Goal: Information Seeking & Learning: Learn about a topic

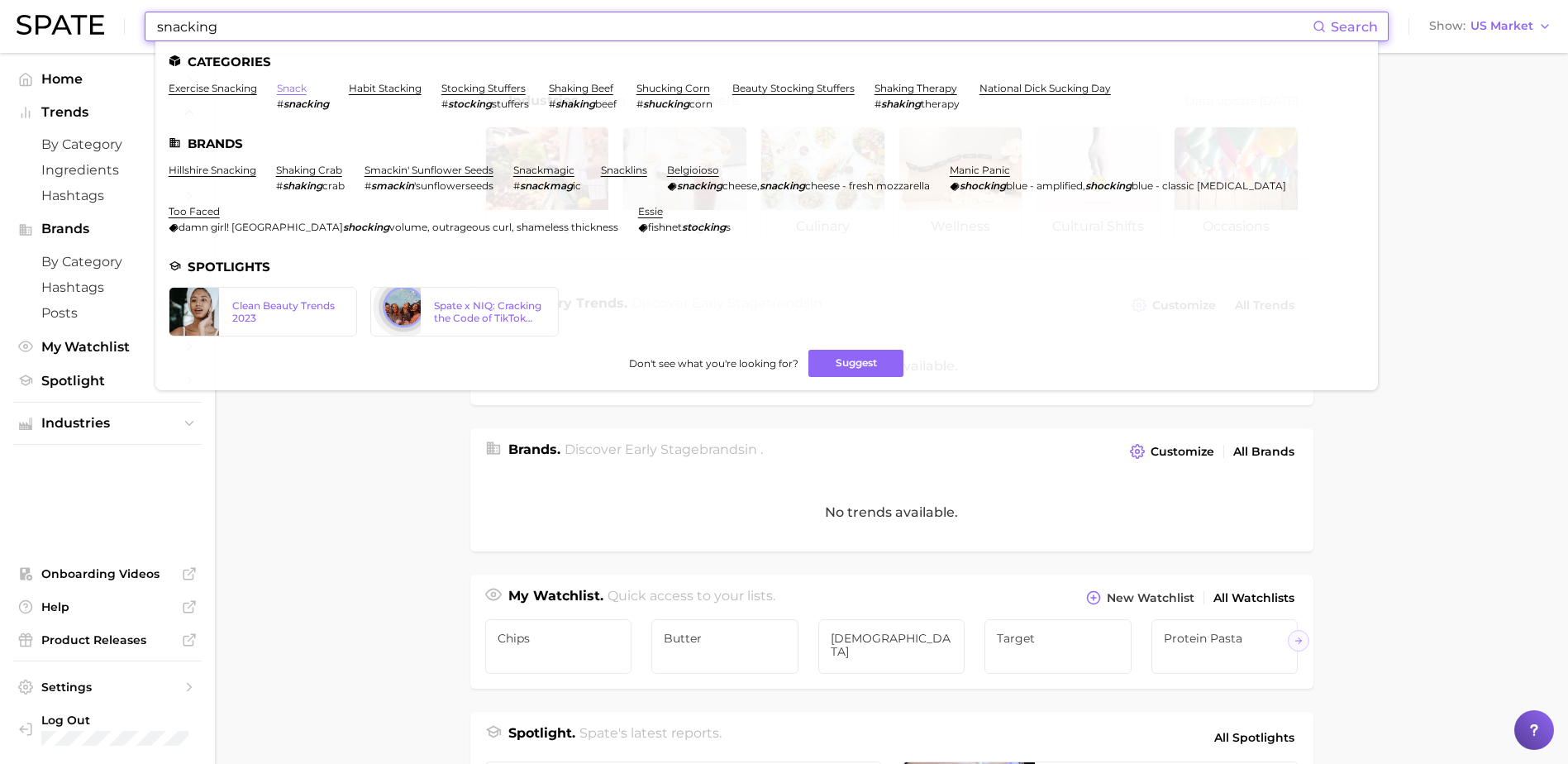
type input "snacking"
click at [295, 90] on link "snack" at bounding box center [292, 88] width 30 height 12
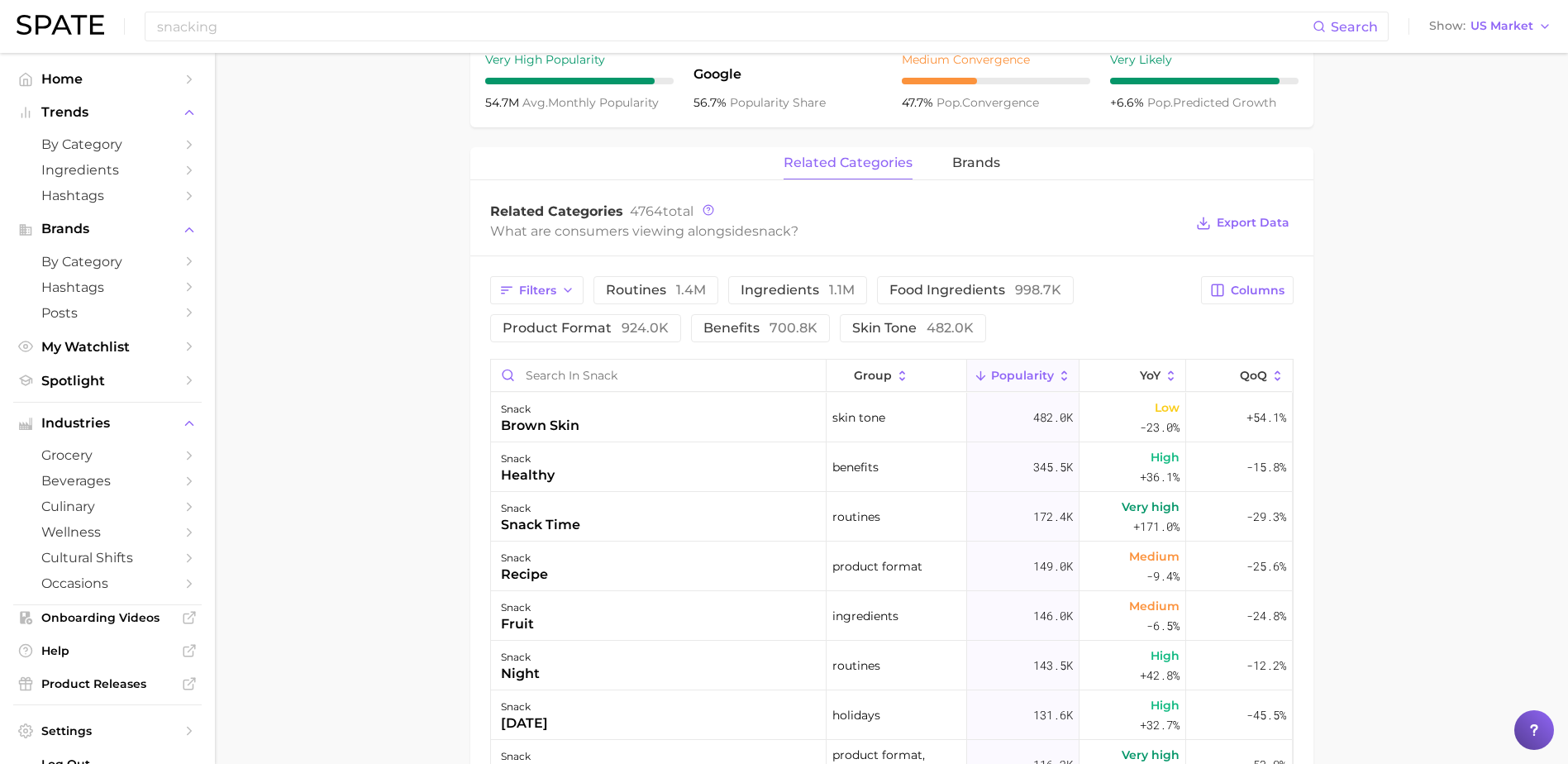
scroll to position [744, 0]
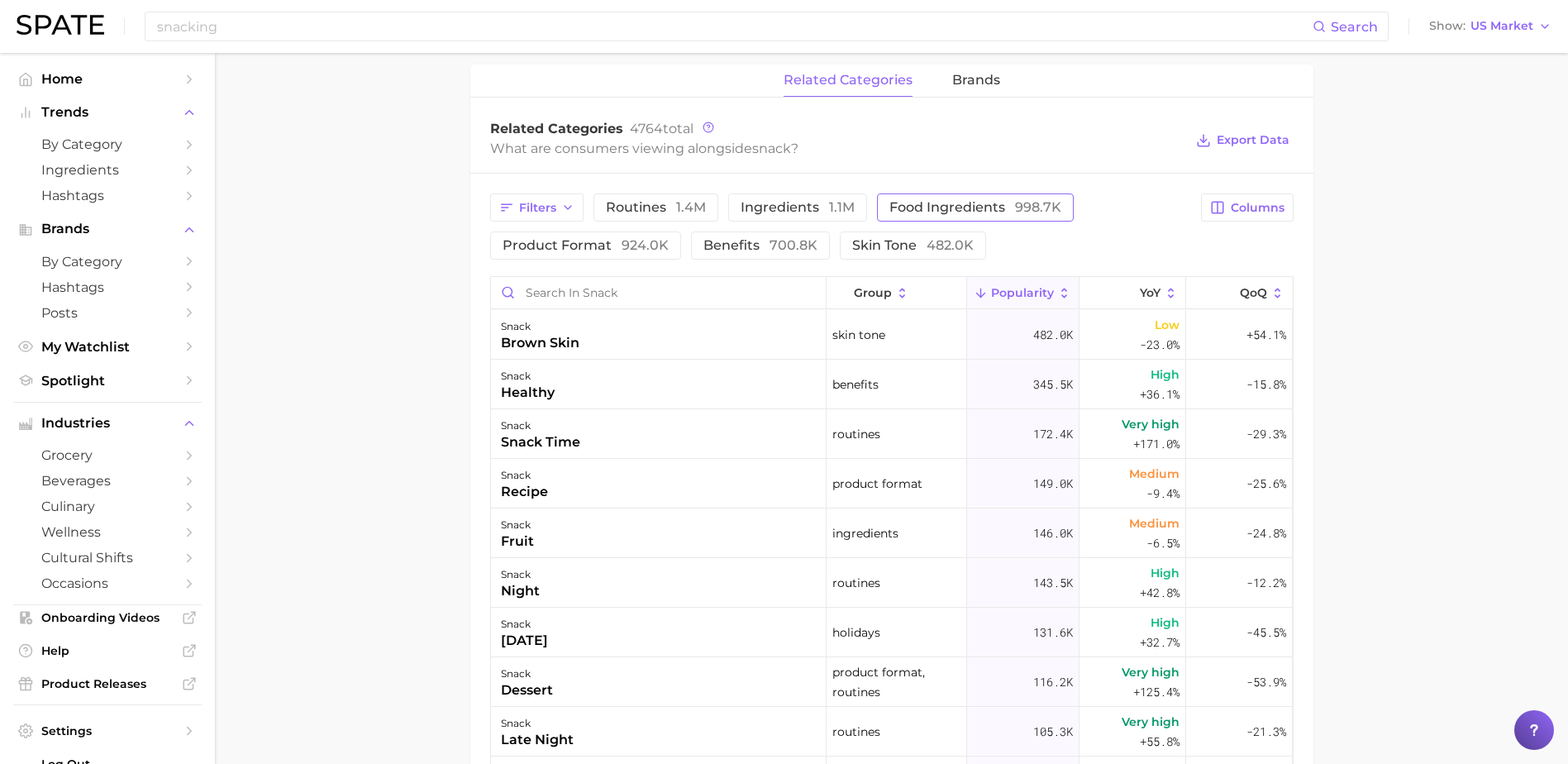
click at [942, 197] on button "food ingredients 998.7k" at bounding box center [975, 208] width 196 height 28
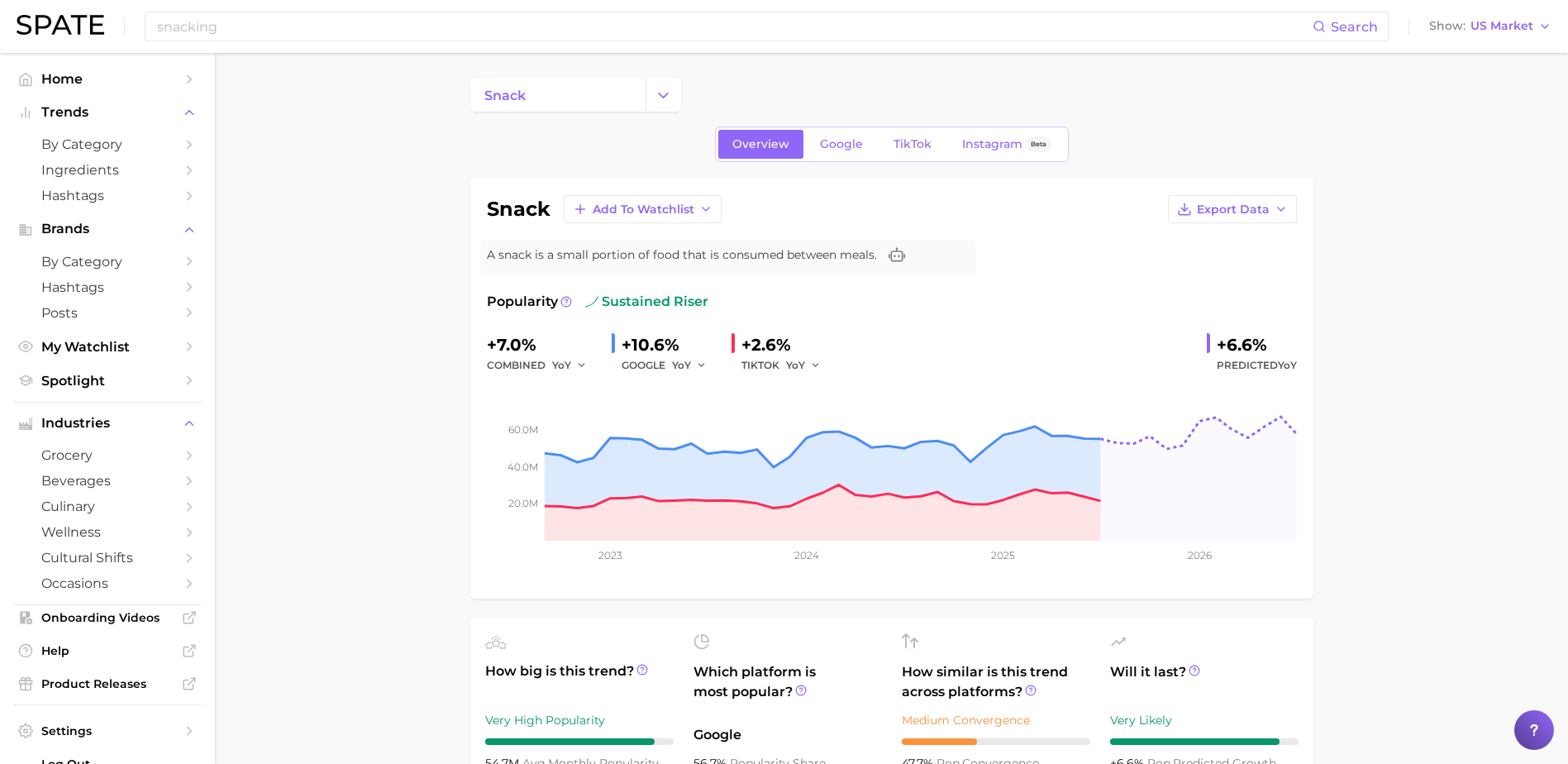
scroll to position [0, 0]
click at [278, 24] on input "snacking" at bounding box center [733, 26] width 1157 height 28
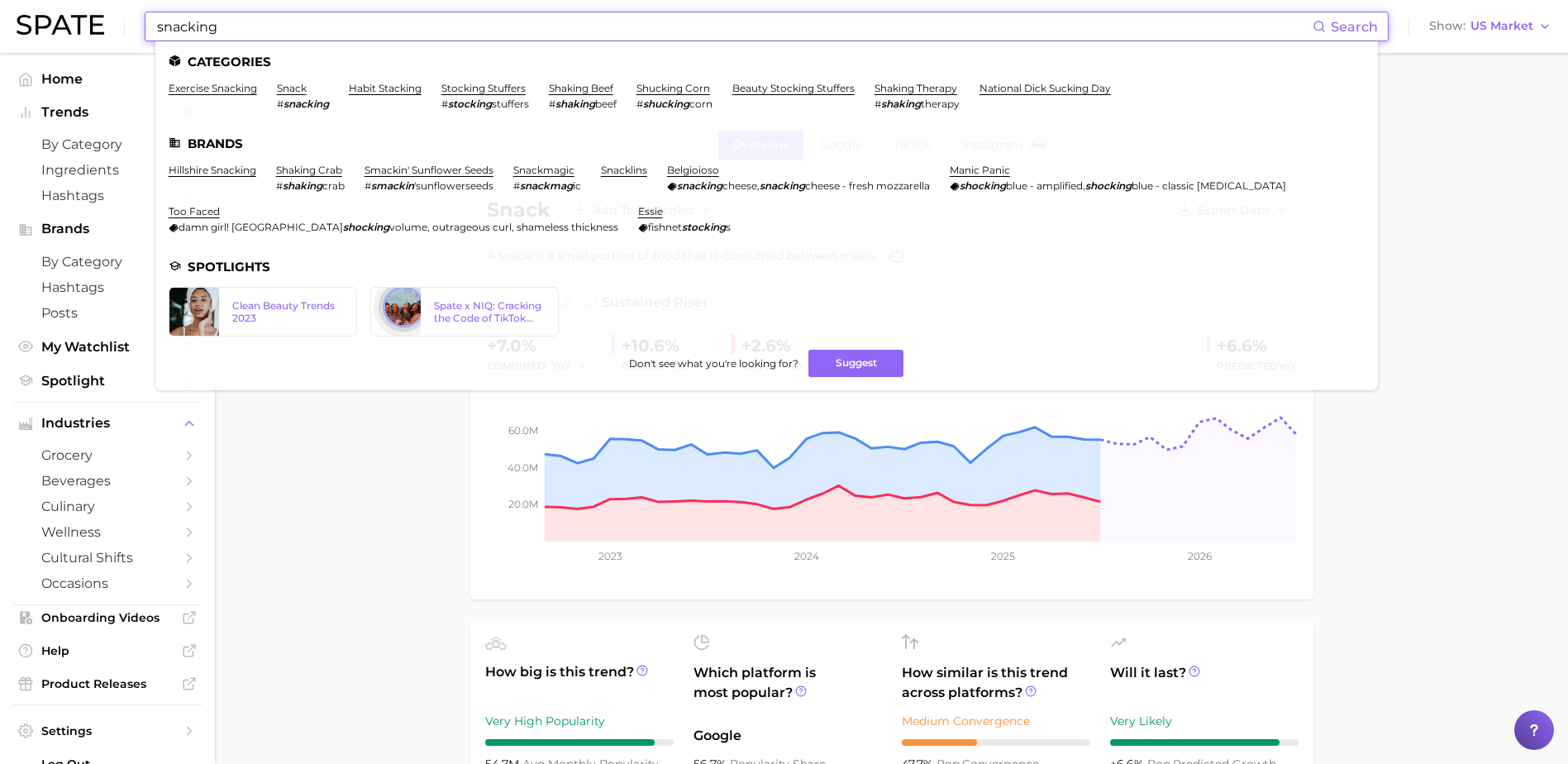
drag, startPoint x: 214, startPoint y: 24, endPoint x: 133, endPoint y: 16, distance: 81.4
click at [133, 16] on div "snacking Search Categories exercise snacking snack # snacking habit stacking st…" at bounding box center [784, 26] width 1535 height 53
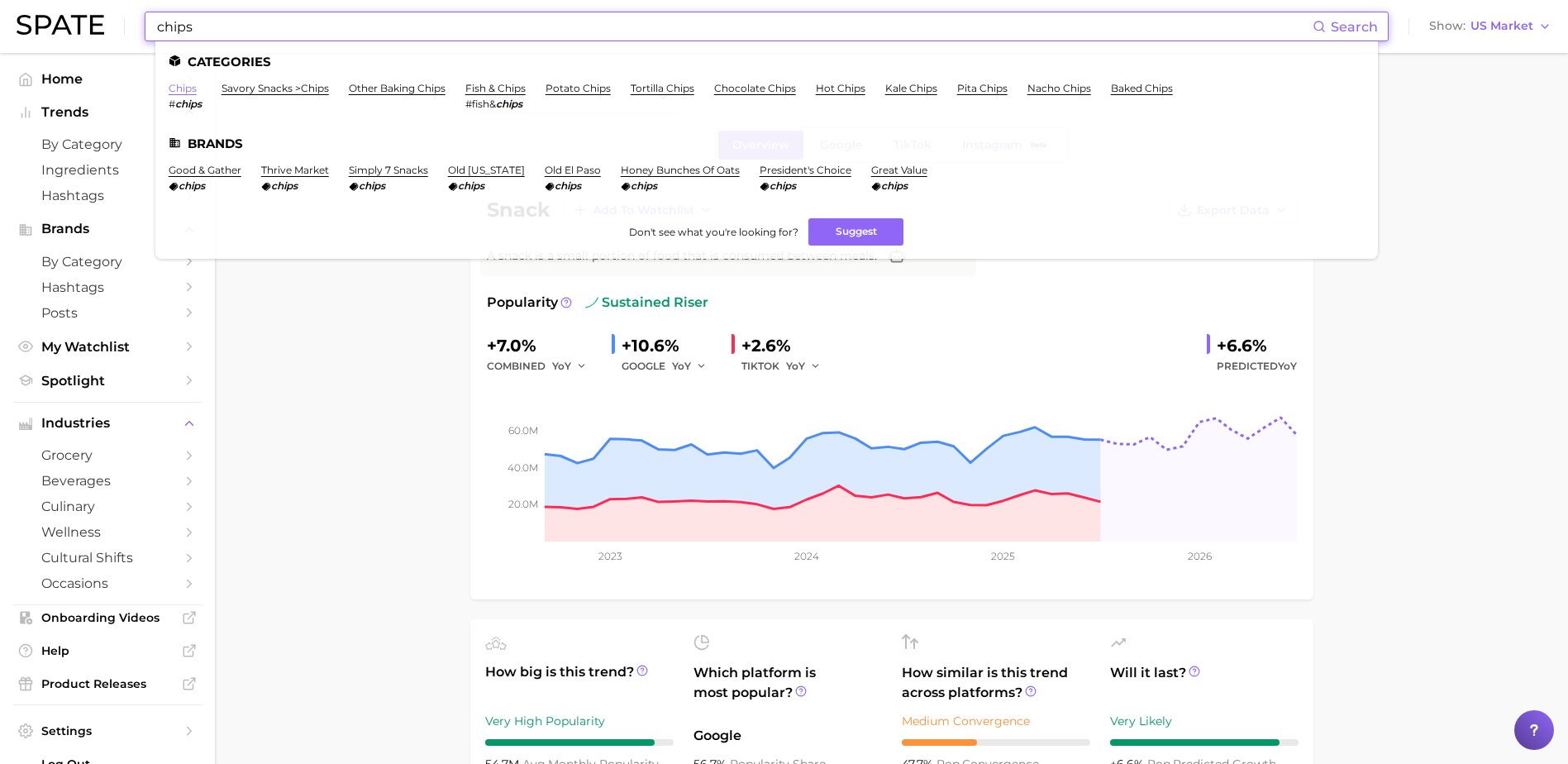
type input "chips"
click at [179, 89] on link "chips" at bounding box center [182, 88] width 28 height 12
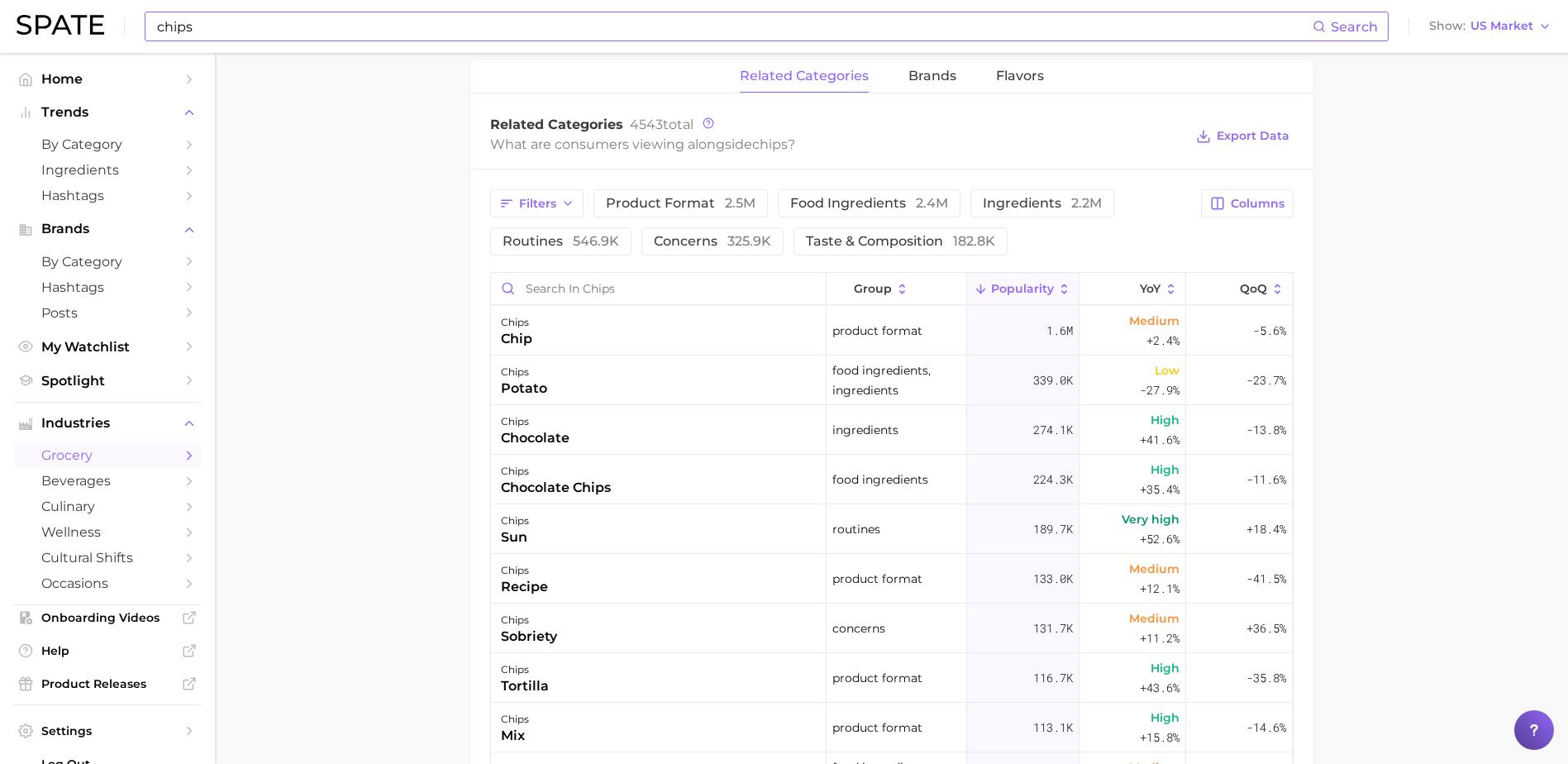
scroll to position [826, 0]
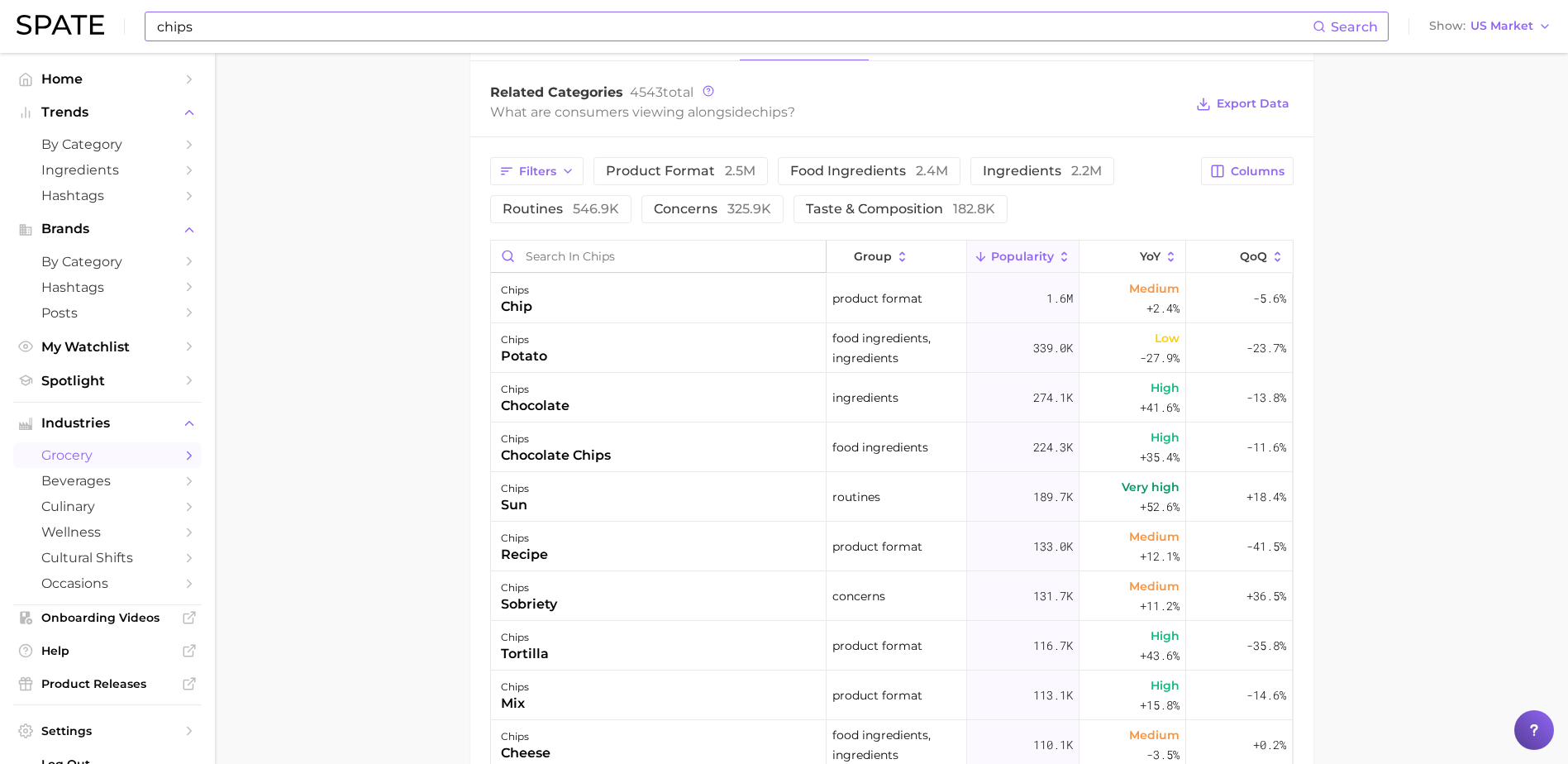
click at [599, 255] on input "Search in chips" at bounding box center [659, 256] width 335 height 32
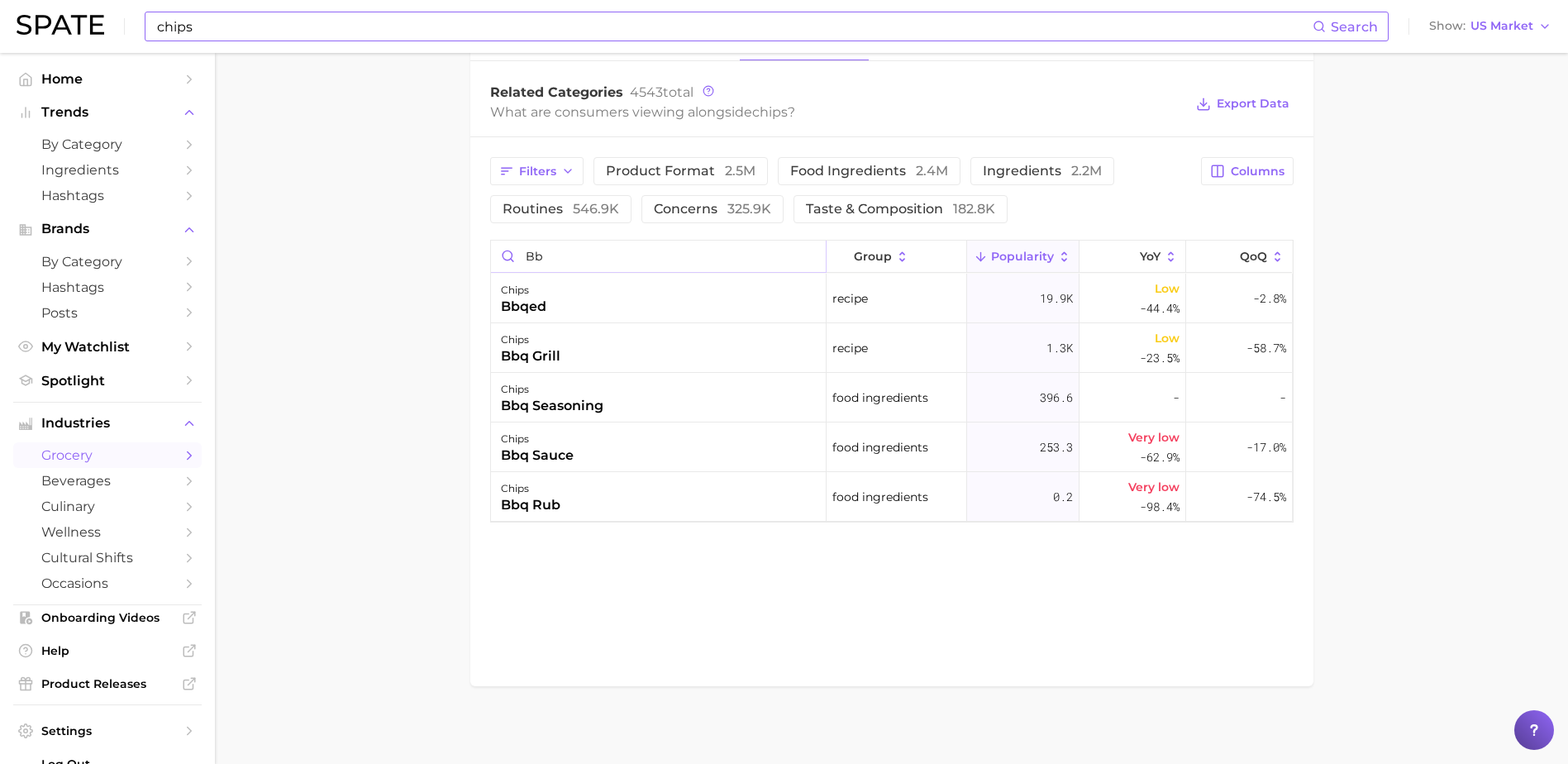
type input "b"
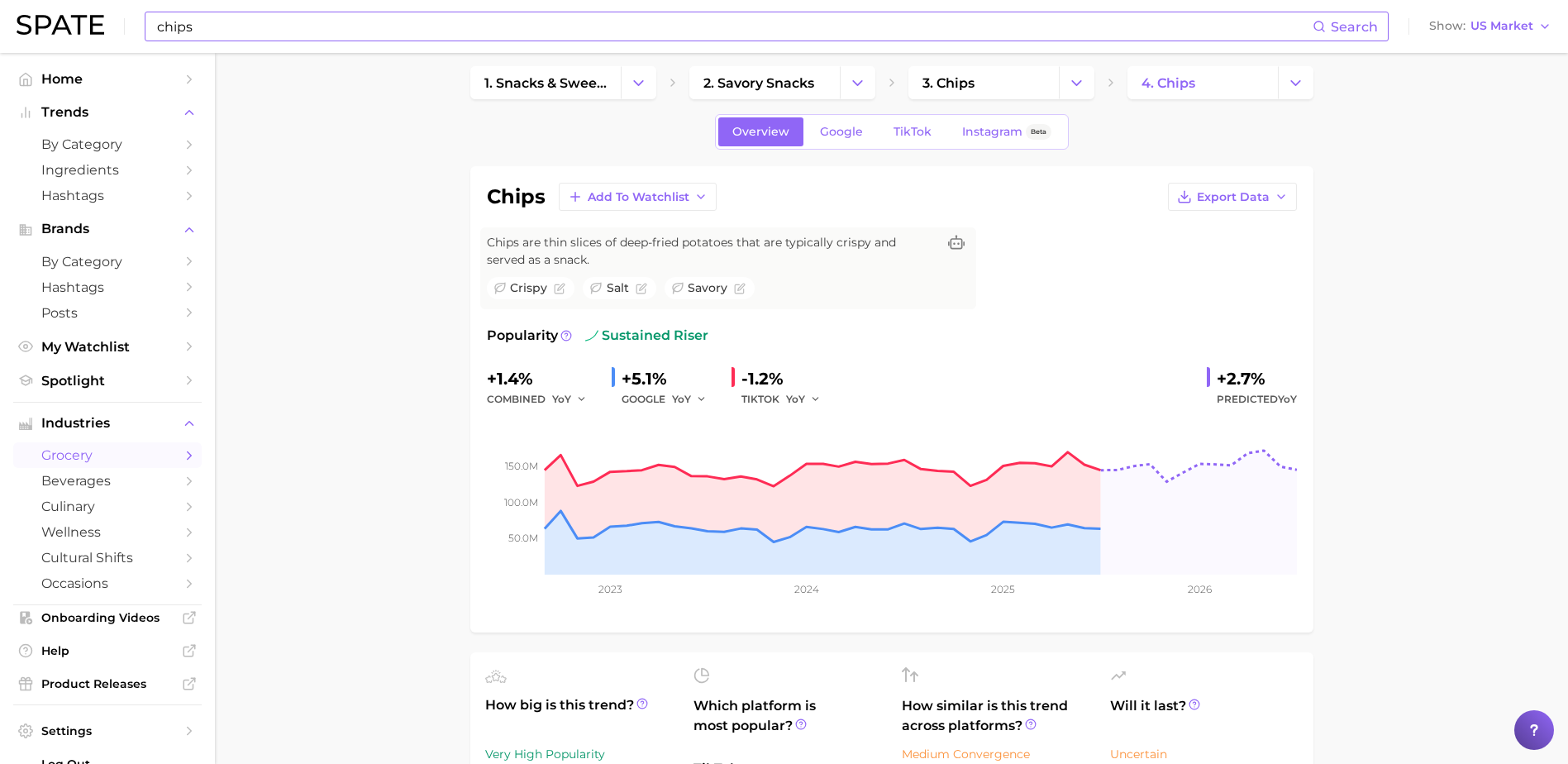
scroll to position [0, 0]
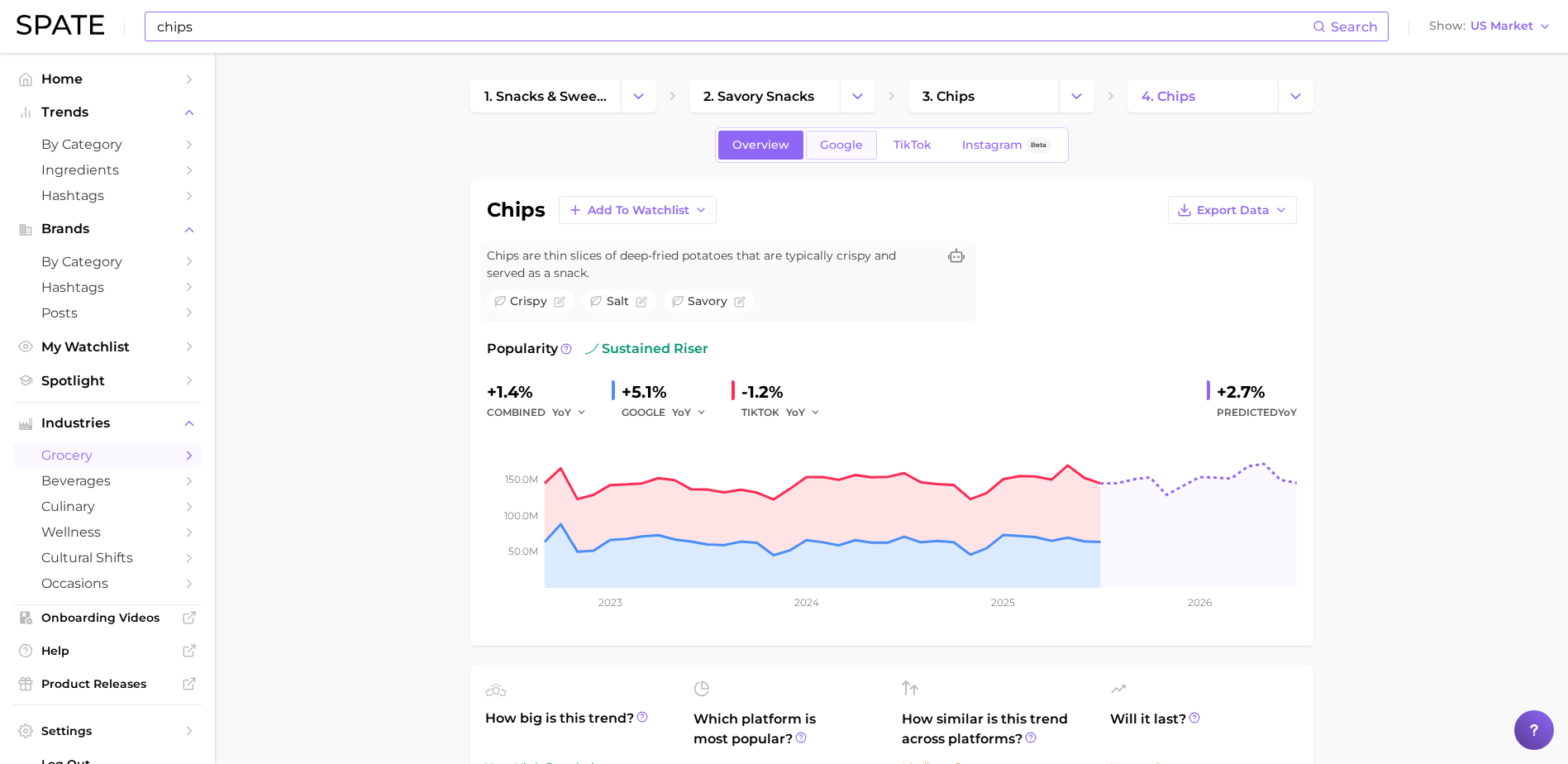
type input "BBQ"
click at [840, 148] on span "Google" at bounding box center [841, 145] width 43 height 14
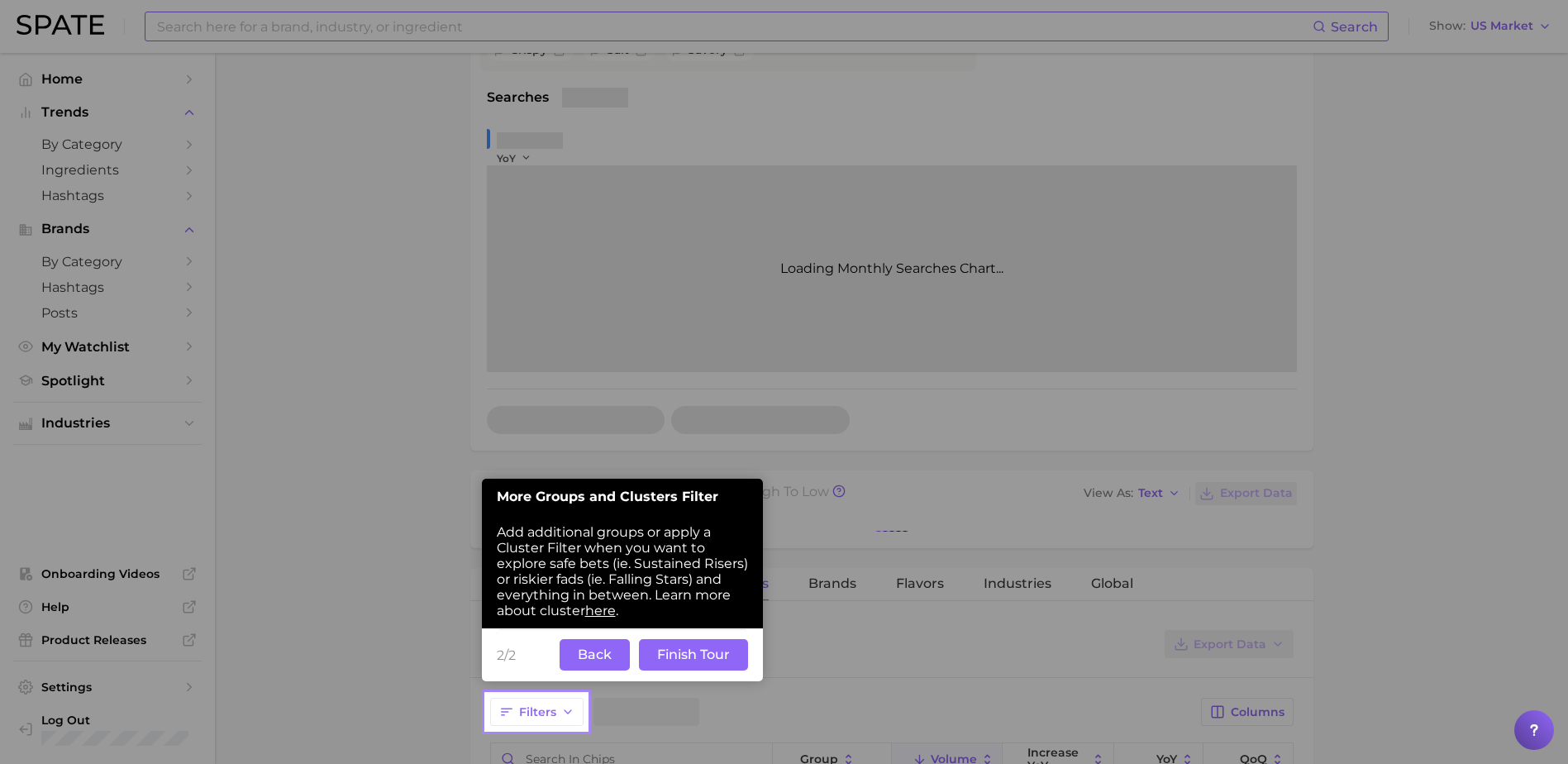
scroll to position [254, 0]
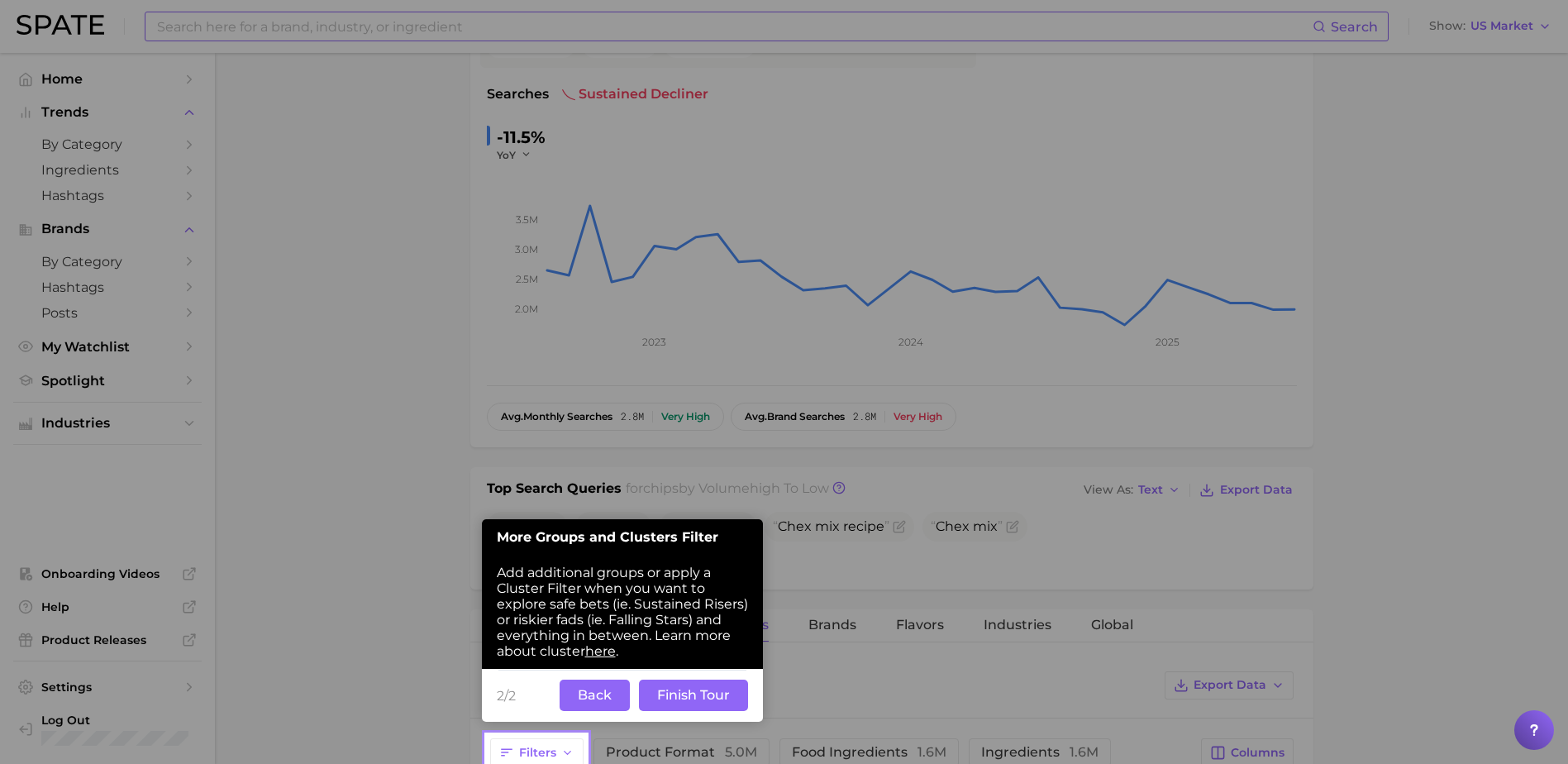
click at [679, 698] on button "Finish Tour" at bounding box center [693, 696] width 109 height 32
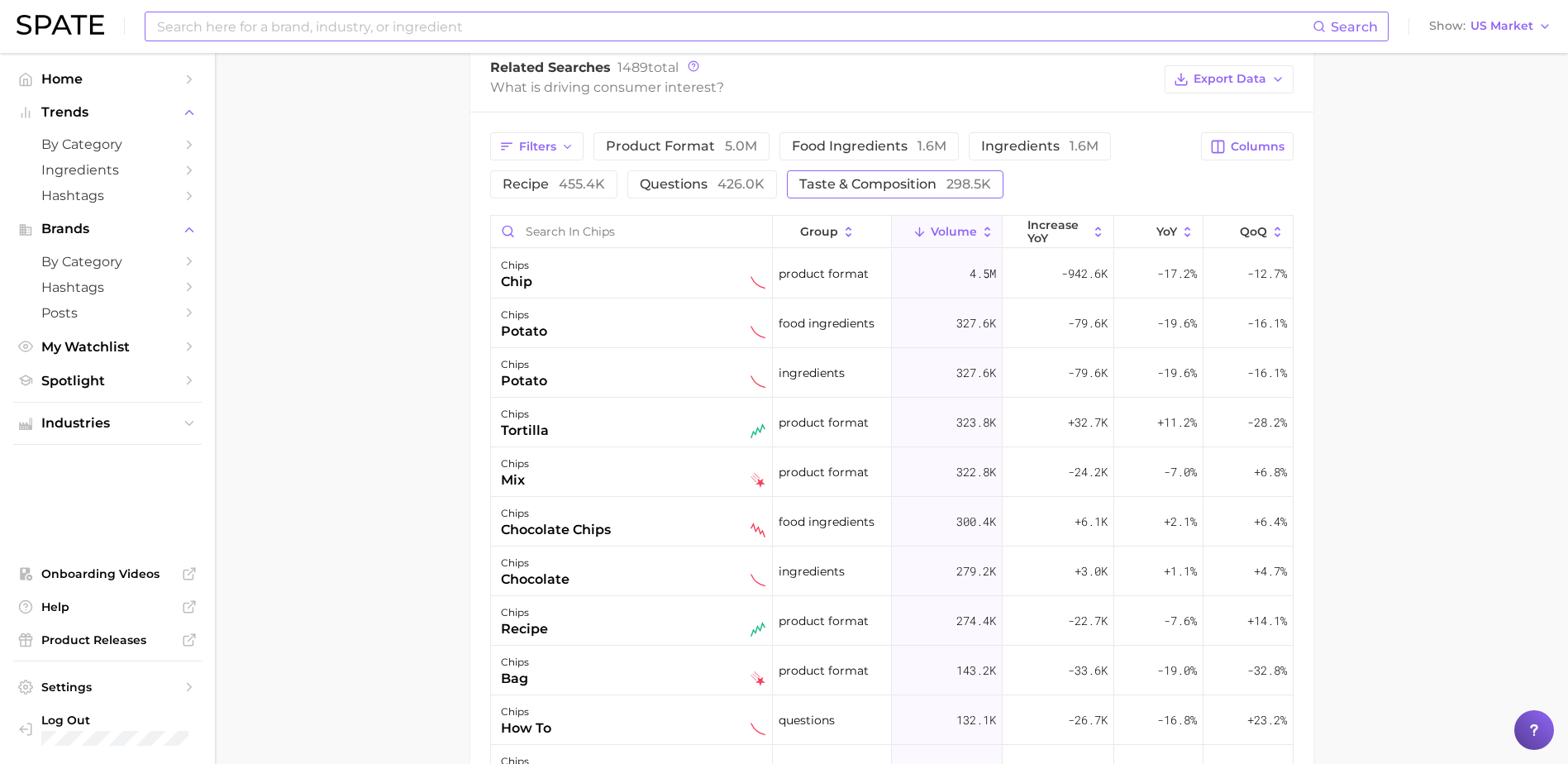
scroll to position [916, 0]
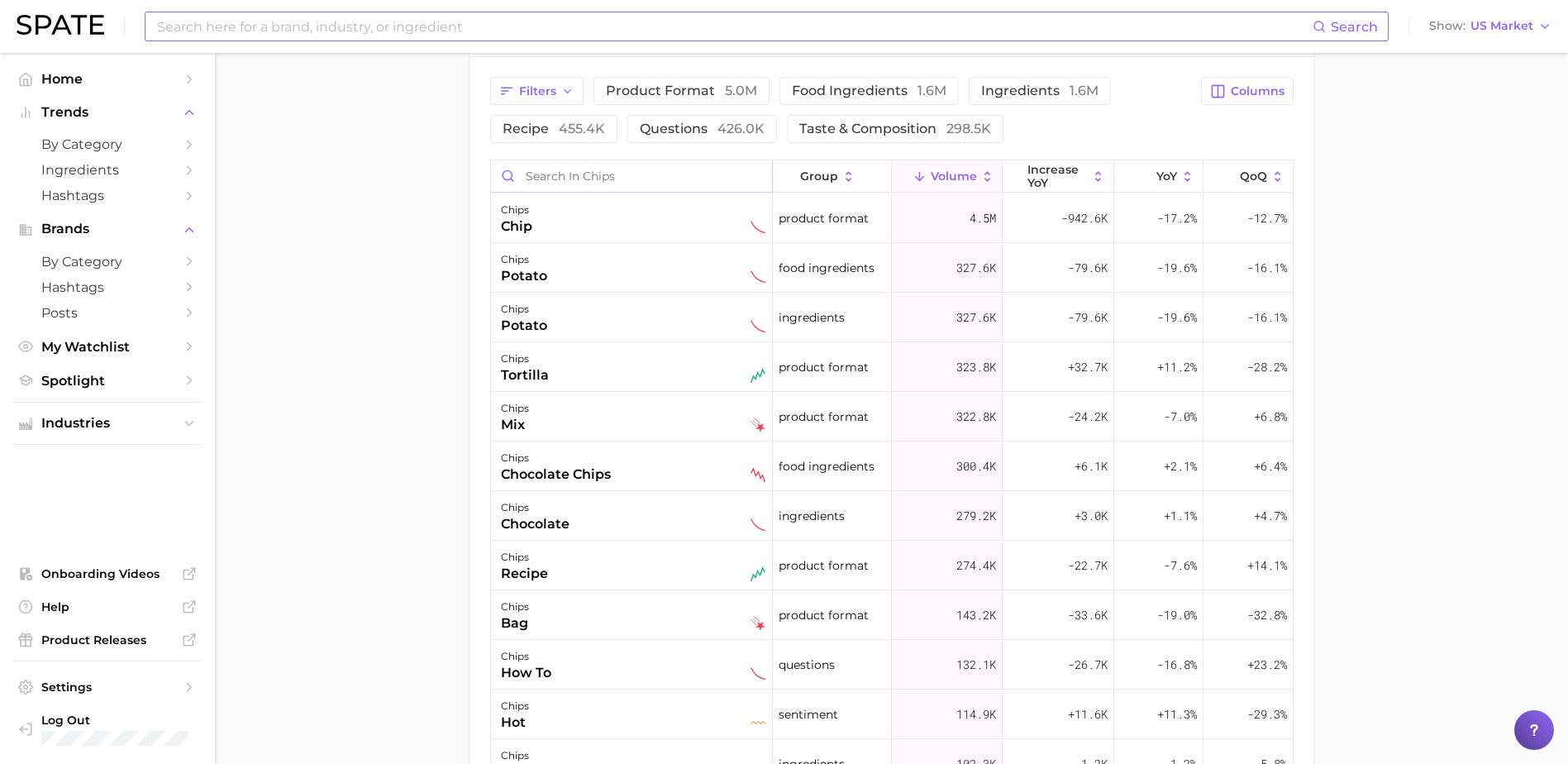
click at [689, 178] on input "Search in chips" at bounding box center [631, 176] width 281 height 32
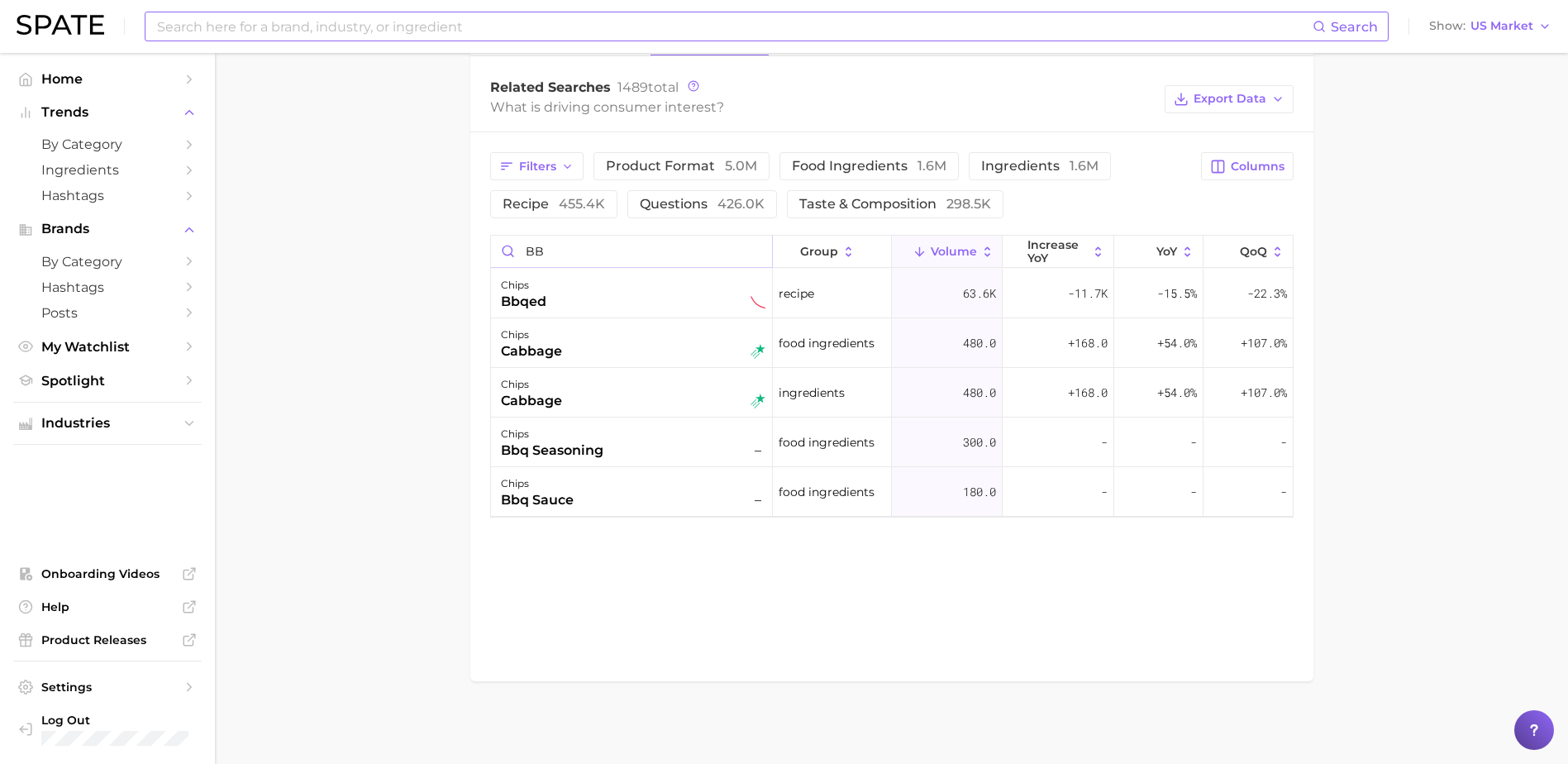
scroll to position [840, 0]
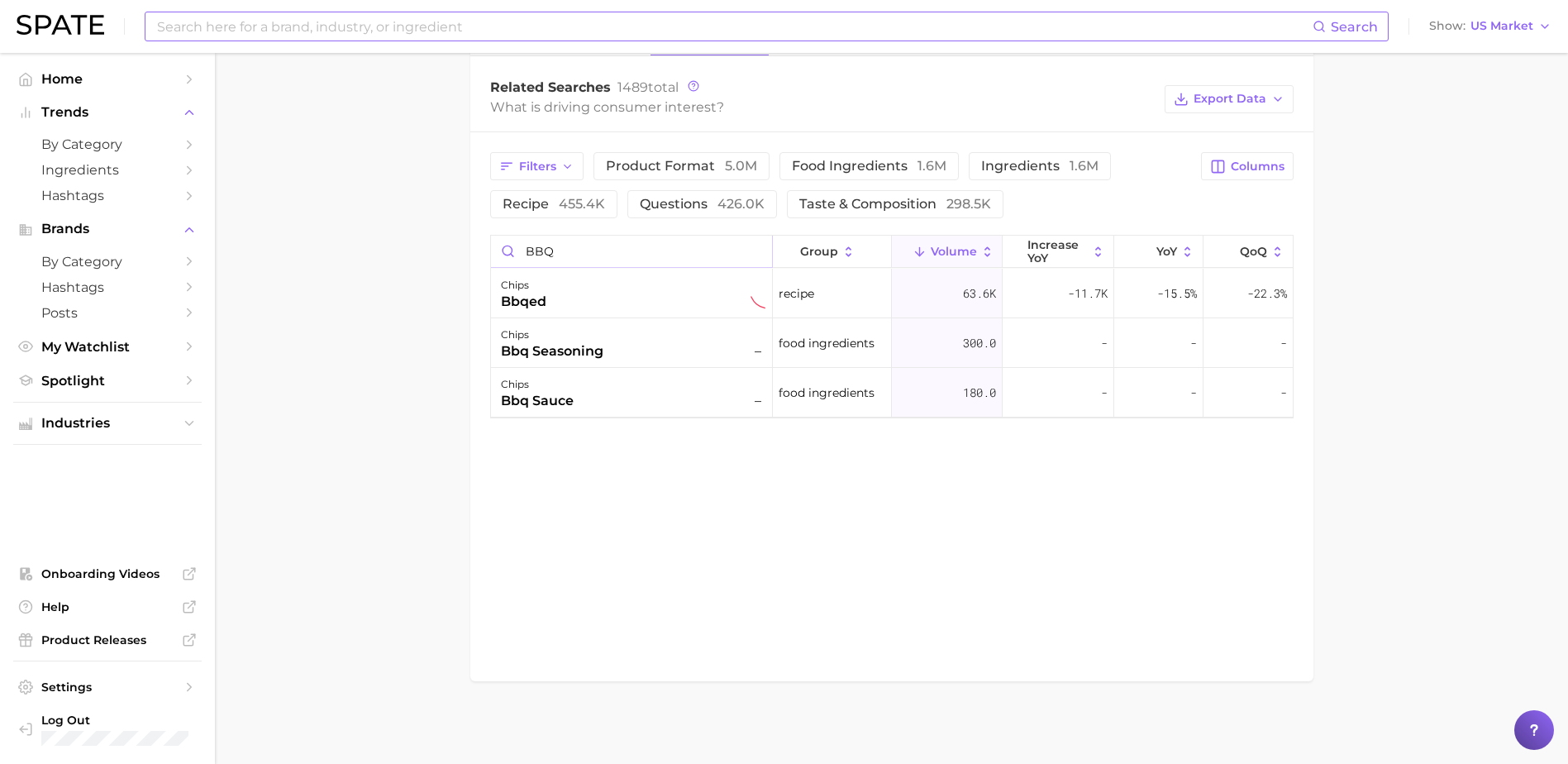
drag, startPoint x: 579, startPoint y: 249, endPoint x: 502, endPoint y: 250, distance: 77.0
click at [502, 250] on input "BBQ" at bounding box center [631, 252] width 281 height 32
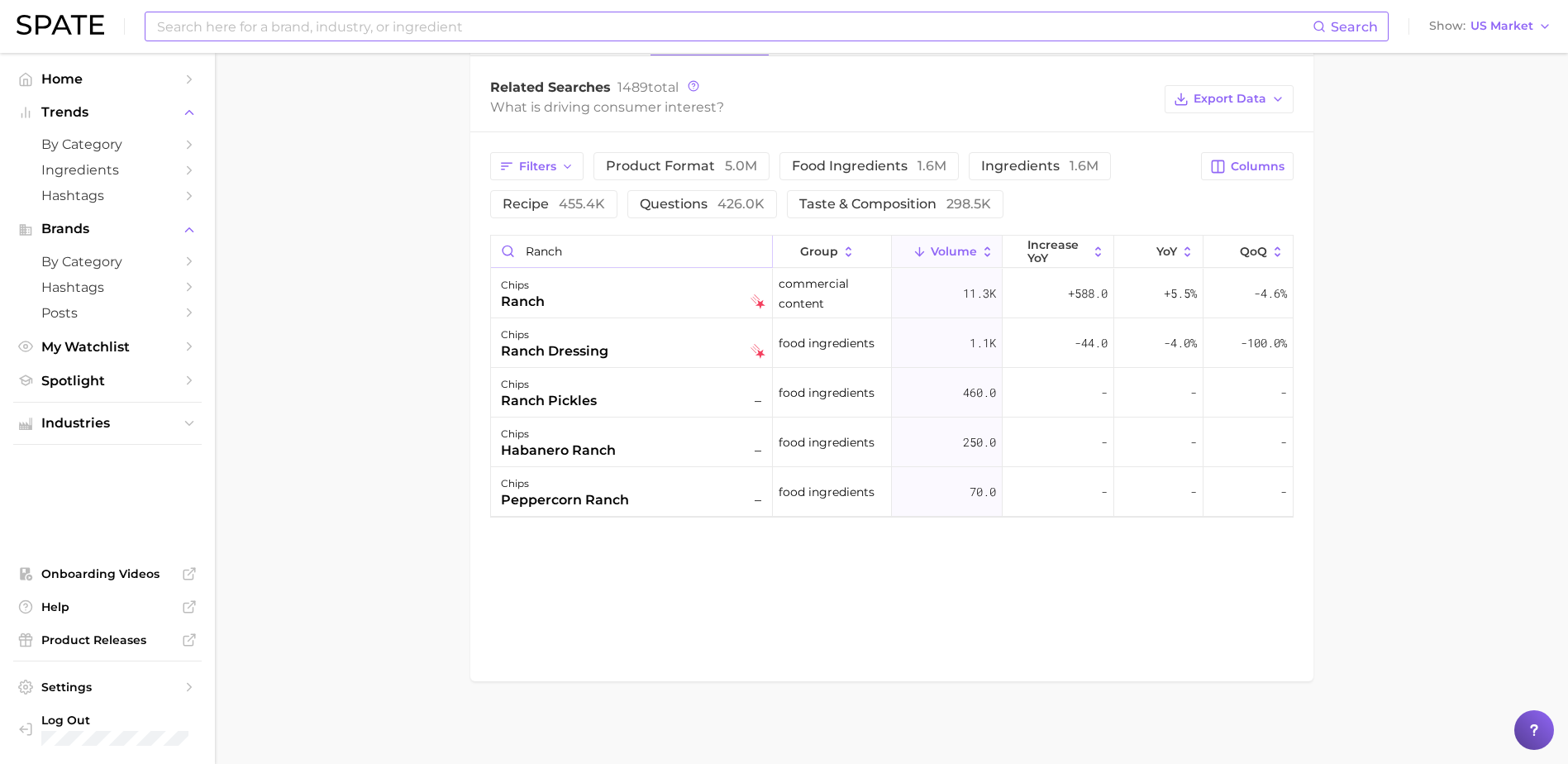
type input "ranch"
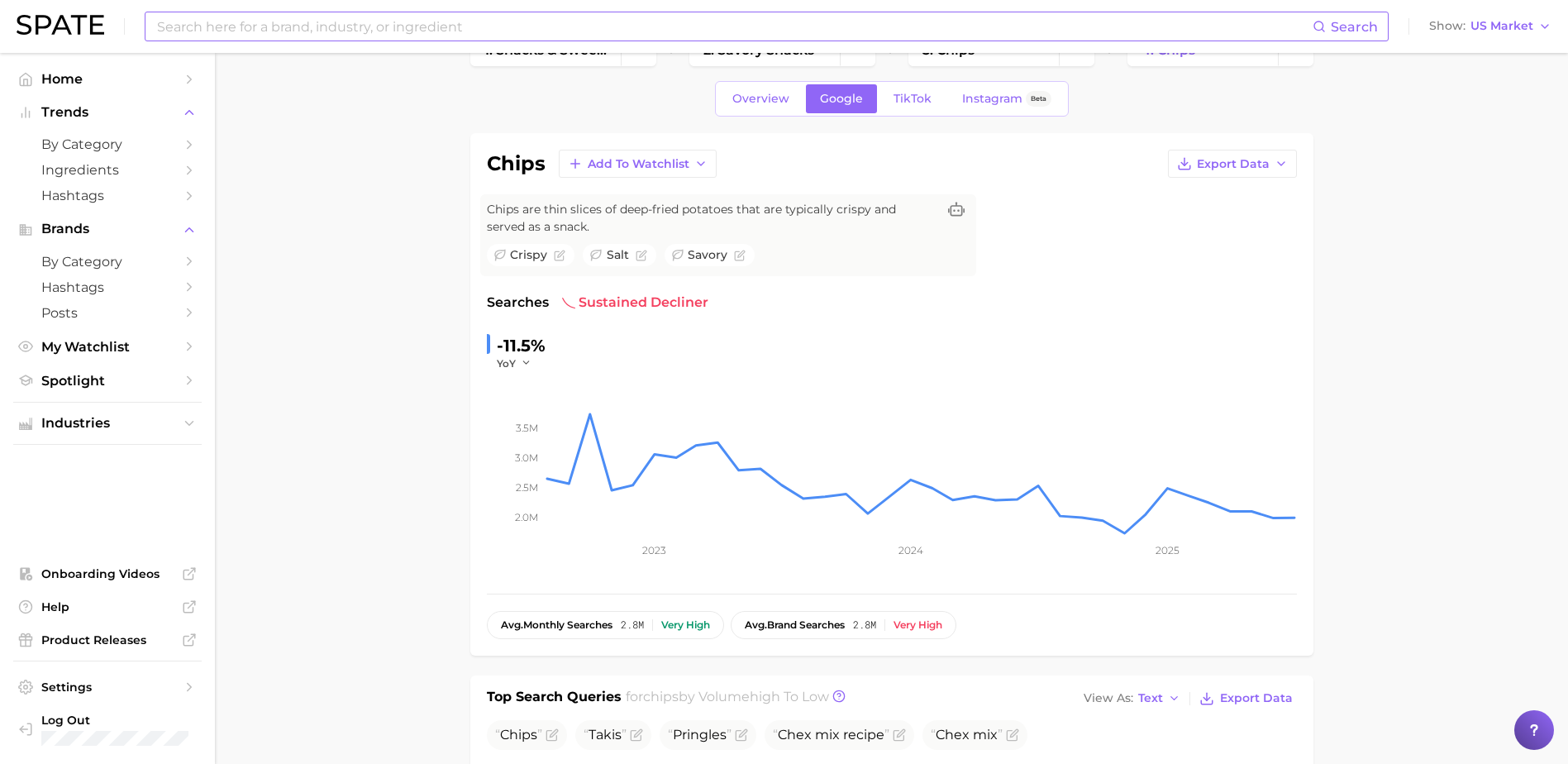
scroll to position [0, 0]
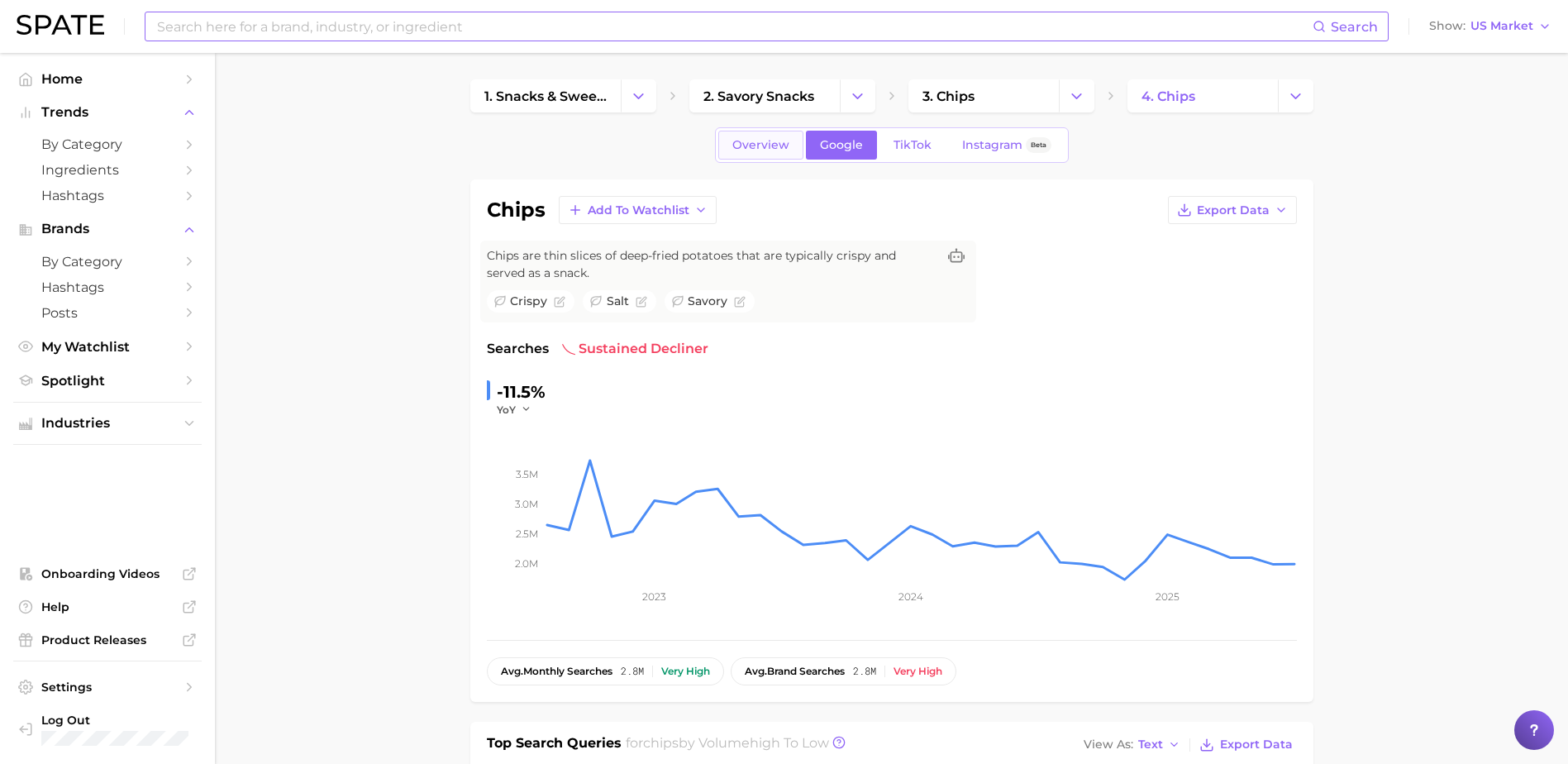
click at [757, 151] on span "Overview" at bounding box center [760, 145] width 57 height 14
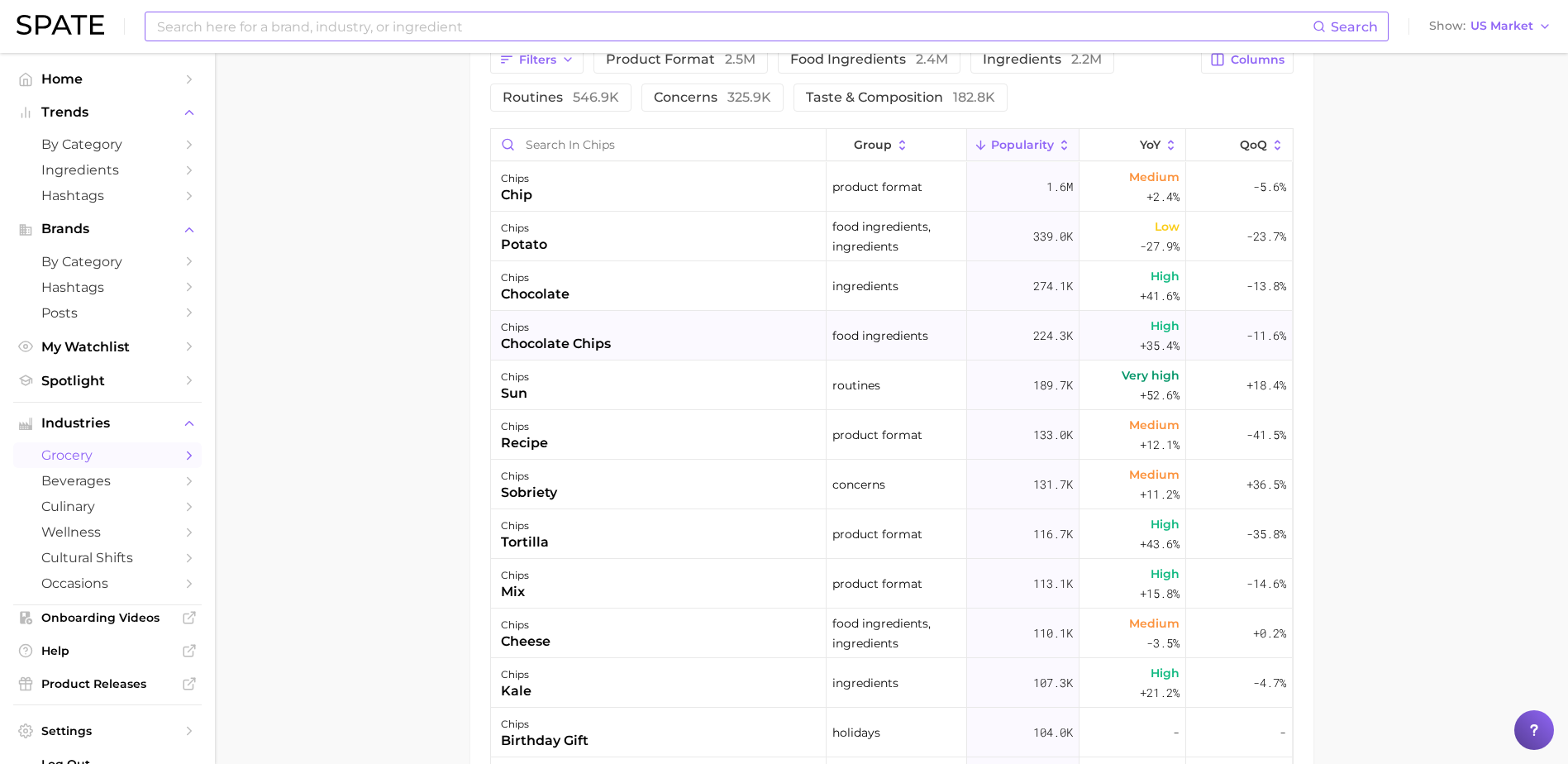
scroll to position [744, 0]
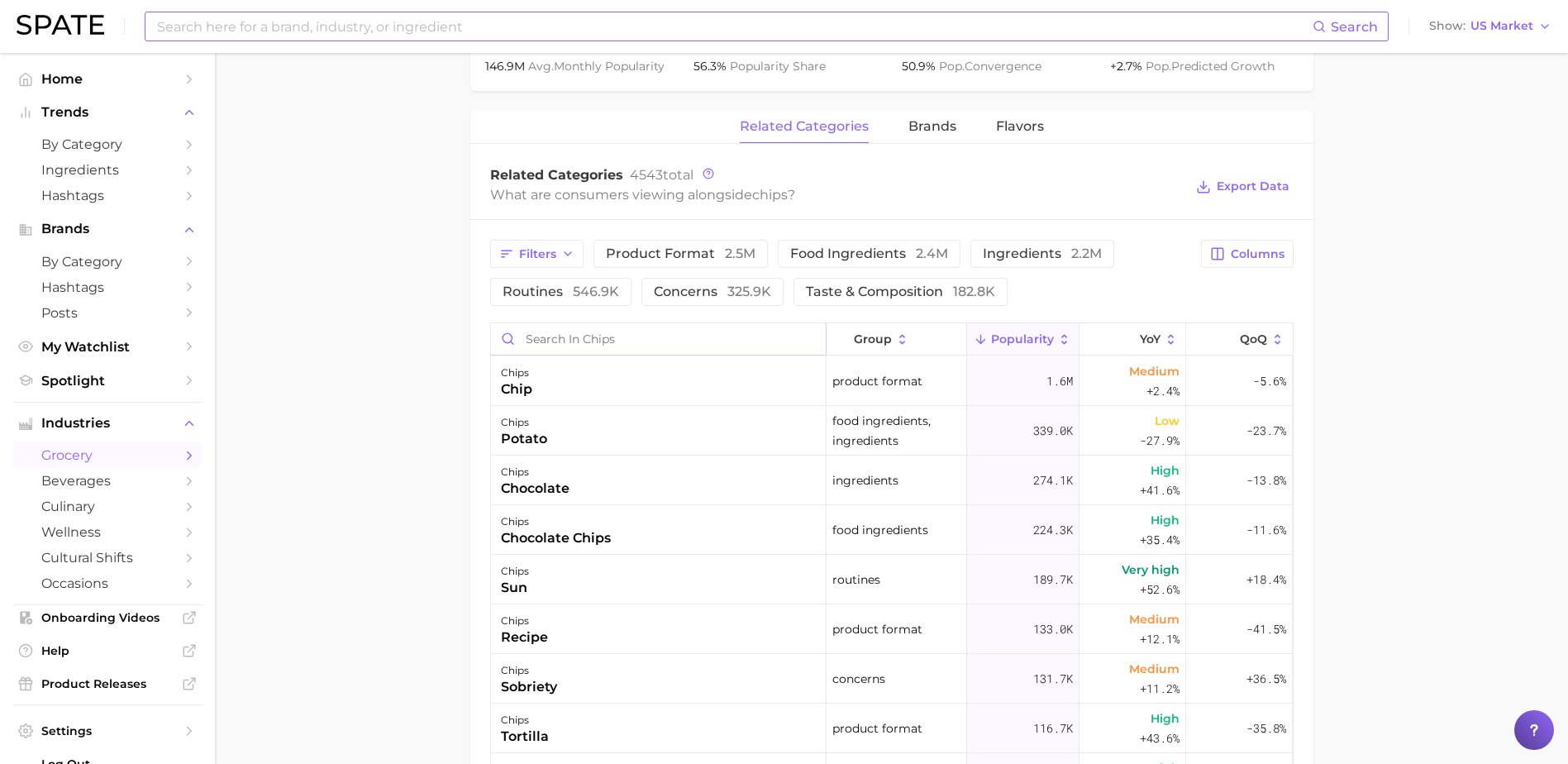
click at [552, 342] on input "Search in chips" at bounding box center [659, 339] width 335 height 32
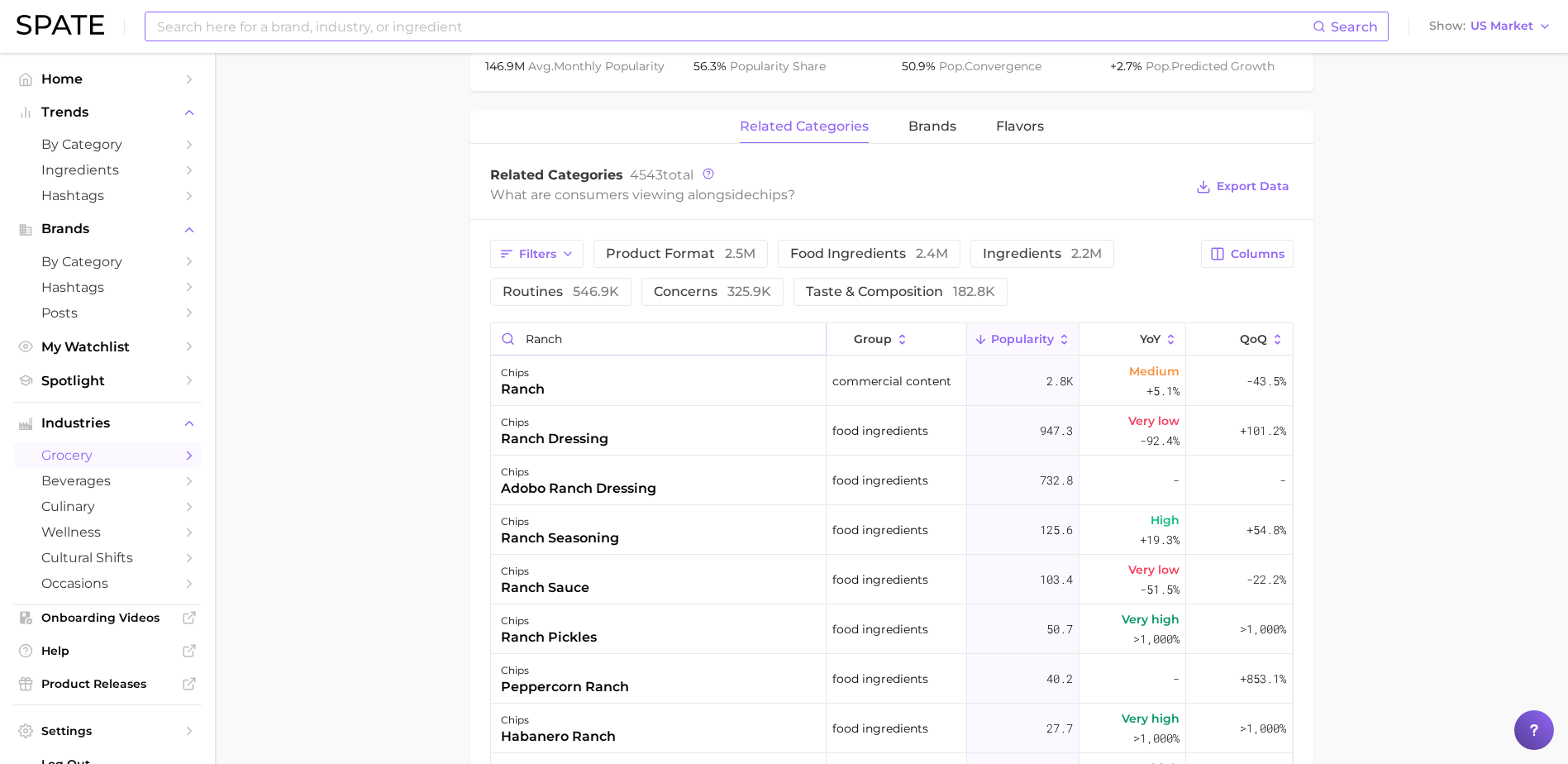
drag, startPoint x: 610, startPoint y: 348, endPoint x: 462, endPoint y: 337, distance: 148.4
click at [462, 337] on main "1. snacks & sweets 2. savory snacks 3. chips 4. chips Overview Google TikTok In…" at bounding box center [891, 231] width 1353 height 1845
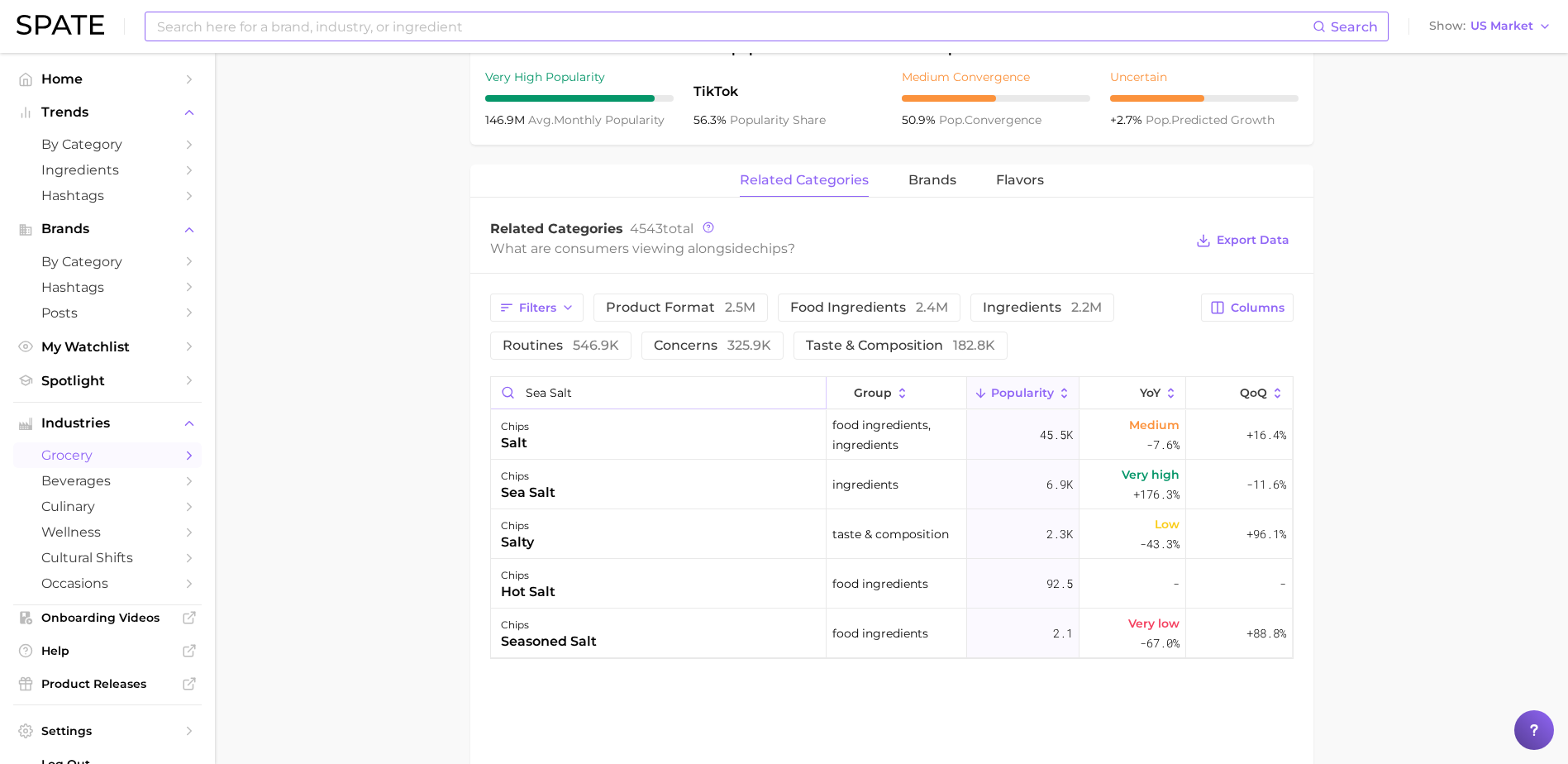
scroll to position [661, 0]
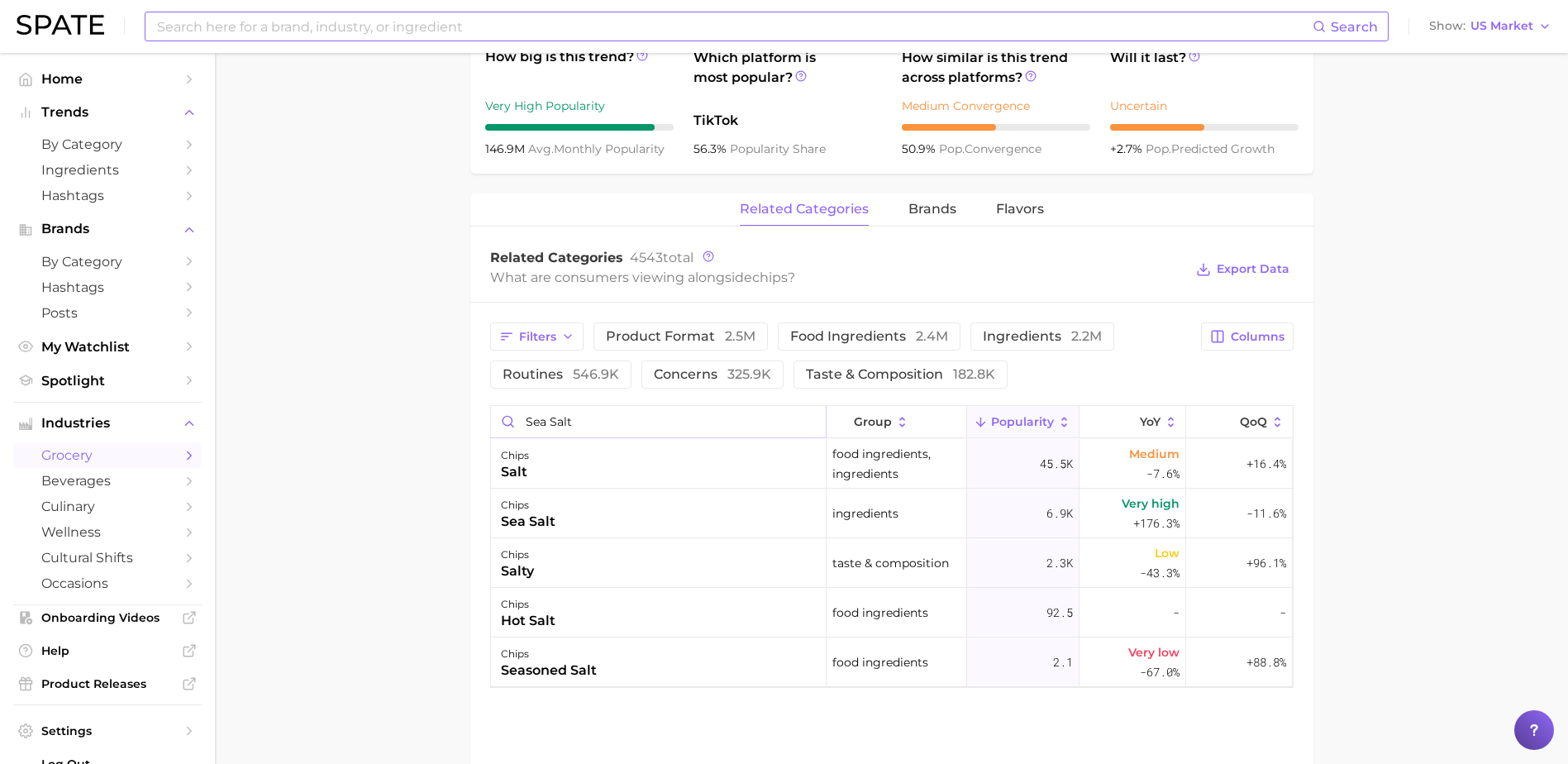
drag, startPoint x: 537, startPoint y: 409, endPoint x: 495, endPoint y: 405, distance: 42.2
click at [495, 405] on div "sea salt group Popularity YoY QoQ chips salt food ingredients, ingredients 45.5…" at bounding box center [892, 546] width 803 height 282
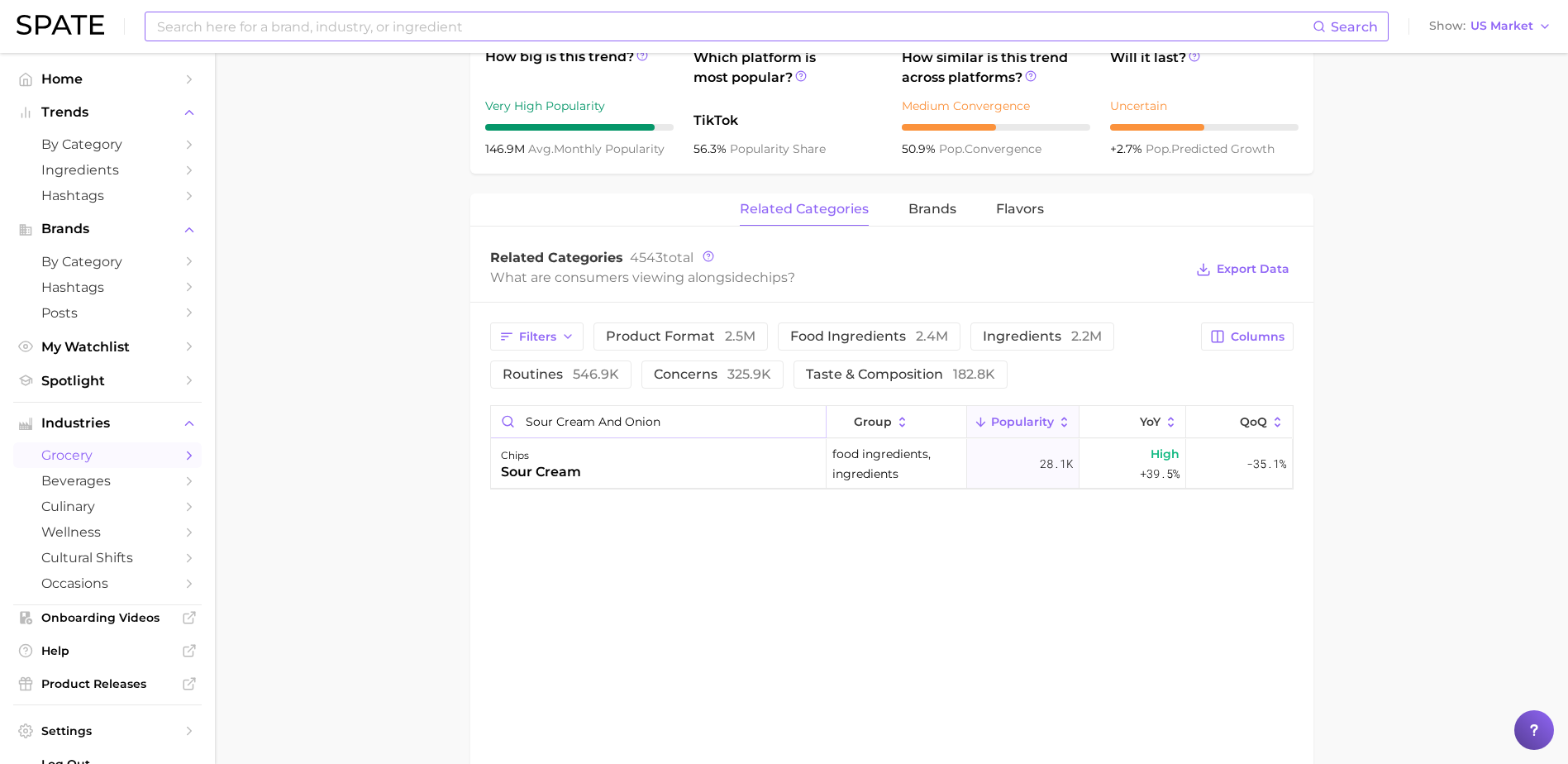
drag, startPoint x: 666, startPoint y: 429, endPoint x: 514, endPoint y: 409, distance: 153.3
click at [514, 409] on input "sour cream and onion" at bounding box center [659, 422] width 335 height 32
drag, startPoint x: 574, startPoint y: 432, endPoint x: 485, endPoint y: 413, distance: 91.0
click at [485, 413] on div "Filters product format 2.5m food ingredients 2.4m ingredients 2.2m routines 546…" at bounding box center [891, 406] width 843 height 207
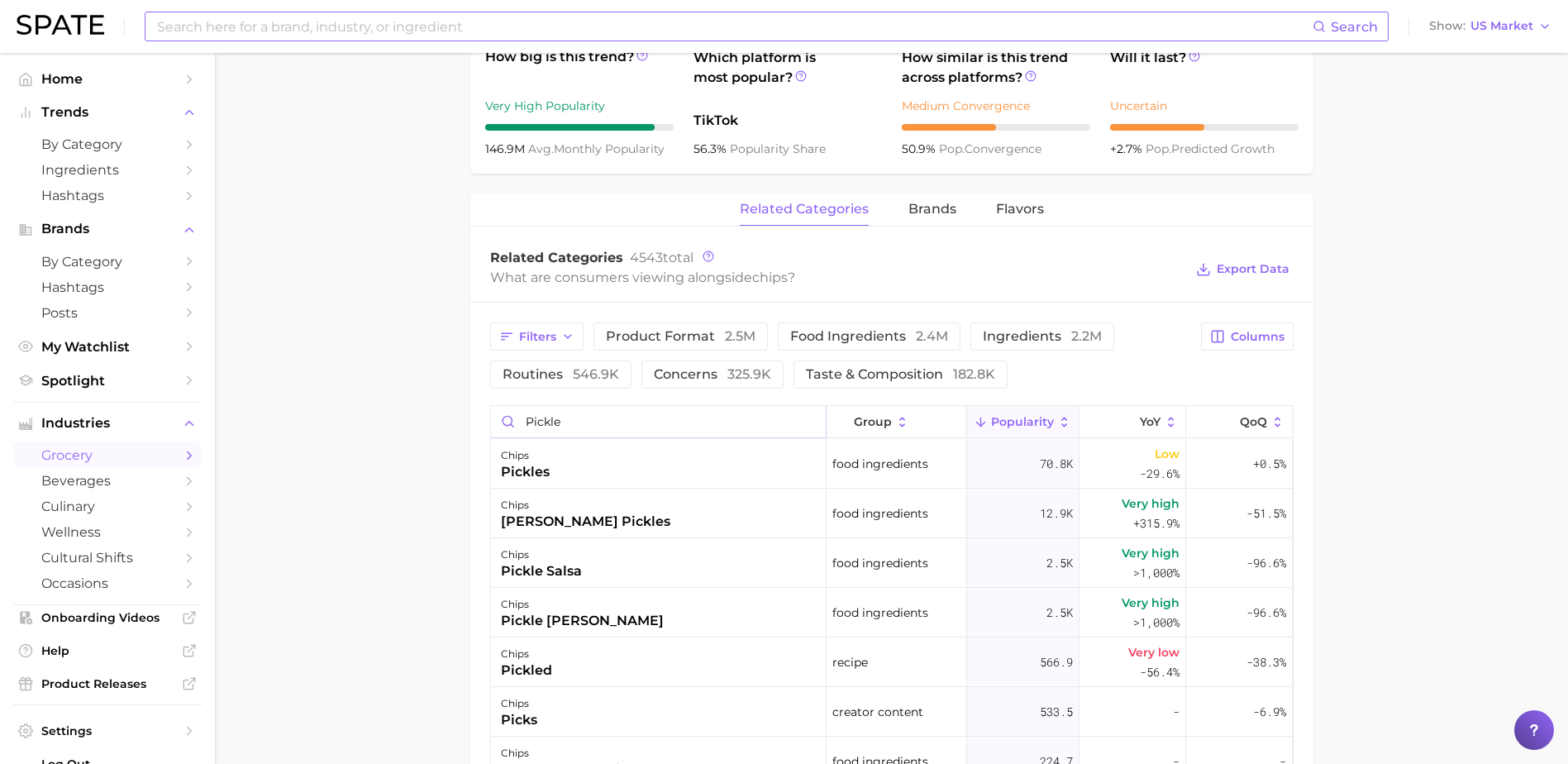
click at [585, 423] on input "pickle" at bounding box center [659, 422] width 335 height 32
drag, startPoint x: 570, startPoint y: 423, endPoint x: 487, endPoint y: 412, distance: 83.7
click at [487, 412] on div "Filters product format 2.5m food ingredients 2.4m ingredients 2.2m routines 546…" at bounding box center [891, 746] width 843 height 886
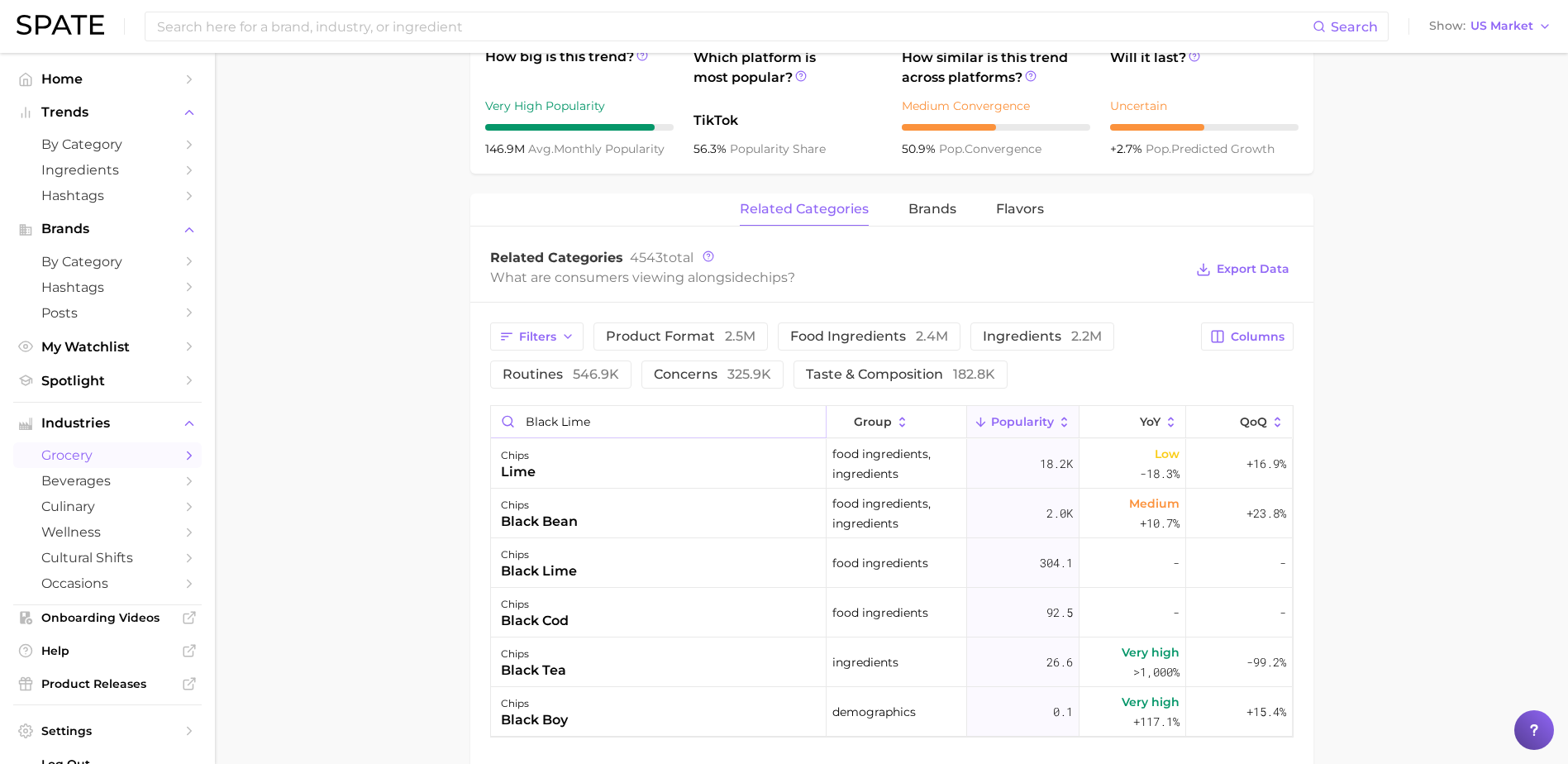
click at [674, 416] on input "black lime" at bounding box center [659, 422] width 335 height 32
drag, startPoint x: 648, startPoint y: 417, endPoint x: 494, endPoint y: 405, distance: 154.5
click at [501, 405] on div "black lime group Popularity YoY QoQ chips lime food ingredients, ingredients 18…" at bounding box center [892, 571] width 803 height 332
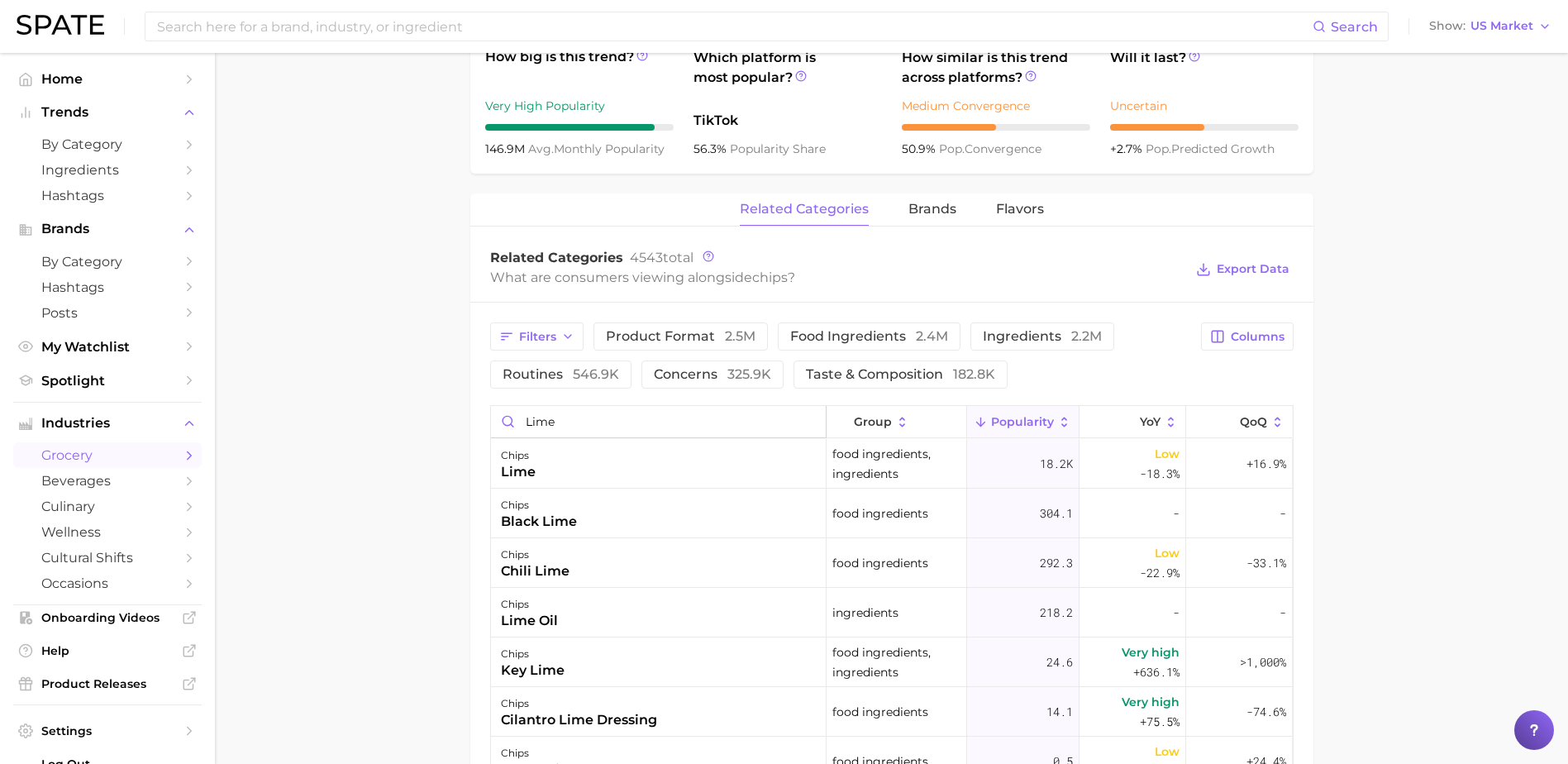
scroll to position [744, 0]
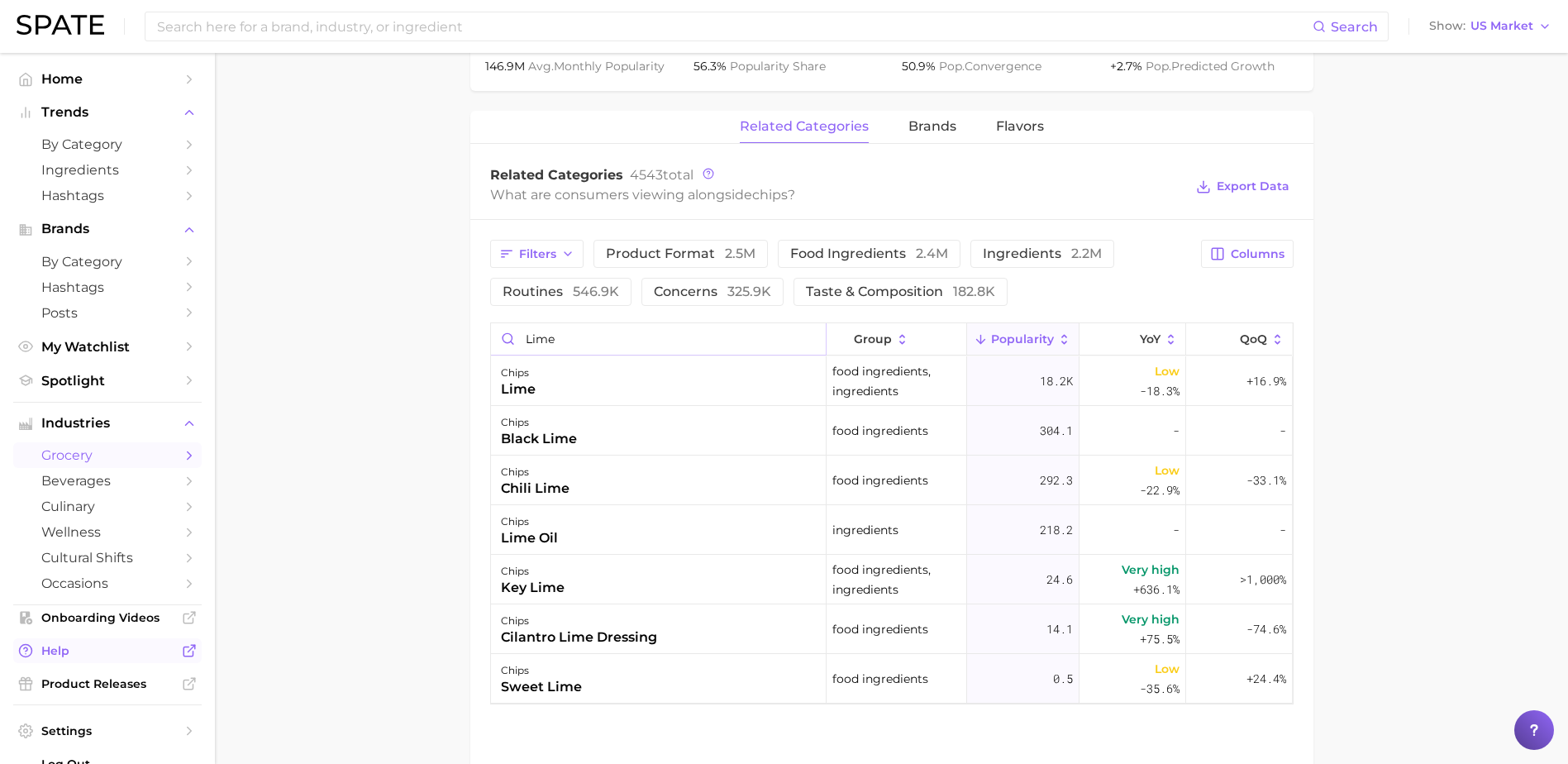
type input "Lime"
click at [409, 20] on input at bounding box center [733, 26] width 1157 height 28
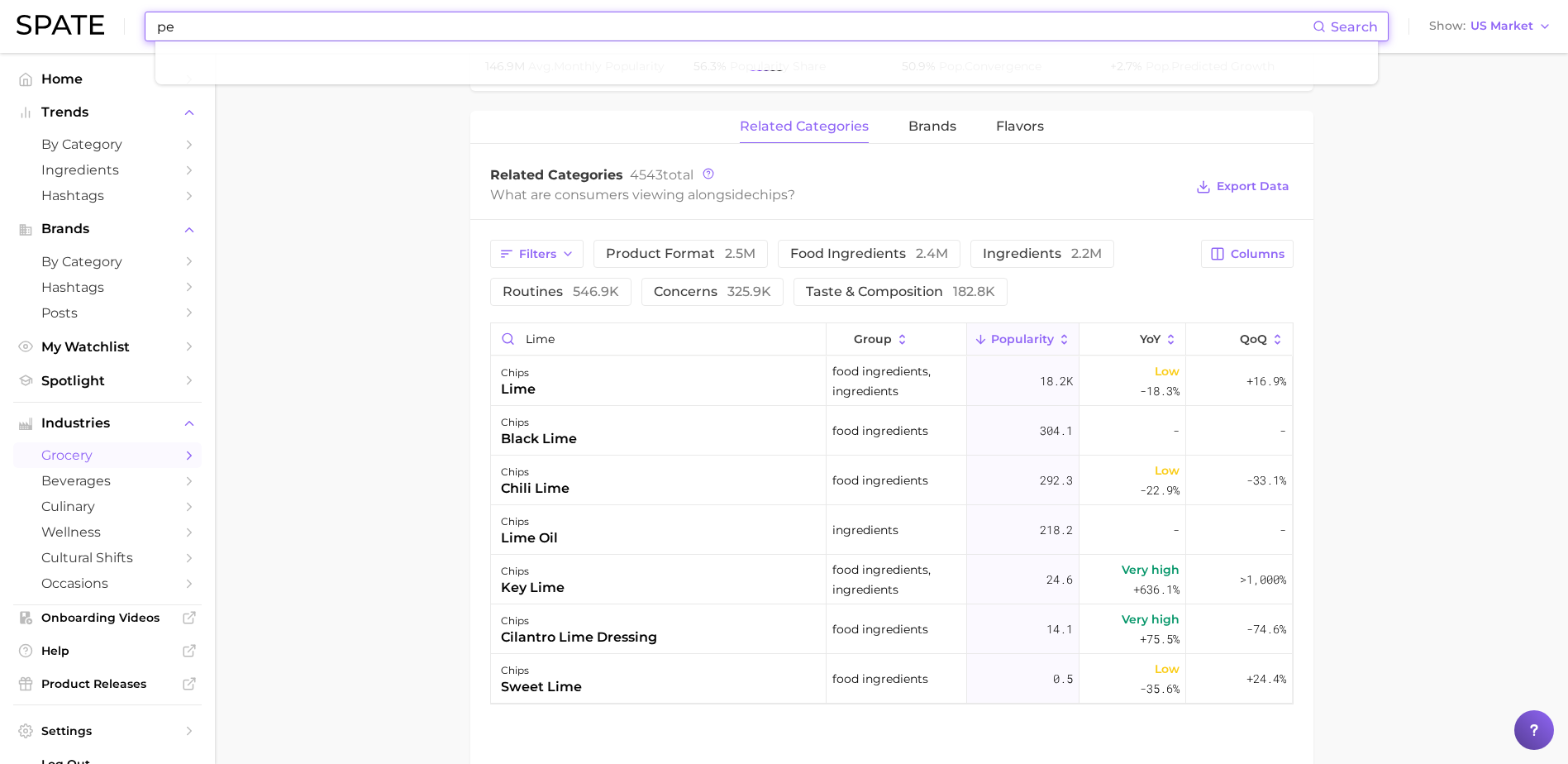
type input "p"
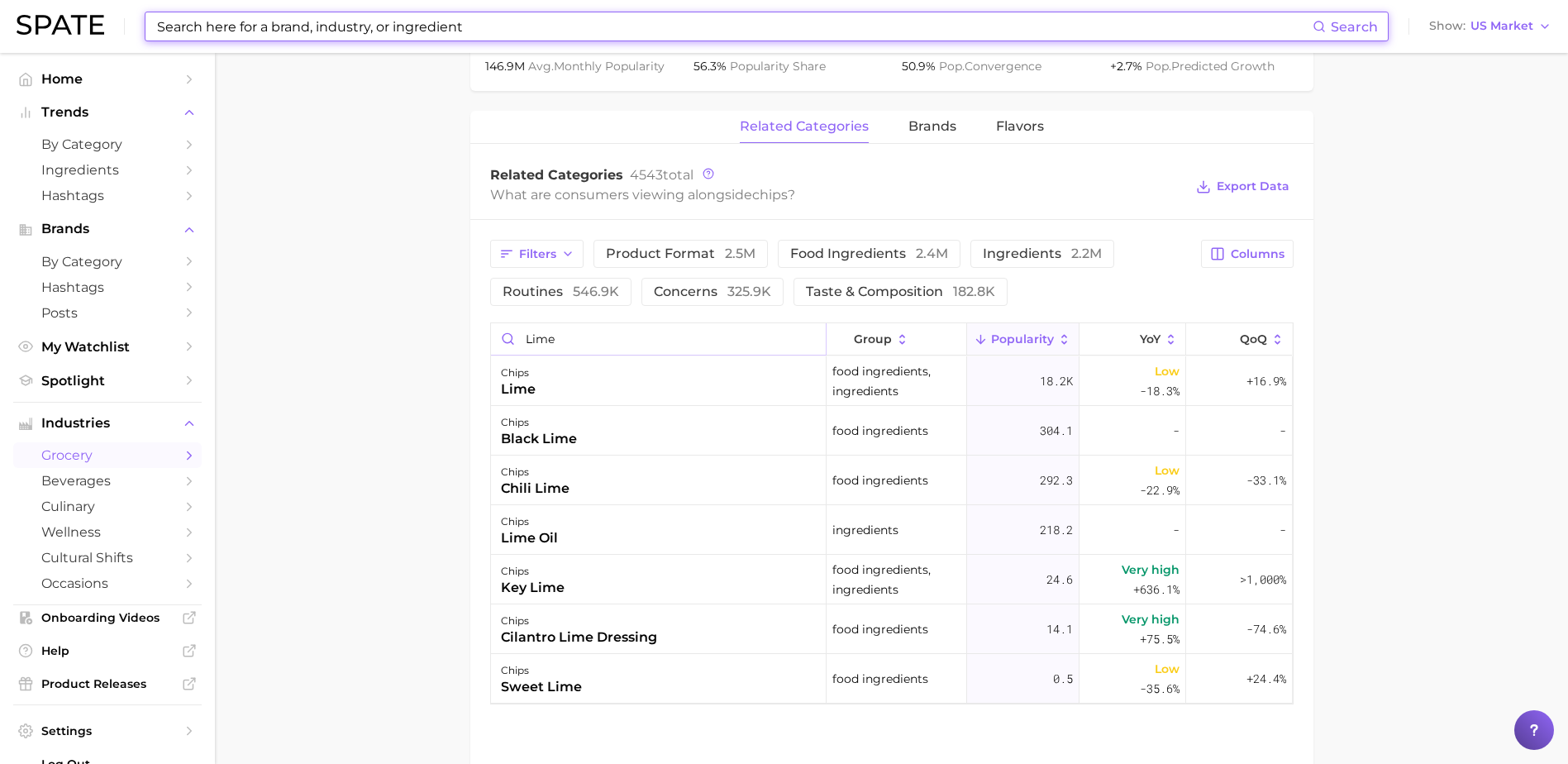
click at [563, 346] on input "Lime" at bounding box center [659, 339] width 335 height 32
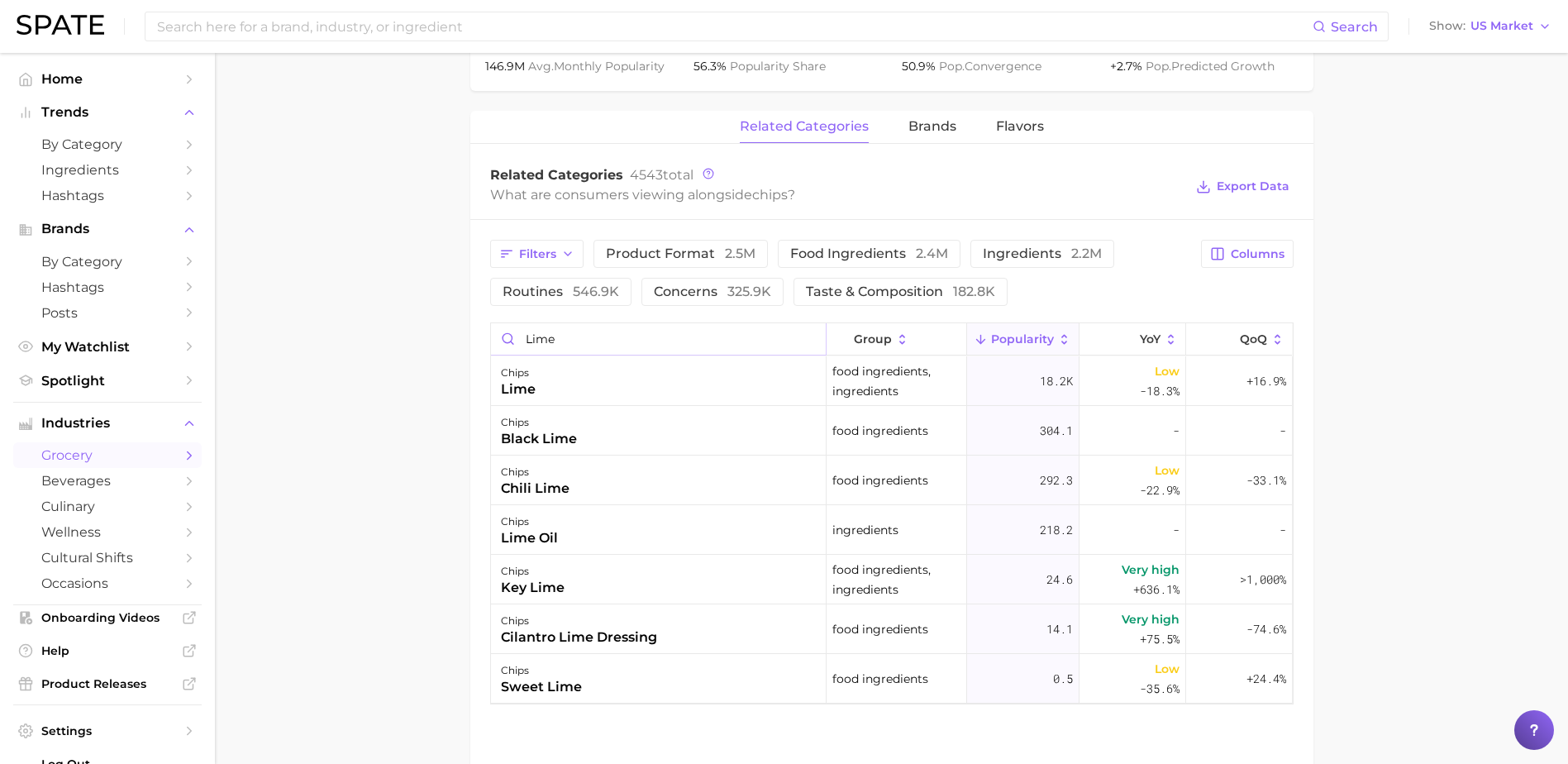
drag, startPoint x: 559, startPoint y: 337, endPoint x: 503, endPoint y: 338, distance: 56.0
click at [503, 338] on input "Lime" at bounding box center [659, 339] width 335 height 32
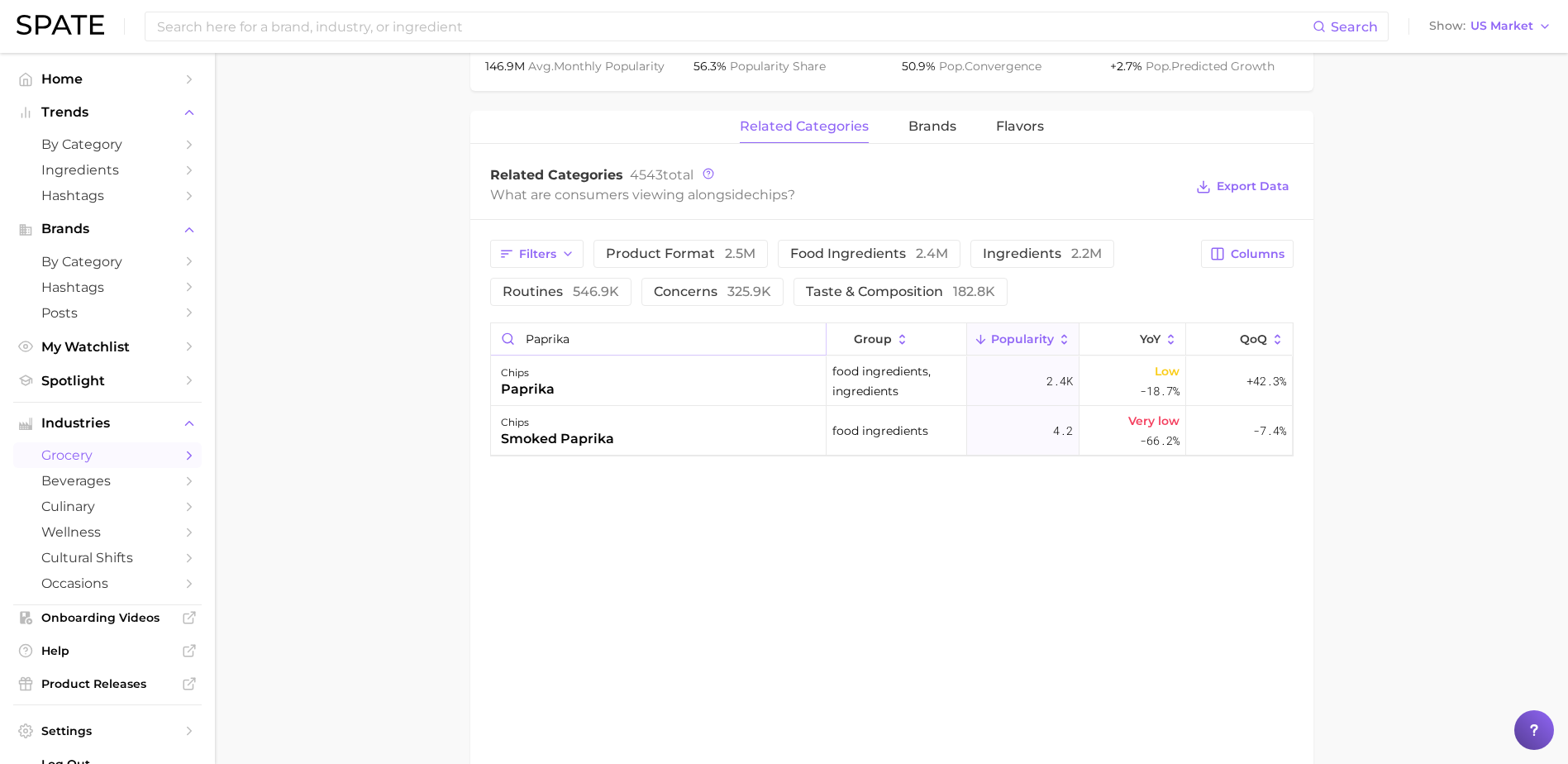
drag, startPoint x: 590, startPoint y: 340, endPoint x: 481, endPoint y: 327, distance: 109.8
click at [481, 327] on div "Filters product format 2.5m food ingredients 2.4m ingredients 2.2m routines 546…" at bounding box center [891, 348] width 843 height 256
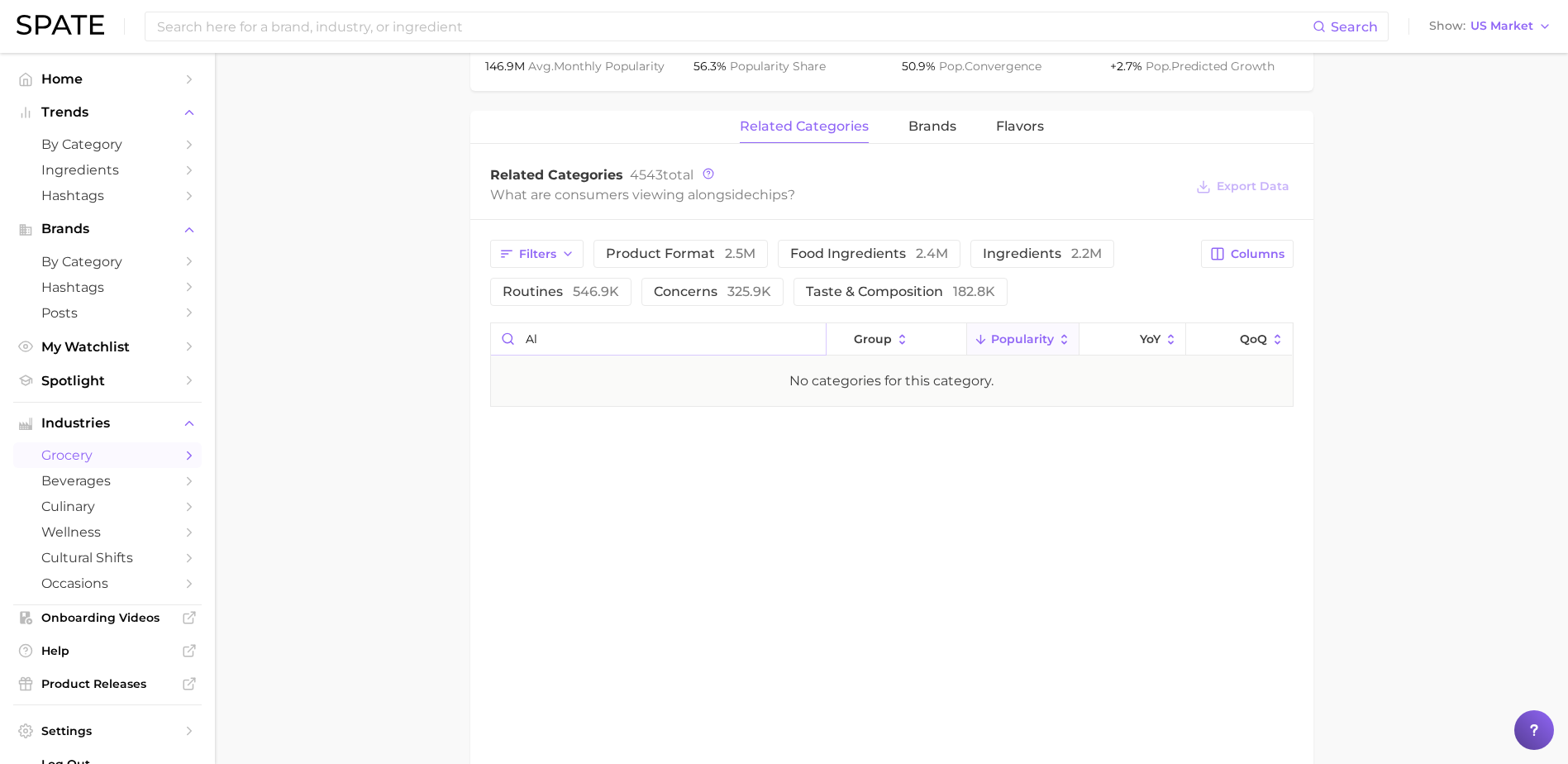
type input "A"
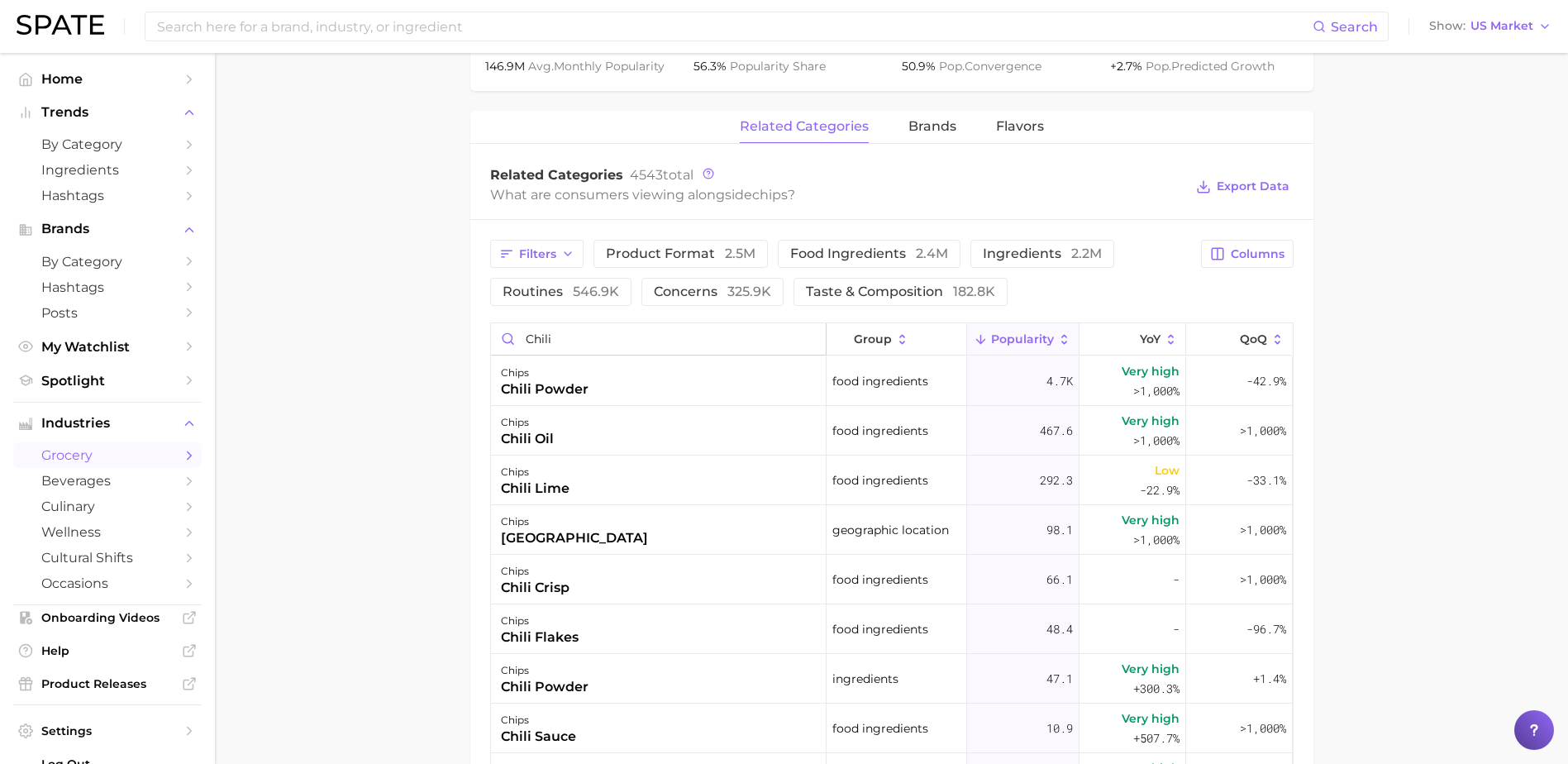
drag, startPoint x: 574, startPoint y: 343, endPoint x: 473, endPoint y: 332, distance: 101.6
click at [480, 334] on div "Filters product format 2.5m food ingredients 2.4m ingredients 2.2m routines 546…" at bounding box center [891, 621] width 843 height 802
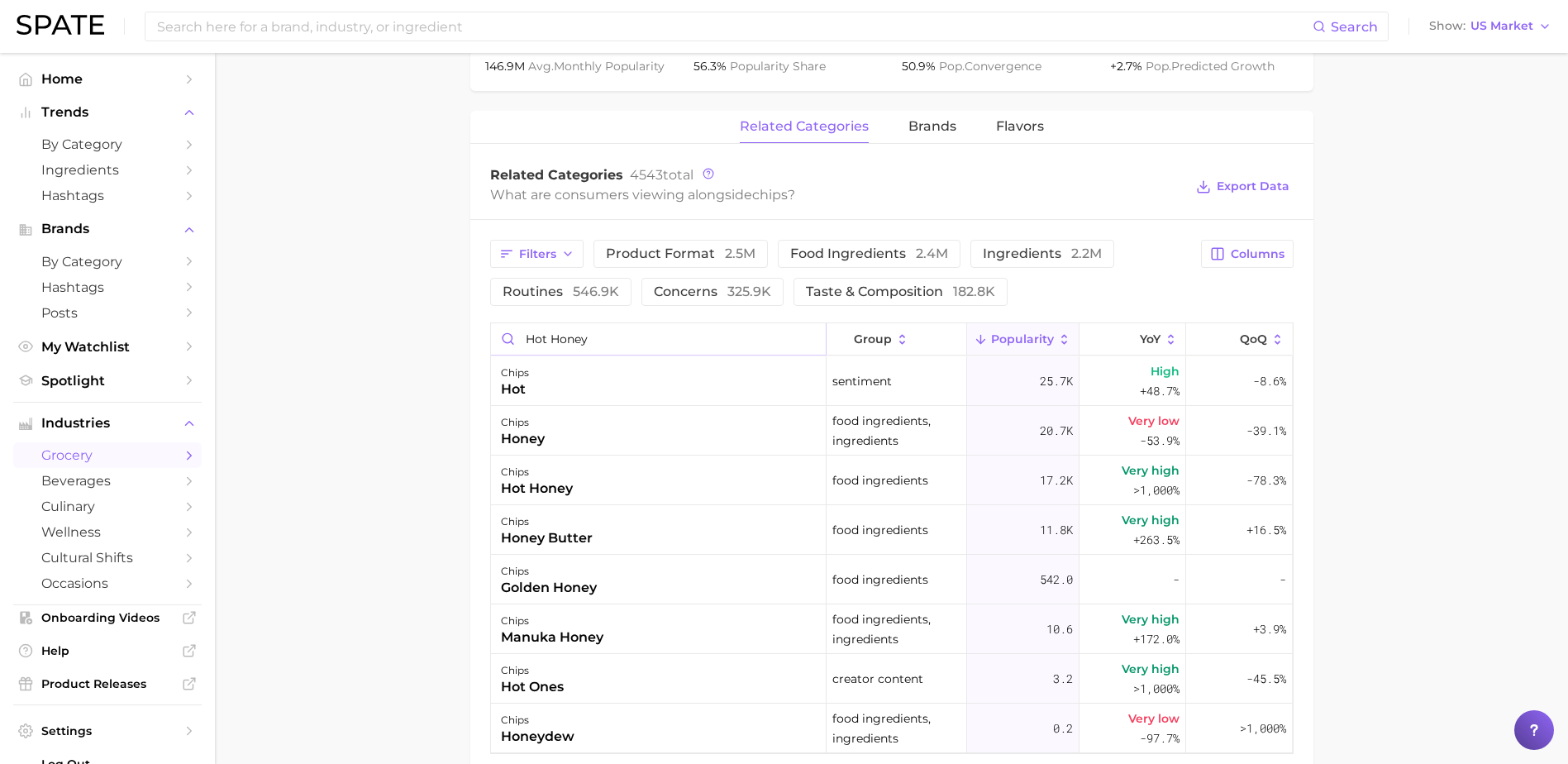
drag, startPoint x: 584, startPoint y: 337, endPoint x: 460, endPoint y: 332, distance: 124.1
click at [460, 332] on main "1. snacks & sweets 2. savory snacks 3. chips 4. chips Overview Google TikTok In…" at bounding box center [891, 82] width 1353 height 1547
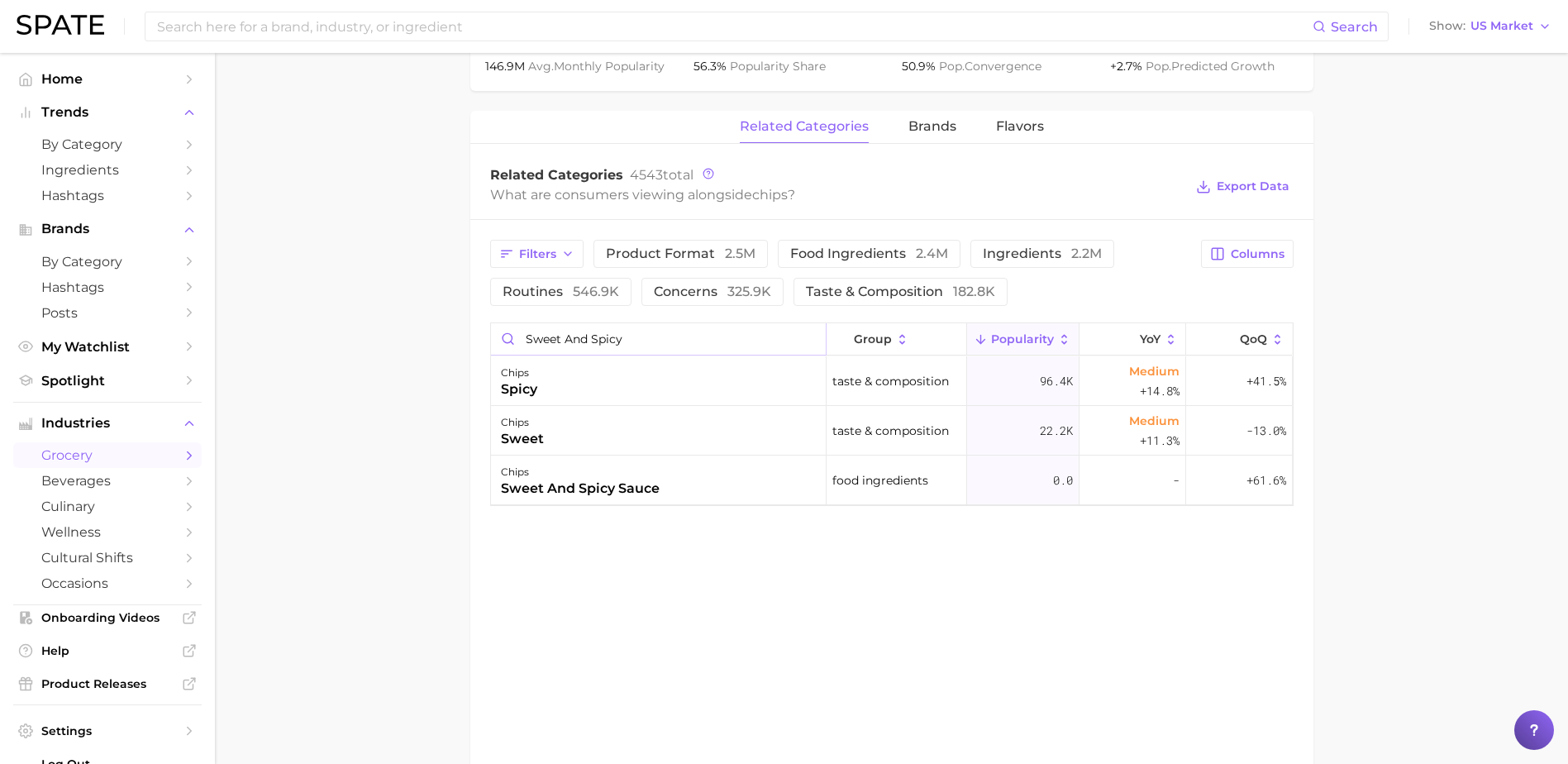
drag, startPoint x: 631, startPoint y: 340, endPoint x: 509, endPoint y: 325, distance: 122.9
click at [509, 325] on input "sweet and spicy" at bounding box center [659, 339] width 335 height 32
type input "r"
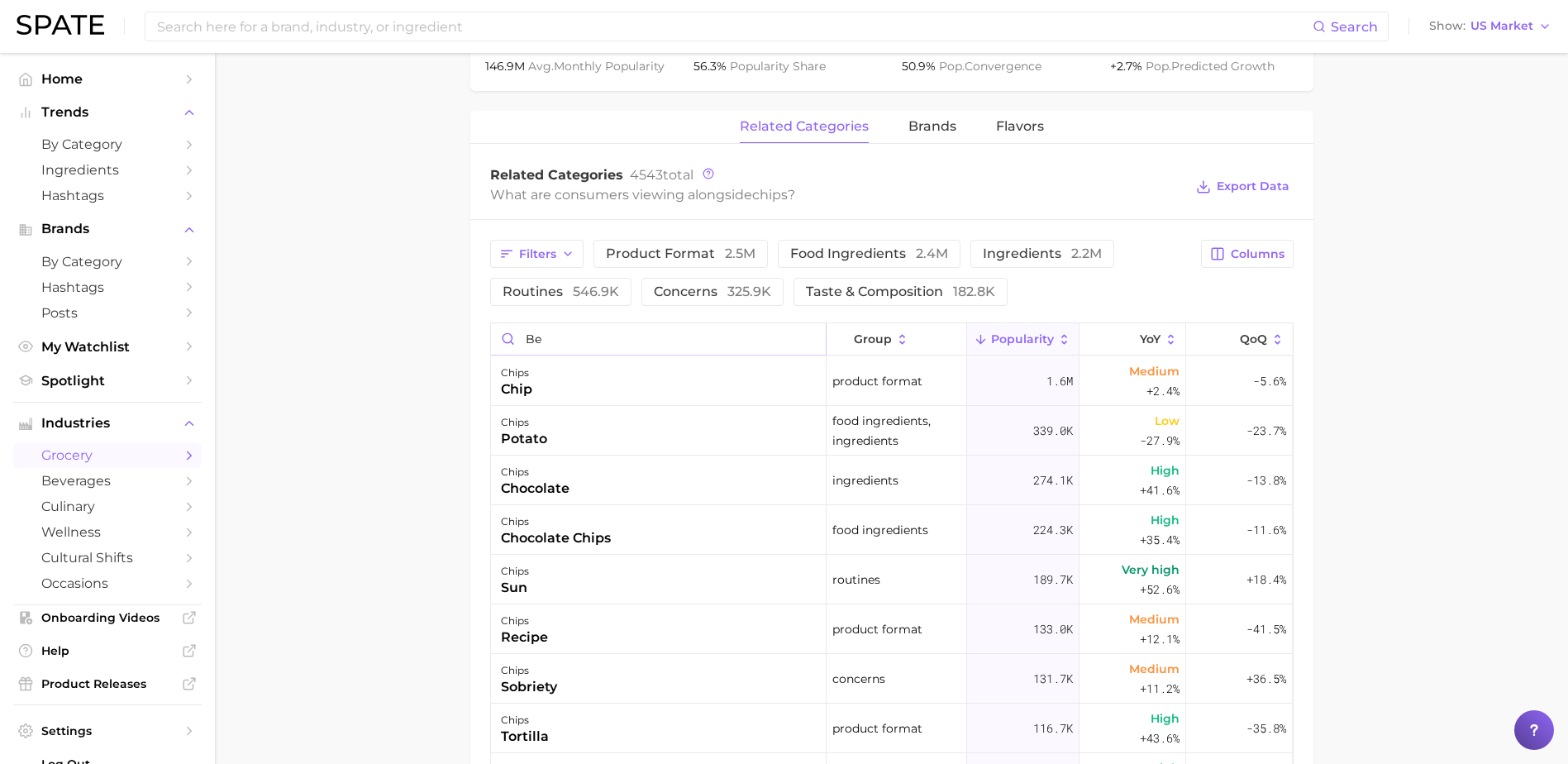
type input "b"
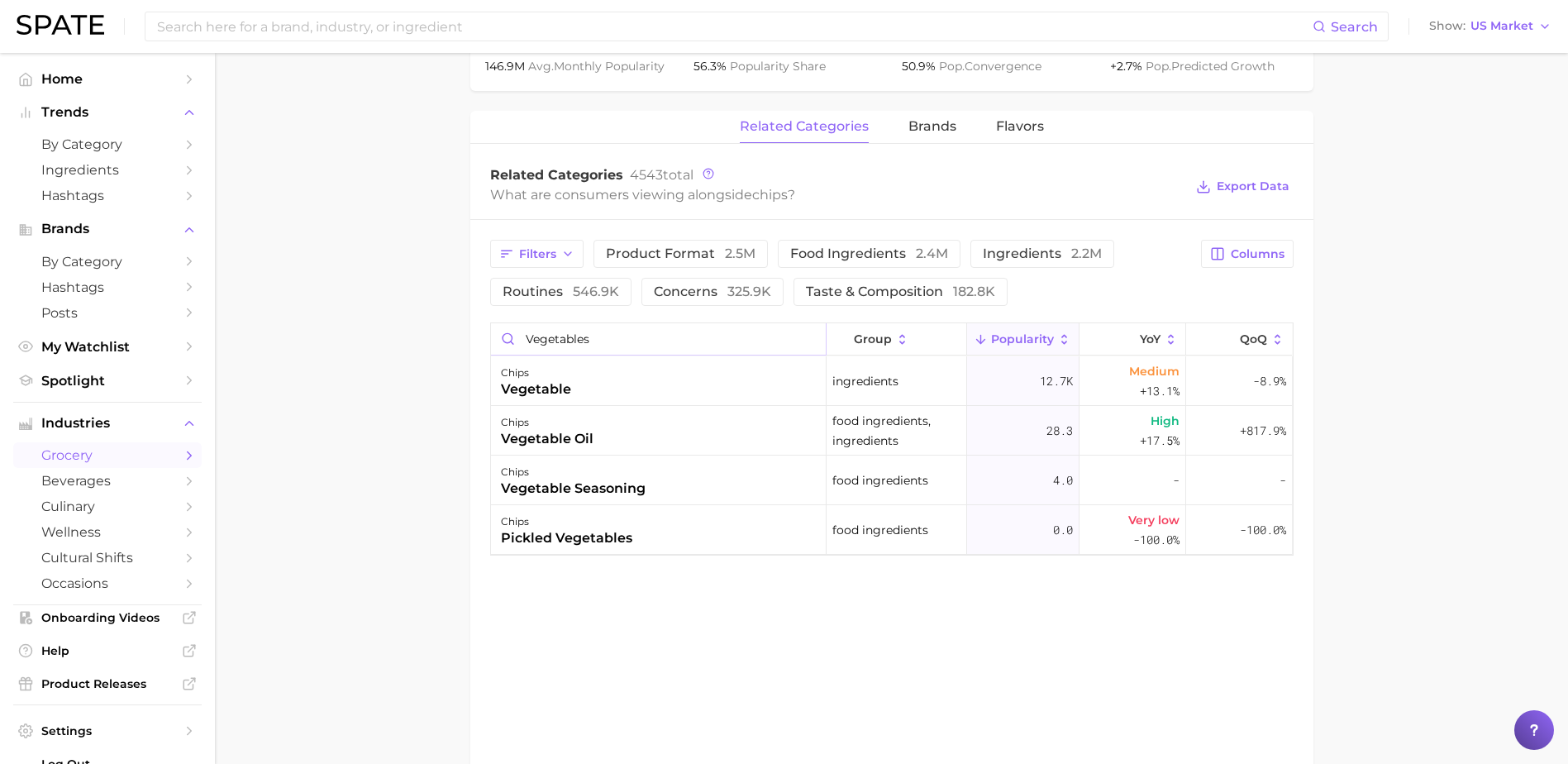
drag, startPoint x: 595, startPoint y: 336, endPoint x: 477, endPoint y: 336, distance: 118.0
click at [477, 336] on div "Filters product format 2.5m food ingredients 2.4m ingredients 2.2m routines 546…" at bounding box center [891, 397] width 843 height 355
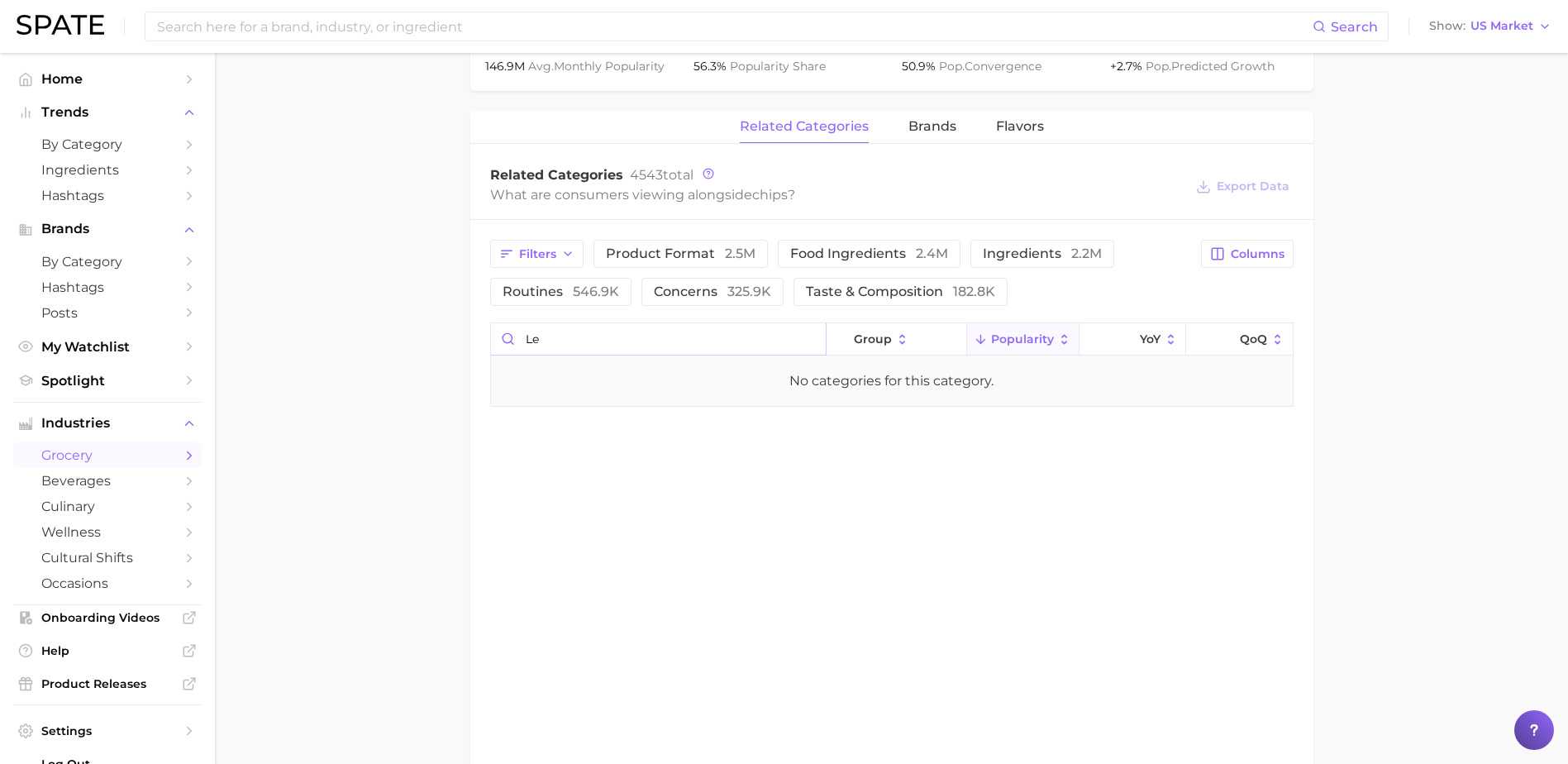
type input "l"
drag, startPoint x: 572, startPoint y: 340, endPoint x: 480, endPoint y: 329, distance: 92.7
click at [480, 329] on div "Filters product format 2.5m food ingredients 2.4m ingredients 2.2m routines 546…" at bounding box center [891, 348] width 843 height 256
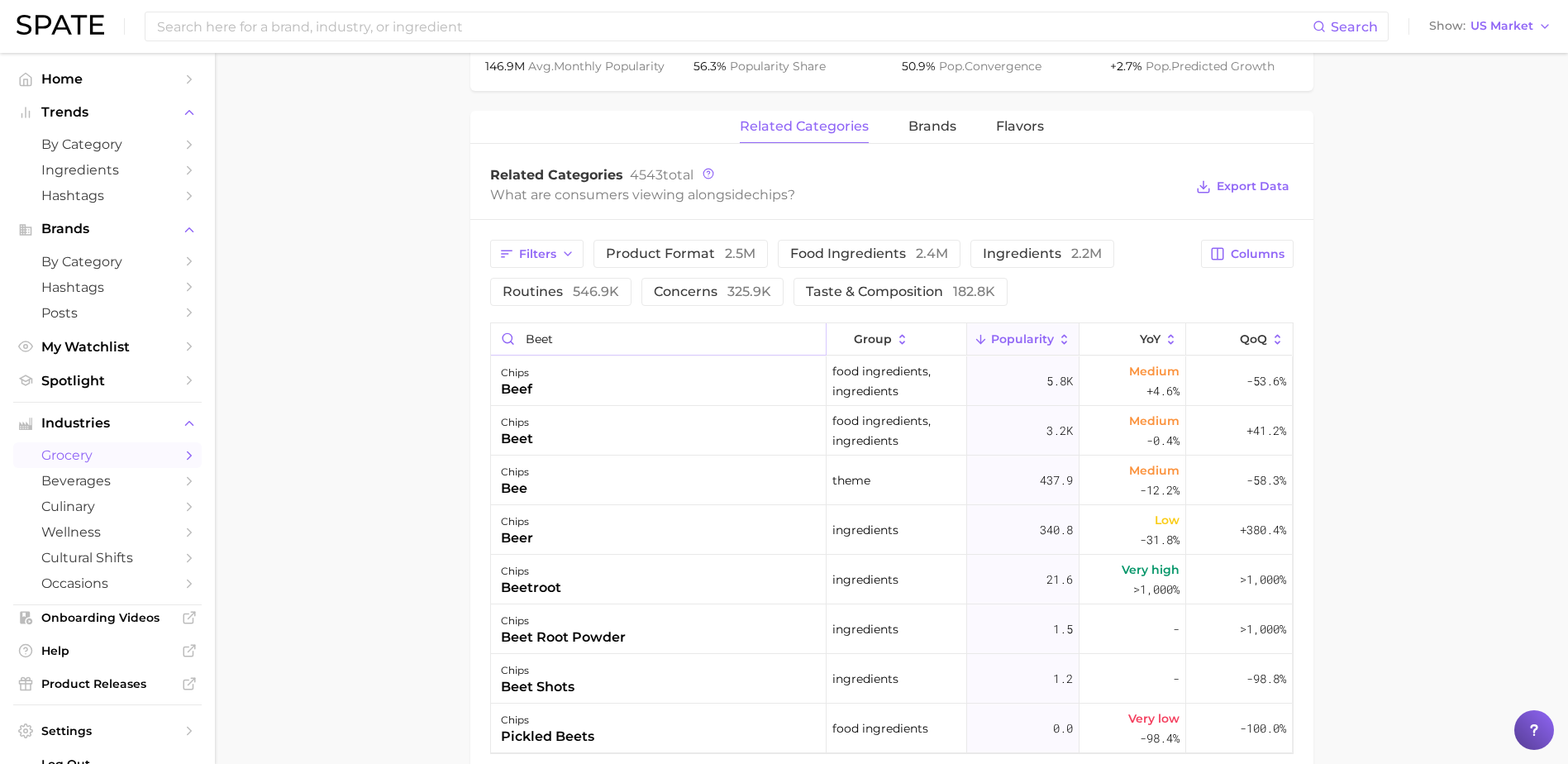
drag, startPoint x: 545, startPoint y: 341, endPoint x: 484, endPoint y: 342, distance: 61.0
click at [484, 342] on div "Filters product format 2.5m food ingredients 2.4m ingredients 2.2m routines 546…" at bounding box center [891, 496] width 843 height 553
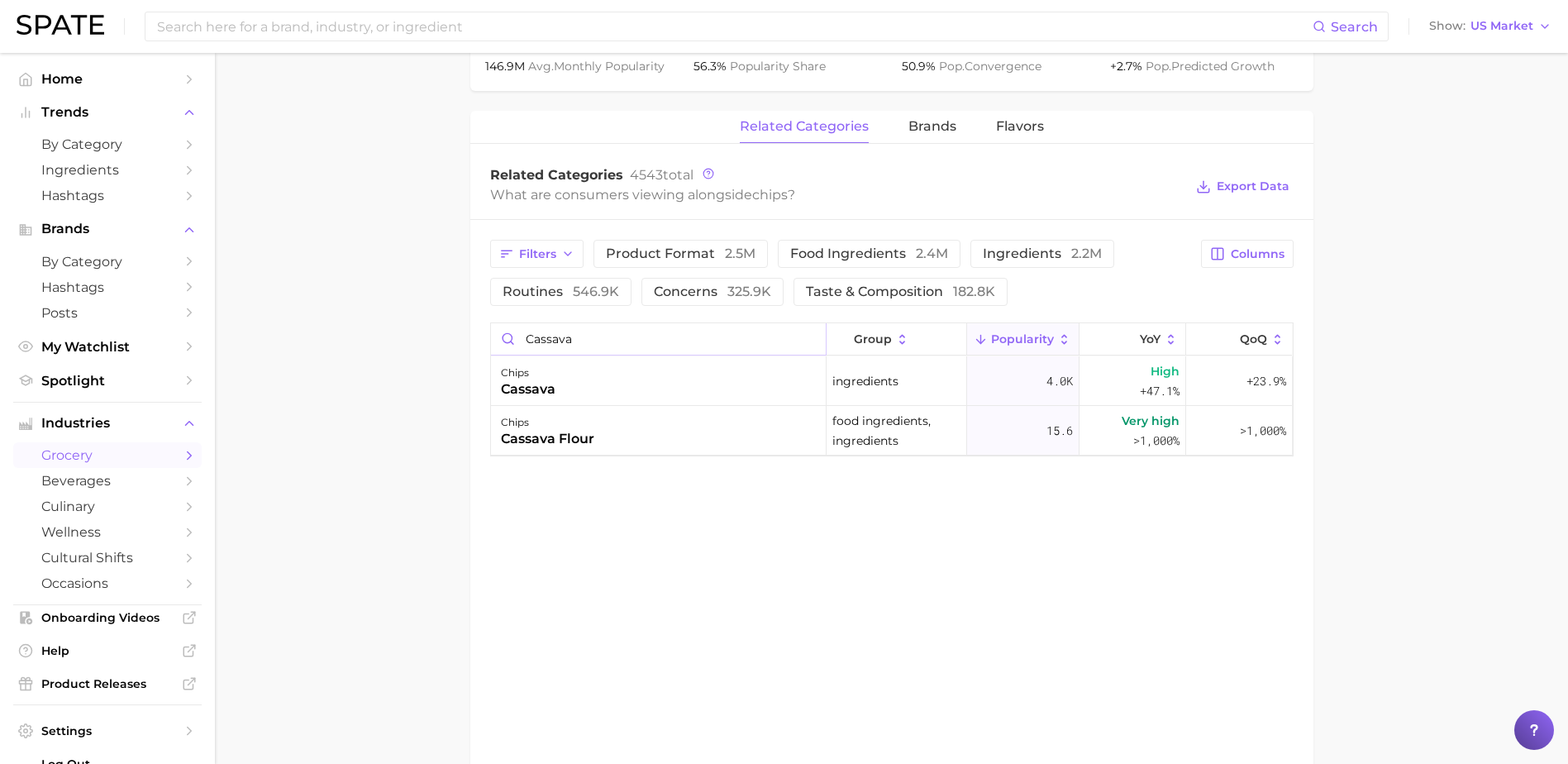
drag, startPoint x: 566, startPoint y: 342, endPoint x: 467, endPoint y: 335, distance: 99.2
click at [467, 335] on main "1. snacks & sweets 2. savory snacks 3. chips 4. chips Overview Google TikTok In…" at bounding box center [891, 80] width 1353 height 1542
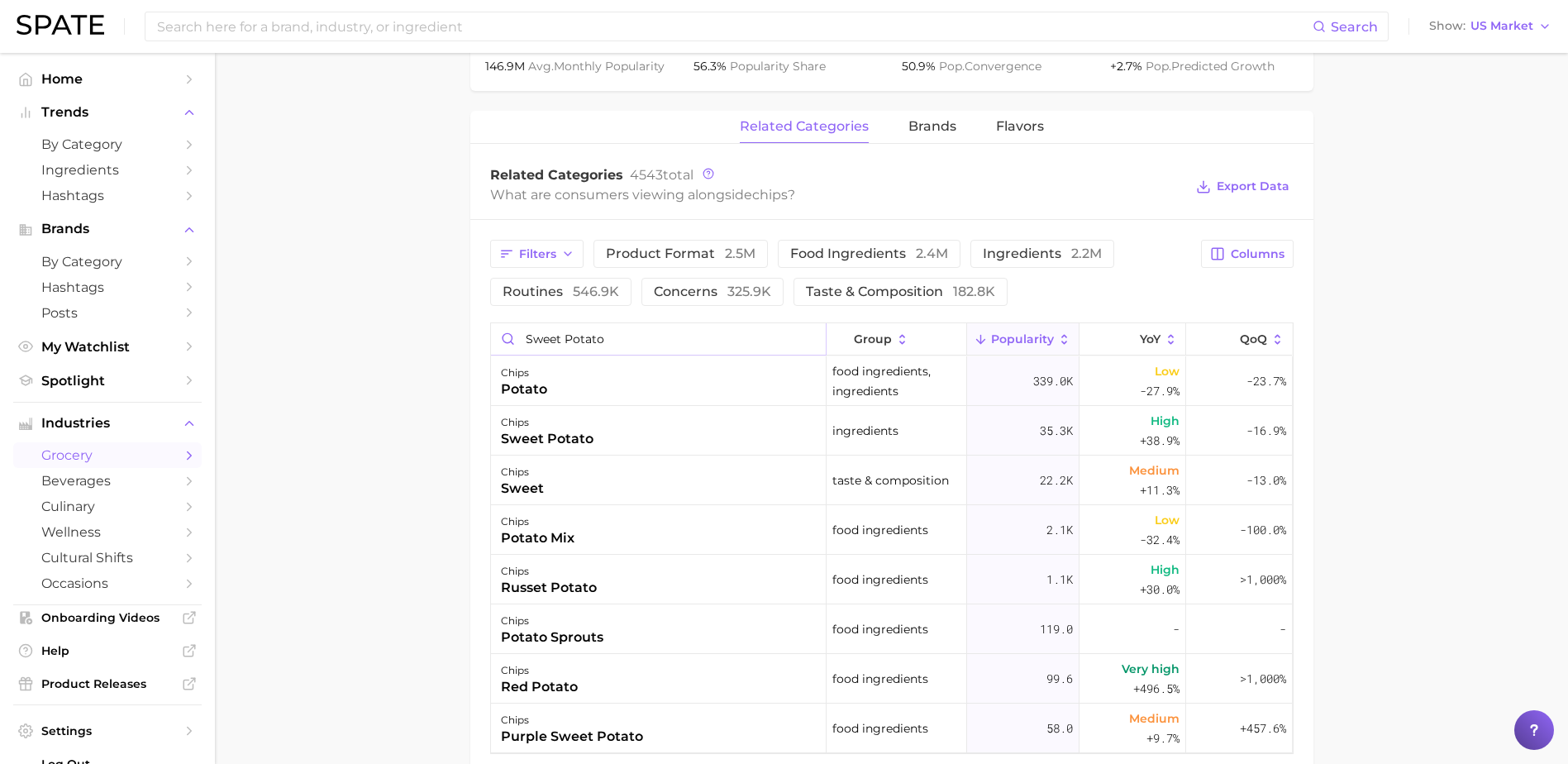
drag, startPoint x: 612, startPoint y: 342, endPoint x: 477, endPoint y: 339, distance: 135.0
click at [477, 339] on div "Filters product format 2.5m food ingredients 2.4m ingredients 2.2m routines 546…" at bounding box center [891, 496] width 843 height 553
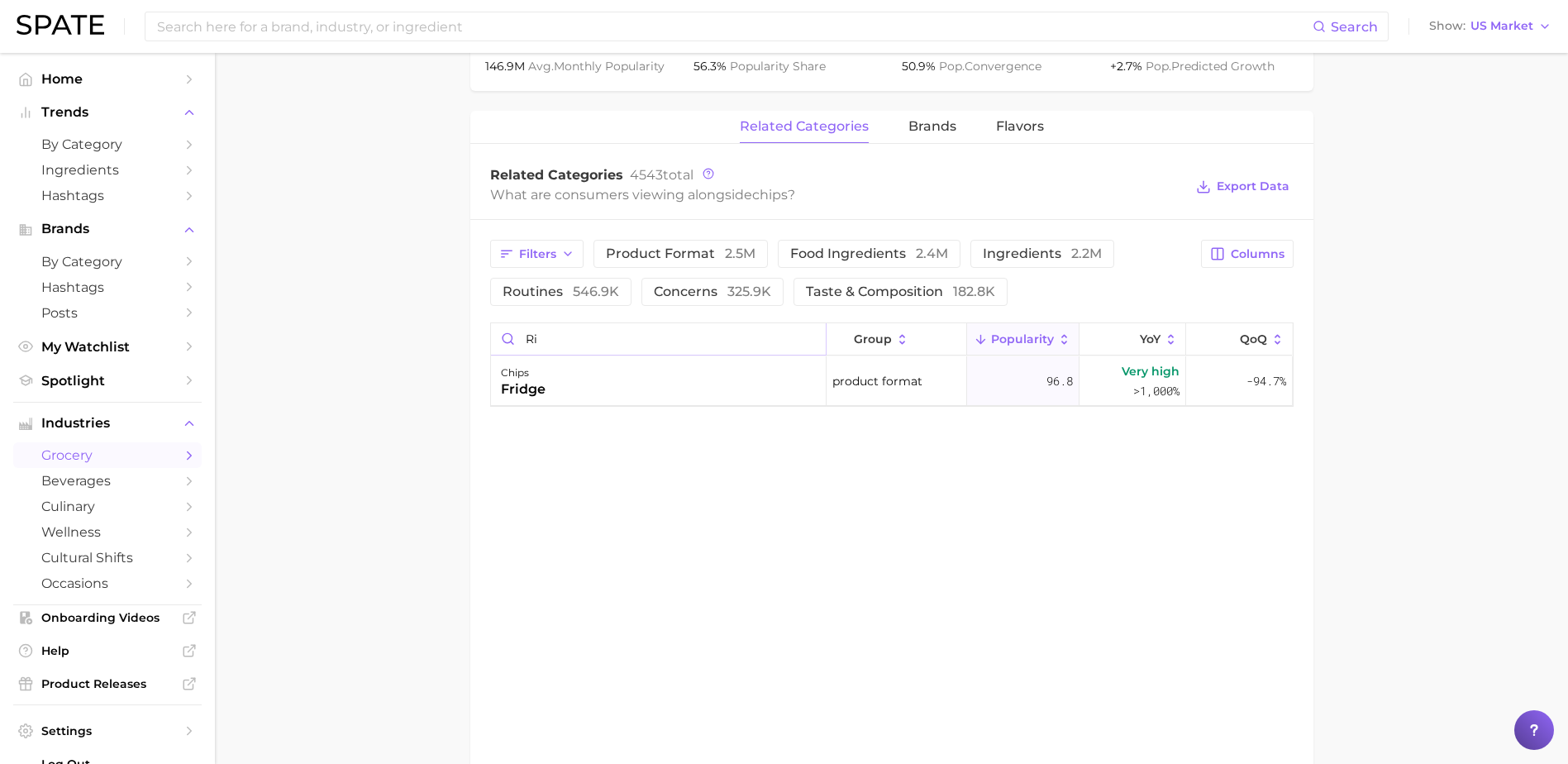
type input "r"
drag, startPoint x: 562, startPoint y: 339, endPoint x: 441, endPoint y: 318, distance: 122.8
click at [442, 319] on main "1. snacks & sweets 2. savory snacks 3. chips 4. chips Overview Google TikTok In…" at bounding box center [891, 80] width 1353 height 1542
drag, startPoint x: 595, startPoint y: 344, endPoint x: 480, endPoint y: 334, distance: 115.4
click at [480, 334] on div "Filters product format 2.5m food ingredients 2.4m ingredients 2.2m routines 546…" at bounding box center [891, 324] width 843 height 207
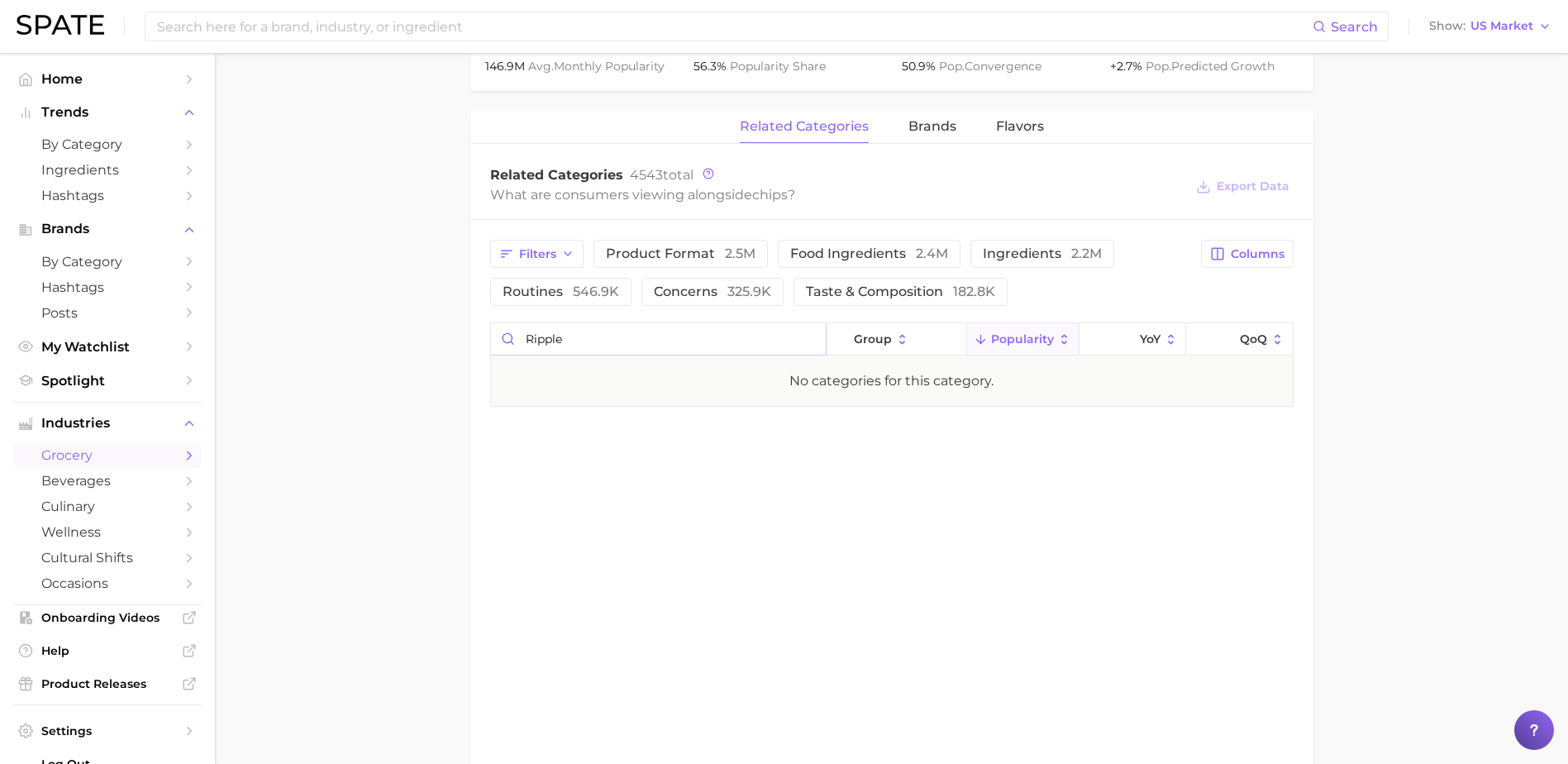
drag, startPoint x: 581, startPoint y: 338, endPoint x: 438, endPoint y: 332, distance: 143.1
click at [438, 332] on main "1. snacks & sweets 2. savory snacks 3. chips 4. chips Overview Google TikTok In…" at bounding box center [891, 80] width 1353 height 1542
drag, startPoint x: 562, startPoint y: 337, endPoint x: 479, endPoint y: 331, distance: 83.2
click at [479, 331] on div "Filters product format 2.5m food ingredients 2.4m ingredients 2.2m routines 546…" at bounding box center [891, 348] width 843 height 256
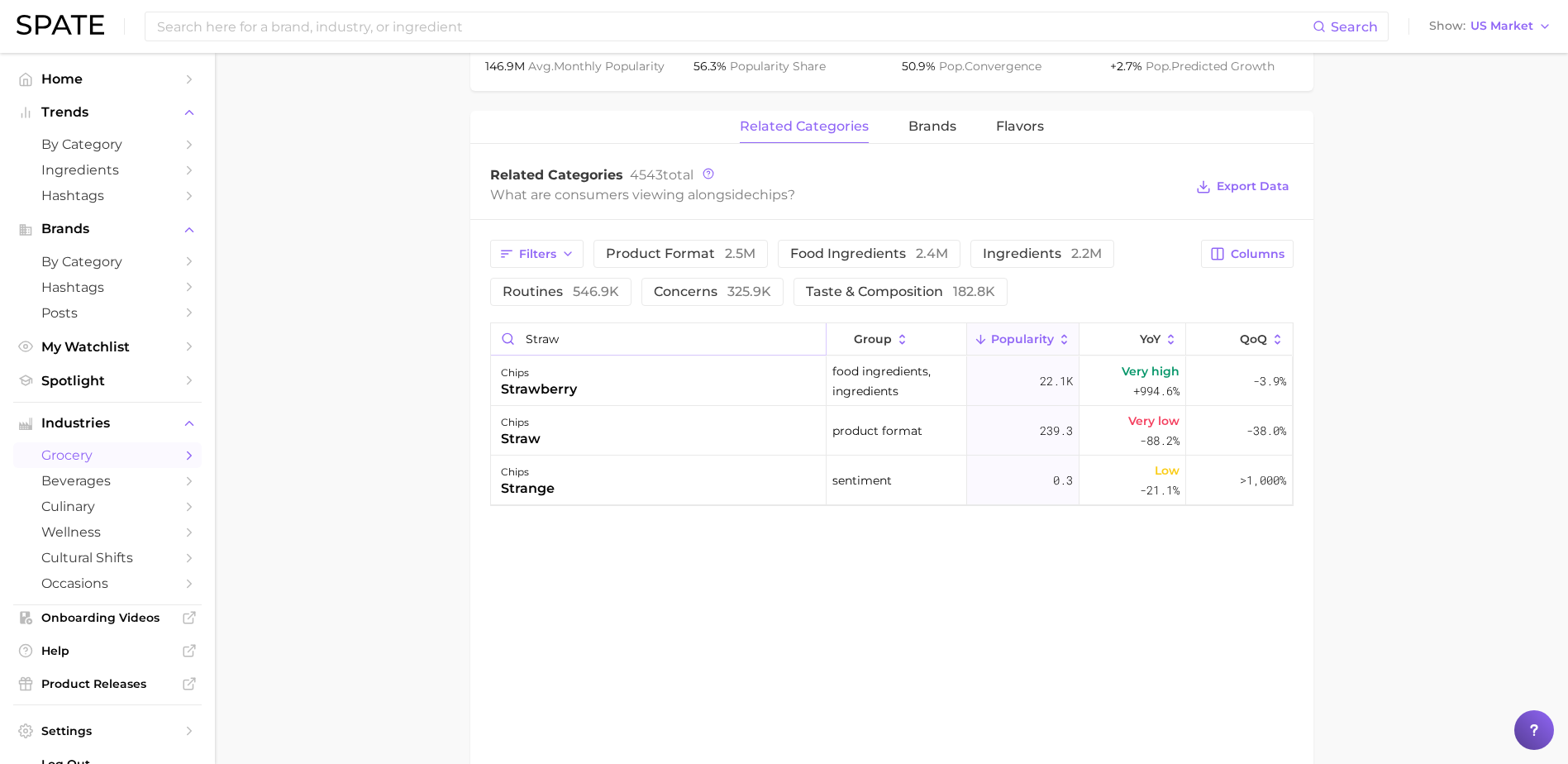
click at [587, 336] on input "straw" at bounding box center [659, 339] width 335 height 32
drag, startPoint x: 568, startPoint y: 341, endPoint x: 435, endPoint y: 342, distance: 133.0
click at [435, 342] on main "1. snacks & sweets 2. savory snacks 3. chips 4. chips Overview Google TikTok In…" at bounding box center [891, 80] width 1353 height 1542
drag, startPoint x: 557, startPoint y: 339, endPoint x: 443, endPoint y: 346, distance: 114.2
click at [443, 346] on main "1. snacks & sweets 2. savory snacks 3. chips 4. chips Overview Google TikTok In…" at bounding box center [891, 80] width 1353 height 1542
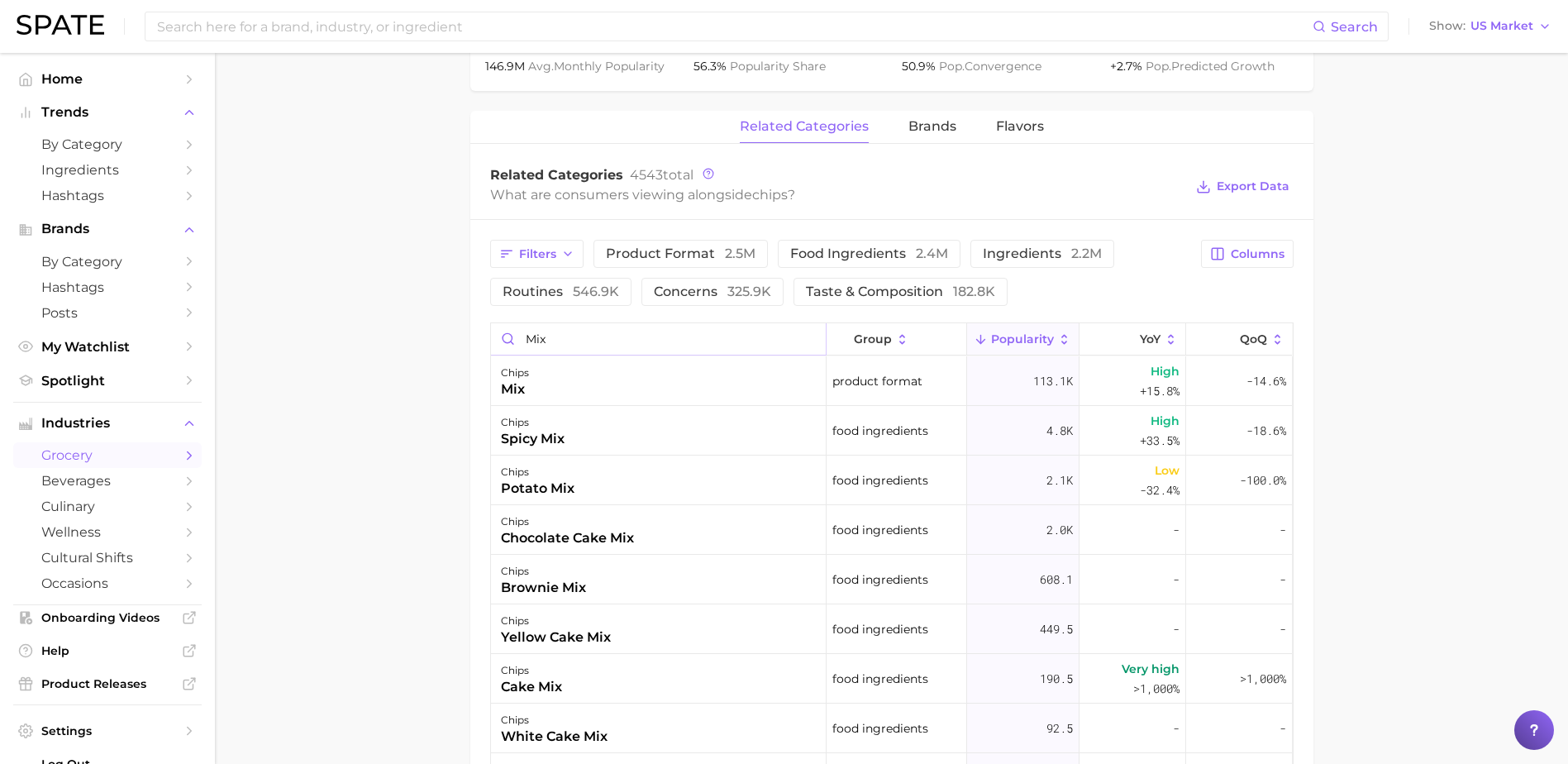
drag, startPoint x: 472, startPoint y: 340, endPoint x: 457, endPoint y: 344, distance: 15.5
click at [457, 344] on main "1. snacks & sweets 2. savory snacks 3. chips 4. chips Overview Google TikTok In…" at bounding box center [891, 206] width 1353 height 1796
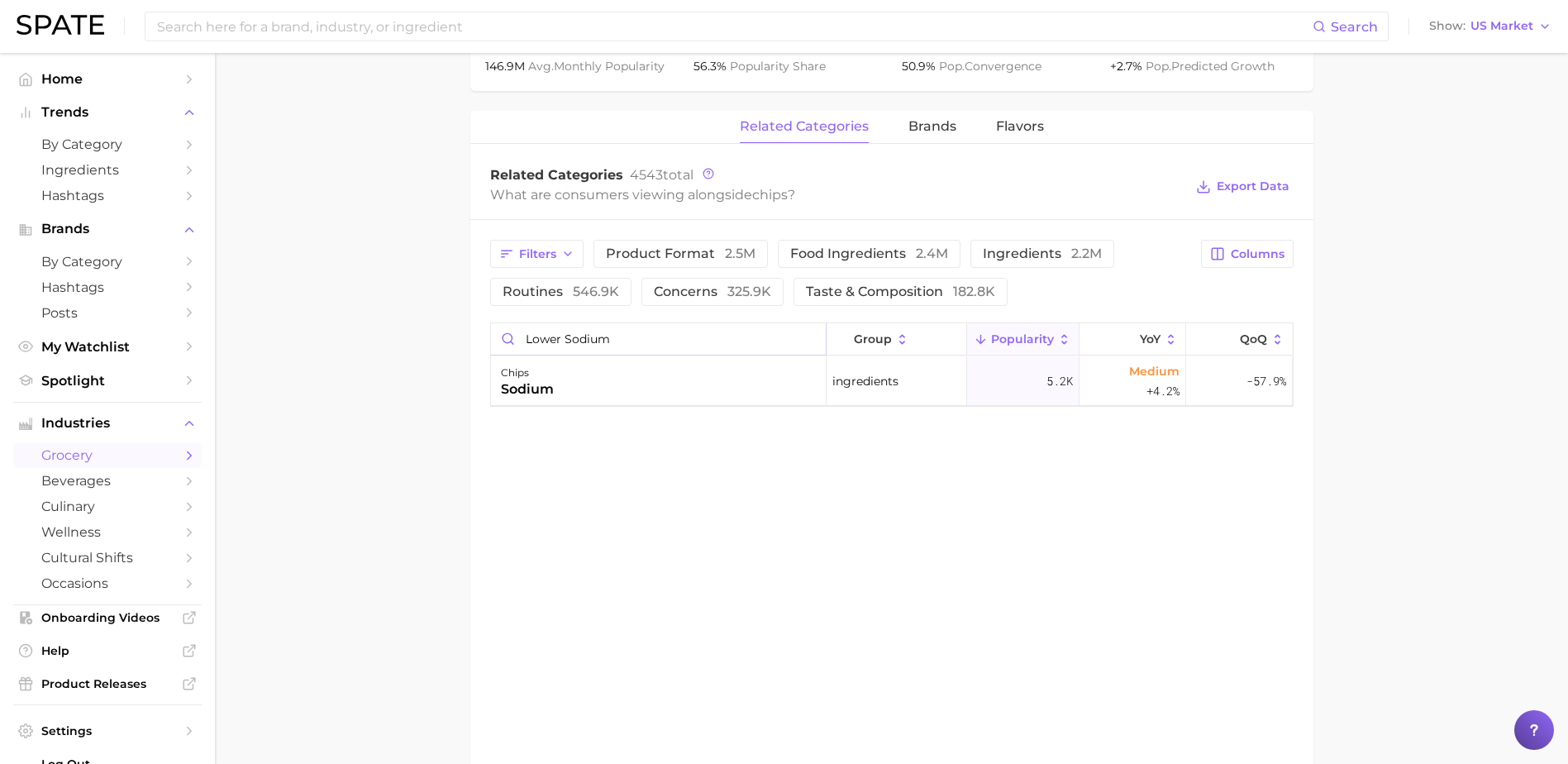
drag, startPoint x: 619, startPoint y: 346, endPoint x: 510, endPoint y: 337, distance: 109.4
click at [510, 337] on input "lower sodium" at bounding box center [659, 339] width 335 height 32
type input "low fat"
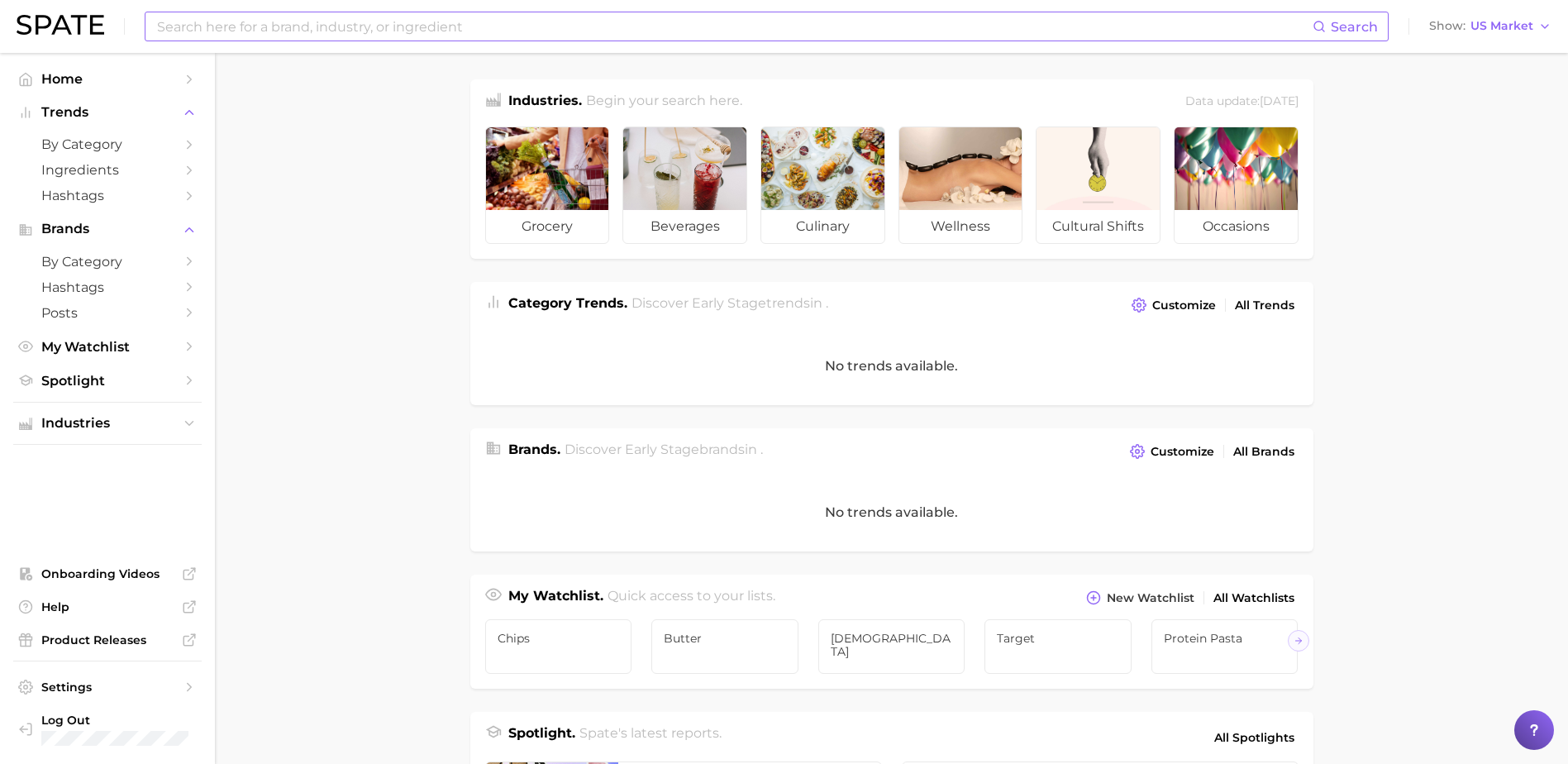
click at [195, 30] on input at bounding box center [733, 26] width 1157 height 28
drag, startPoint x: 254, startPoint y: 23, endPoint x: 10, endPoint y: 15, distance: 244.1
click at [11, 16] on header "black lime flavor Search No results for " black lime flavor " Suggest Show US M…" at bounding box center [784, 26] width 1568 height 53
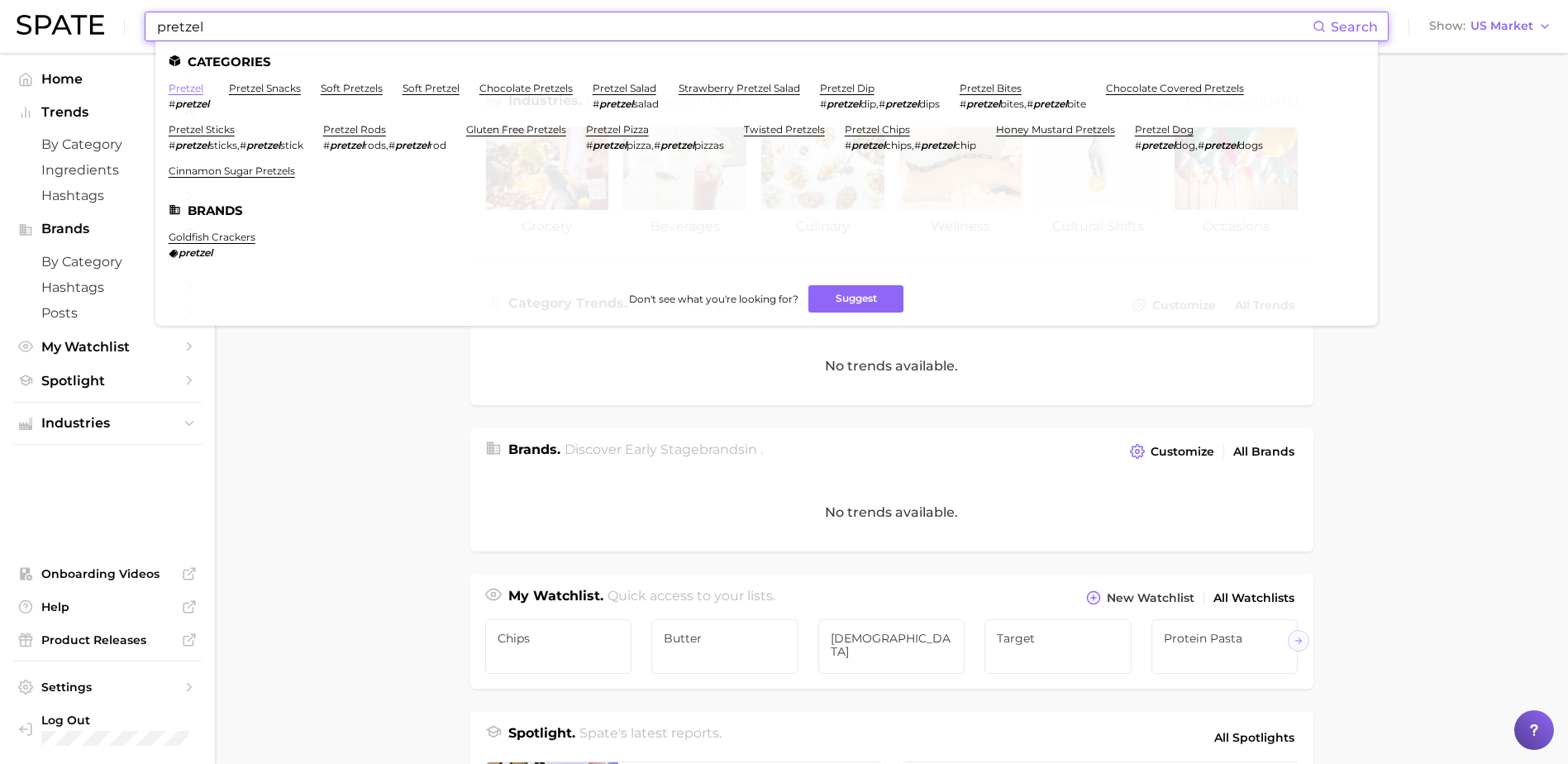
type input "pretzel"
click at [179, 91] on link "pretzel" at bounding box center [186, 88] width 35 height 12
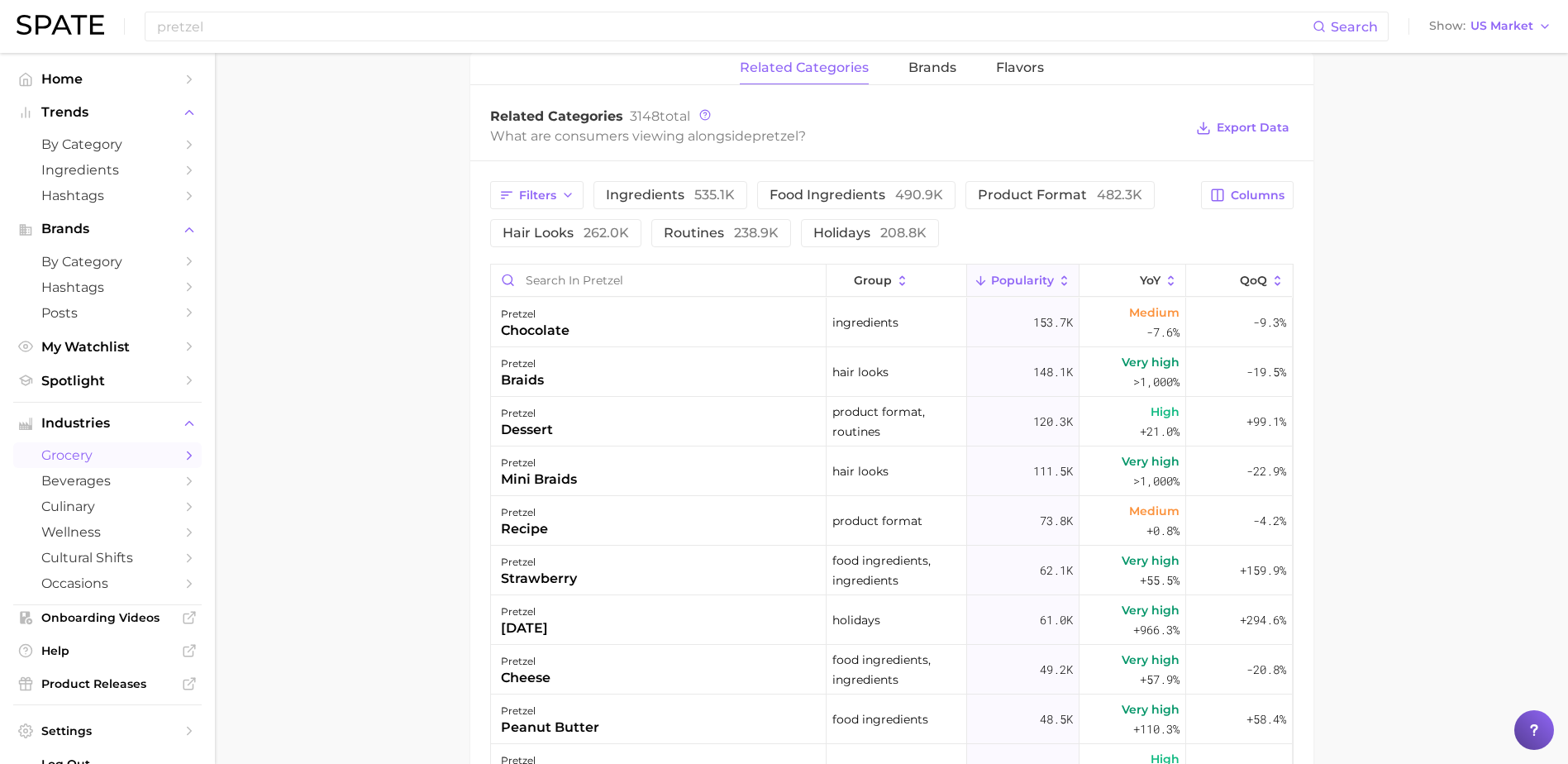
scroll to position [826, 0]
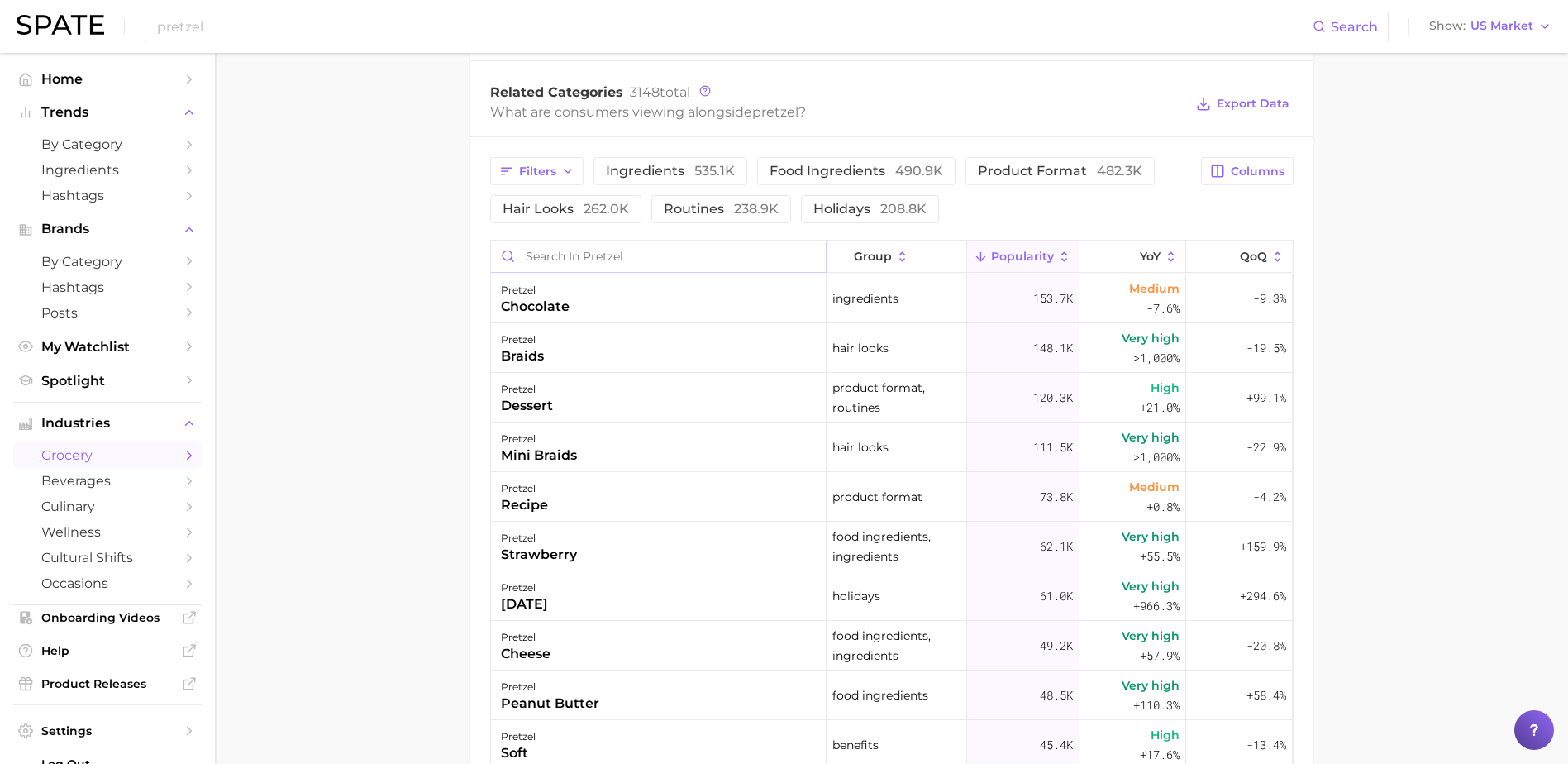
click at [550, 249] on input "Search in pretzel" at bounding box center [659, 256] width 335 height 32
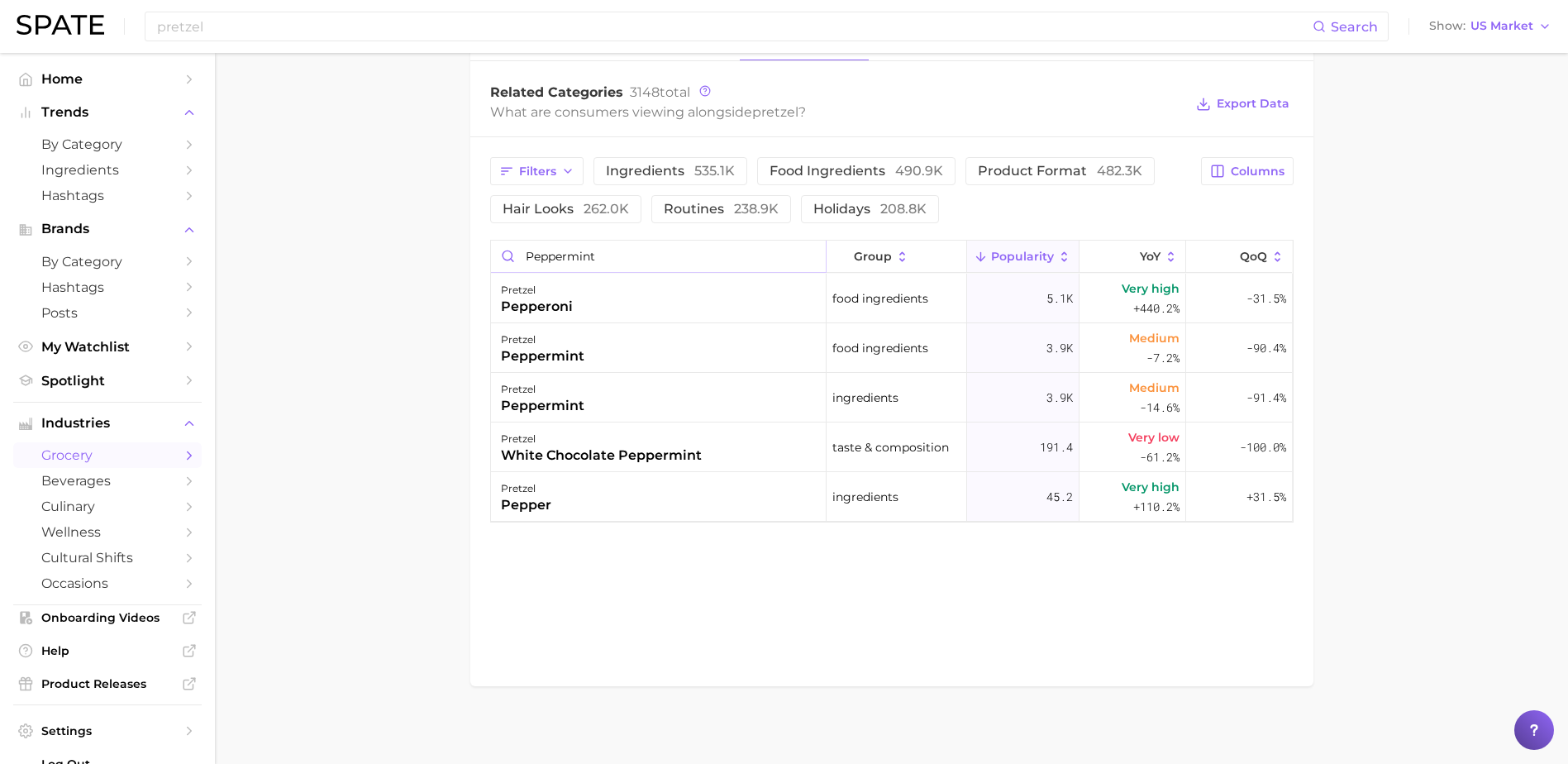
drag, startPoint x: 620, startPoint y: 264, endPoint x: 488, endPoint y: 232, distance: 135.8
click at [489, 232] on div "Filters ingredients 535.1k food ingredients 490.9k product format 482.3k hair l…" at bounding box center [891, 339] width 843 height 405
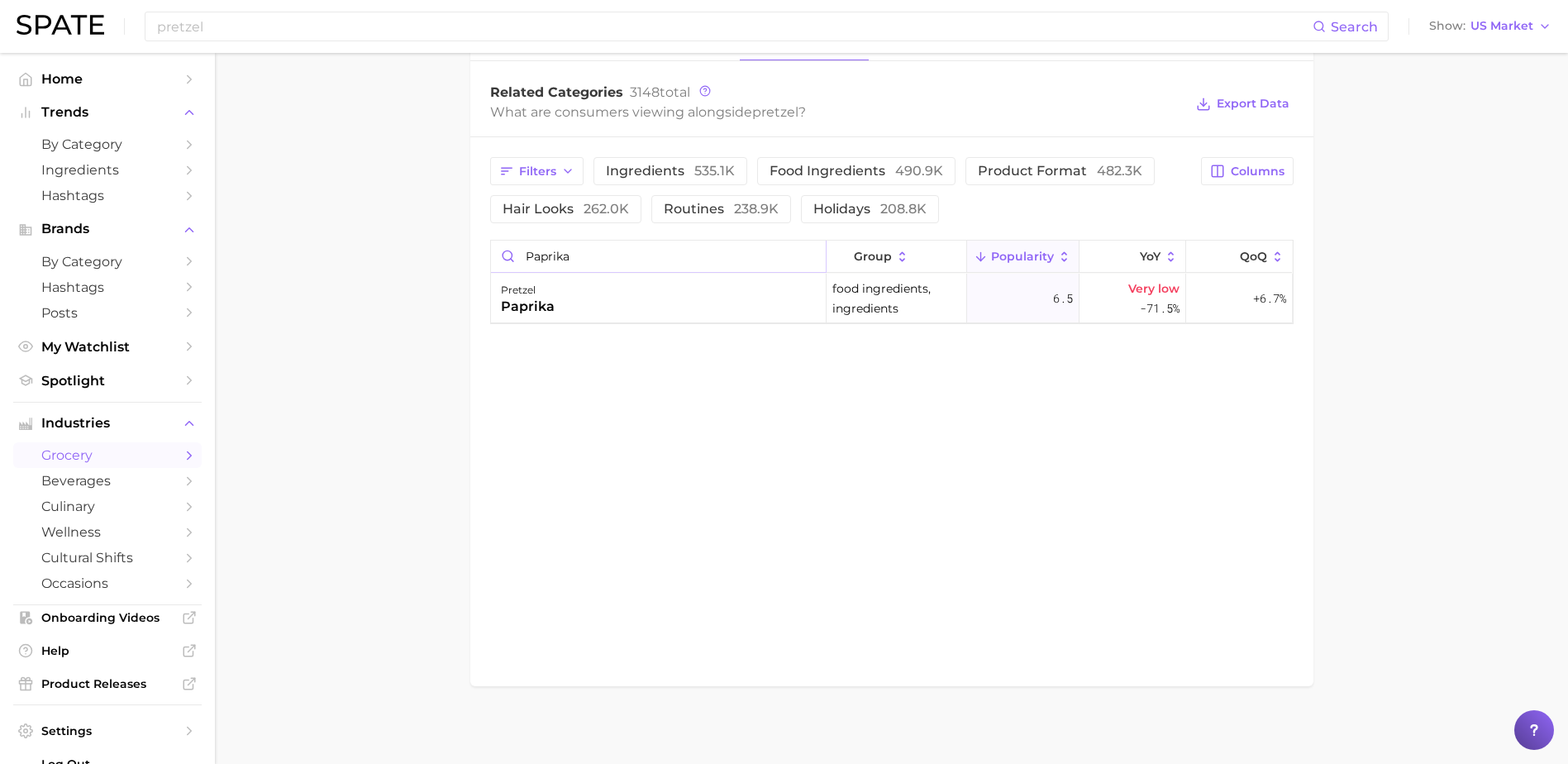
drag, startPoint x: 597, startPoint y: 252, endPoint x: 508, endPoint y: 256, distance: 89.1
click at [508, 256] on input "paprika" at bounding box center [659, 256] width 335 height 32
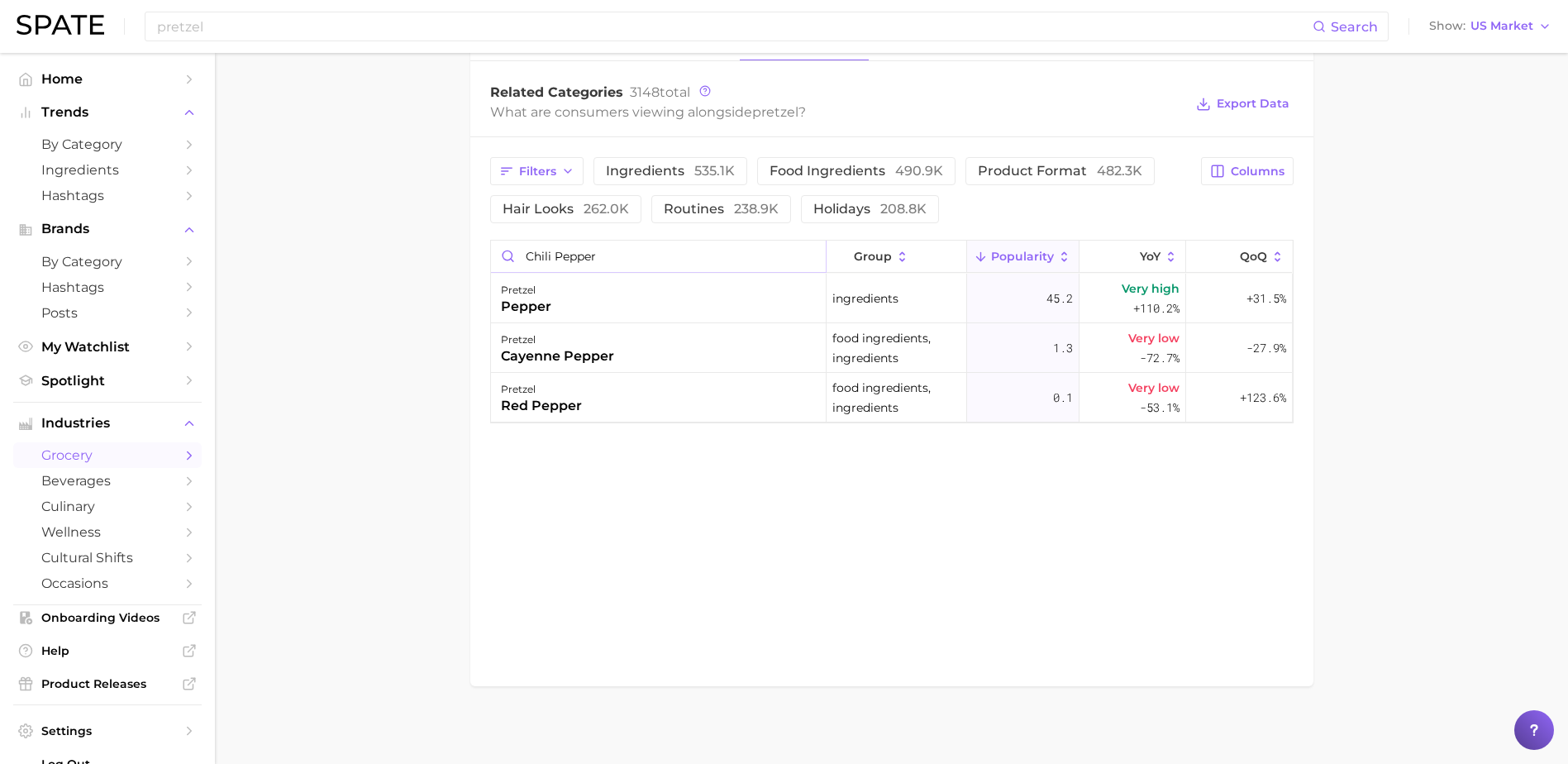
drag, startPoint x: 598, startPoint y: 256, endPoint x: 412, endPoint y: 254, distance: 186.0
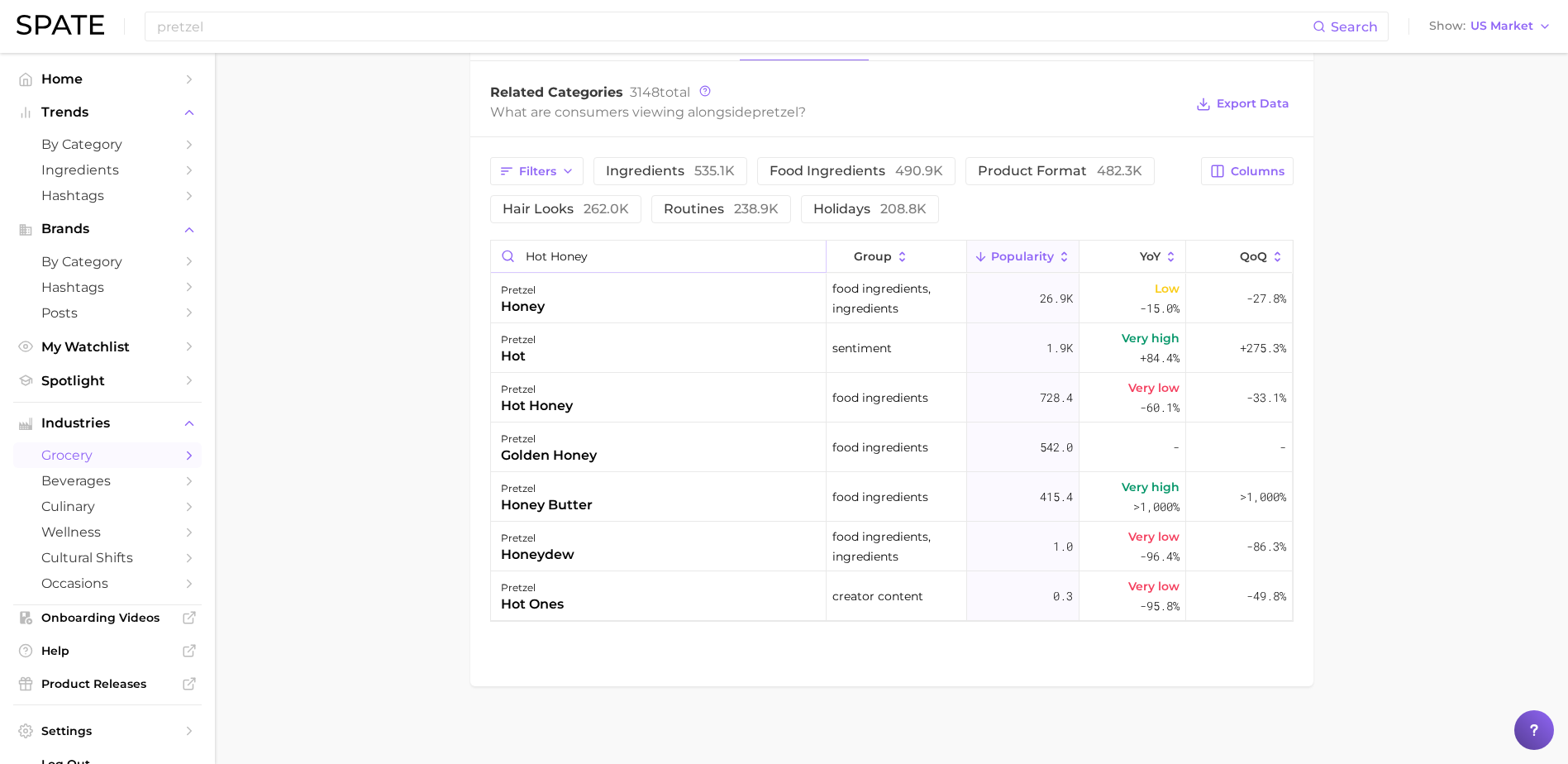
drag, startPoint x: 584, startPoint y: 261, endPoint x: 485, endPoint y: 251, distance: 99.5
click at [485, 251] on div "Filters ingredients 535.1k food ingredients 490.9k product format 482.3k hair l…" at bounding box center [891, 389] width 843 height 504
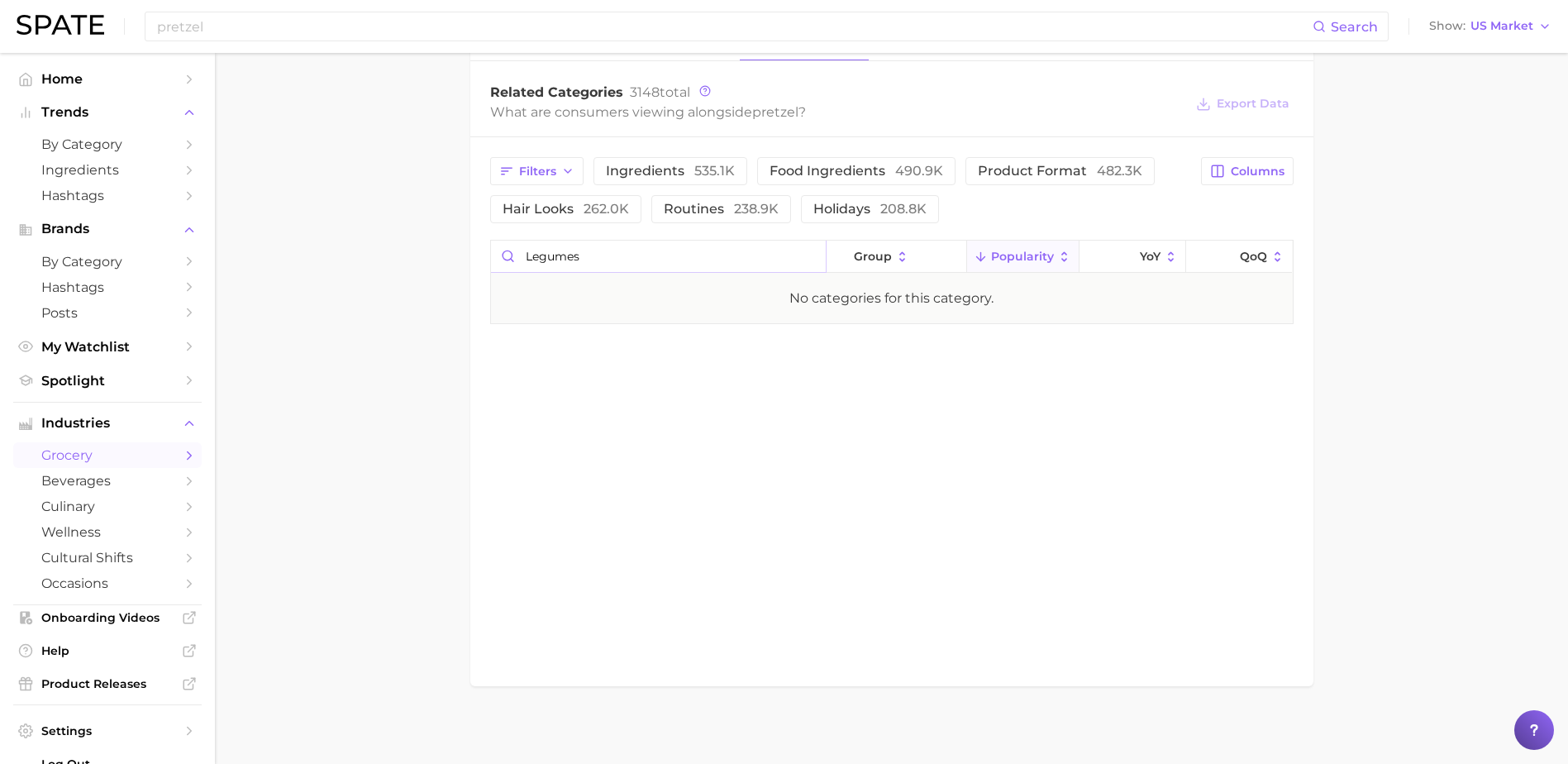
drag, startPoint x: 587, startPoint y: 256, endPoint x: 459, endPoint y: 256, distance: 128.0
drag, startPoint x: 666, startPoint y: 263, endPoint x: 495, endPoint y: 268, distance: 171.1
click at [495, 268] on input "grain free" at bounding box center [659, 256] width 335 height 32
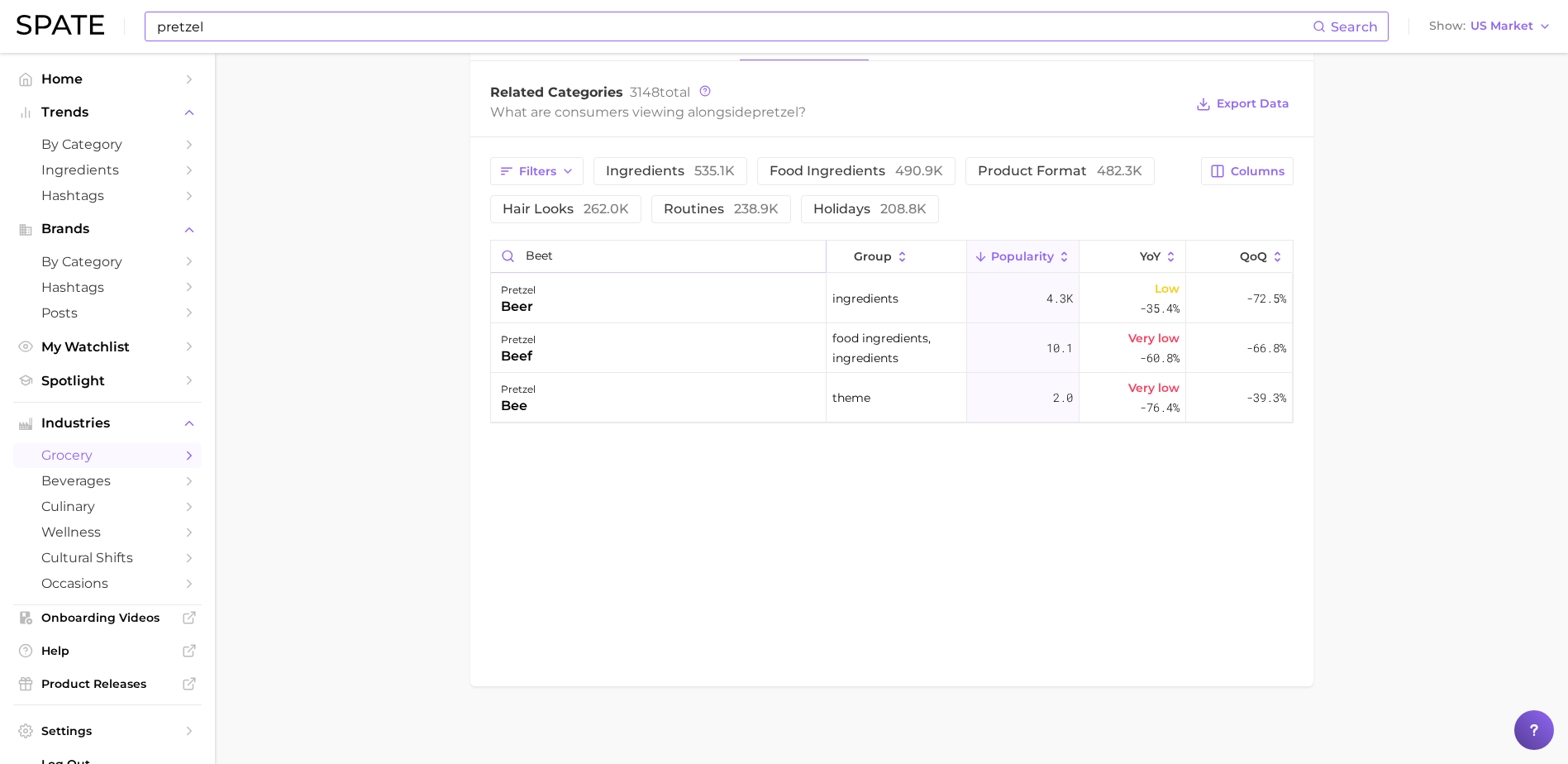
scroll to position [0, 0]
drag, startPoint x: 529, startPoint y: 262, endPoint x: 478, endPoint y: 265, distance: 51.1
click at [478, 265] on div "Filters ingredients 535.1k food ingredients 490.9k product format 482.3k hair l…" at bounding box center [891, 289] width 843 height 306
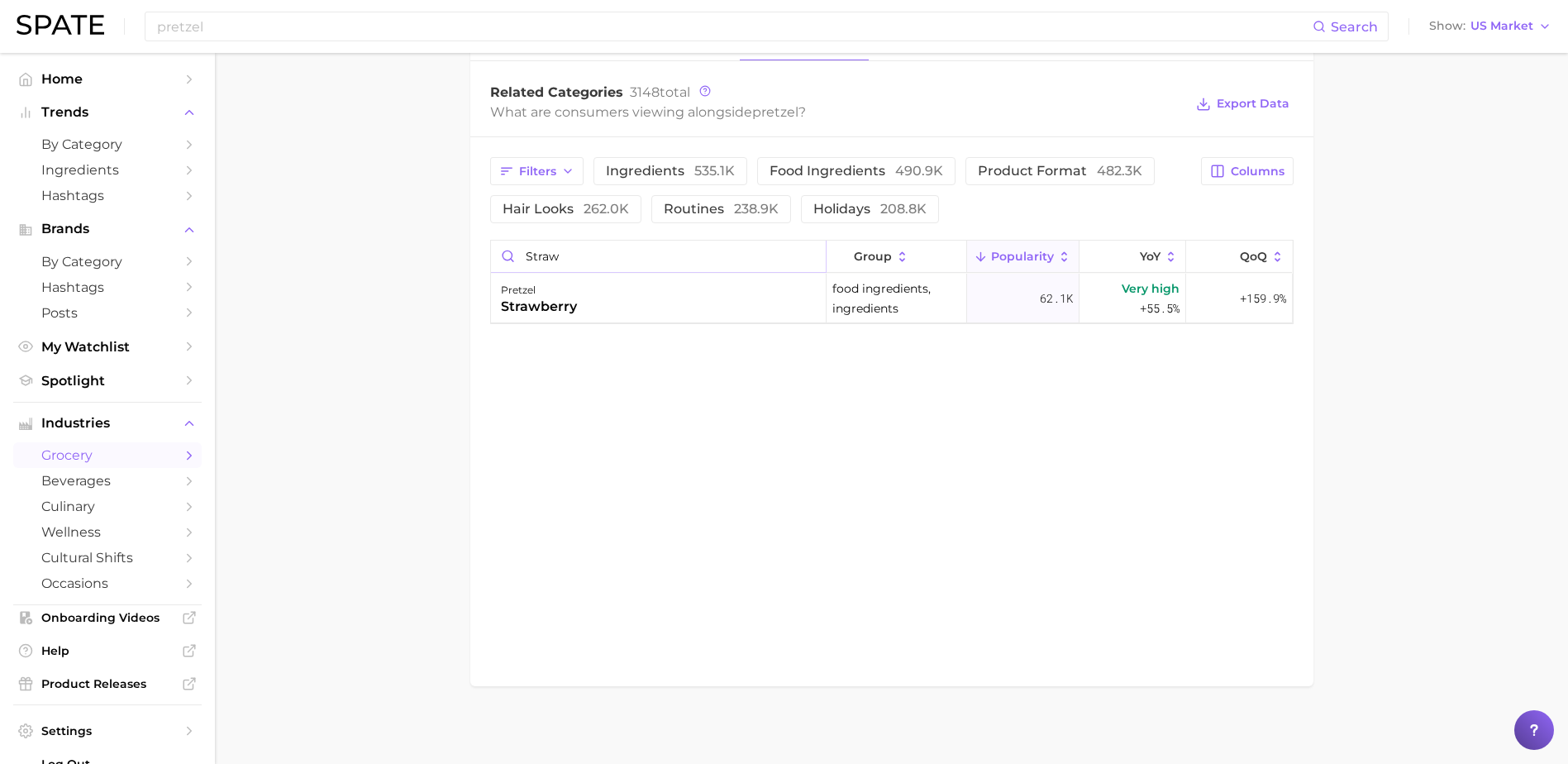
drag, startPoint x: 488, startPoint y: 260, endPoint x: 470, endPoint y: 257, distance: 18.2
click at [471, 257] on div "Filters ingredients 535.1k food ingredients 490.9k product format 482.3k hair l…" at bounding box center [891, 240] width 843 height 207
type input "p"
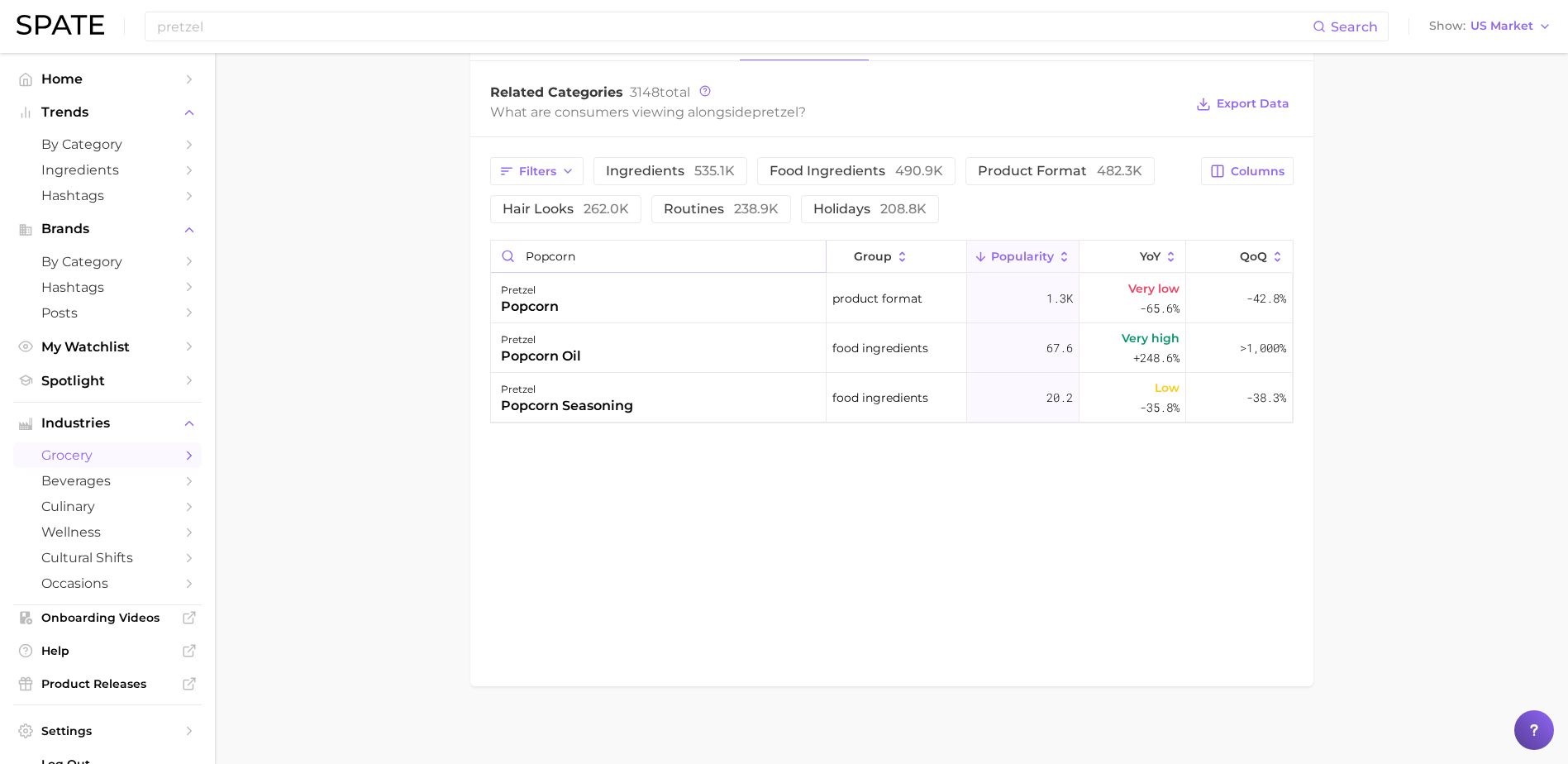
drag, startPoint x: 584, startPoint y: 259, endPoint x: 476, endPoint y: 261, distance: 108.0
click at [476, 261] on div "Filters ingredients 535.1k food ingredients 490.9k product format 482.3k hair l…" at bounding box center [891, 289] width 843 height 306
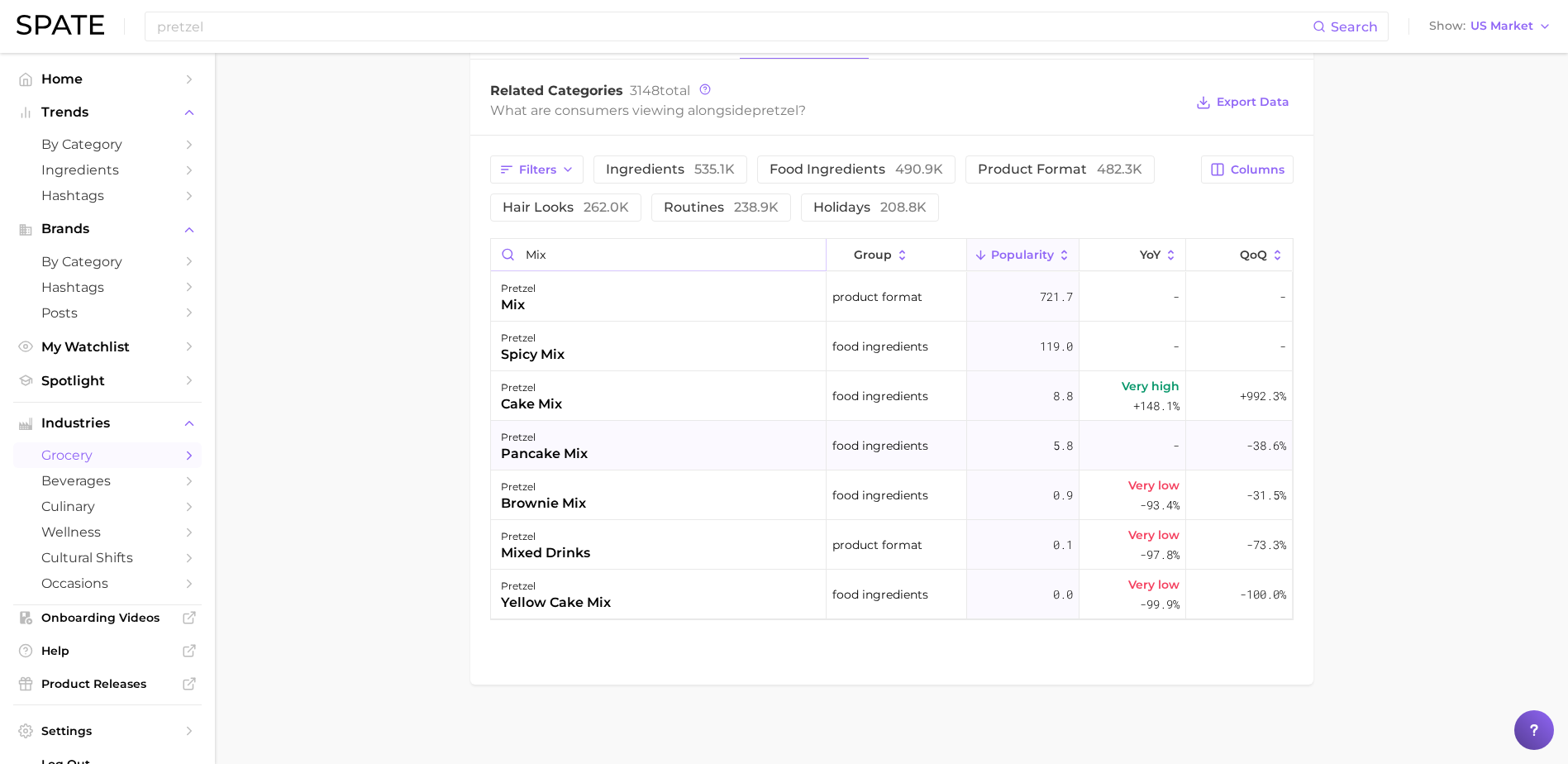
scroll to position [832, 0]
drag, startPoint x: 565, startPoint y: 254, endPoint x: 452, endPoint y: 241, distance: 113.7
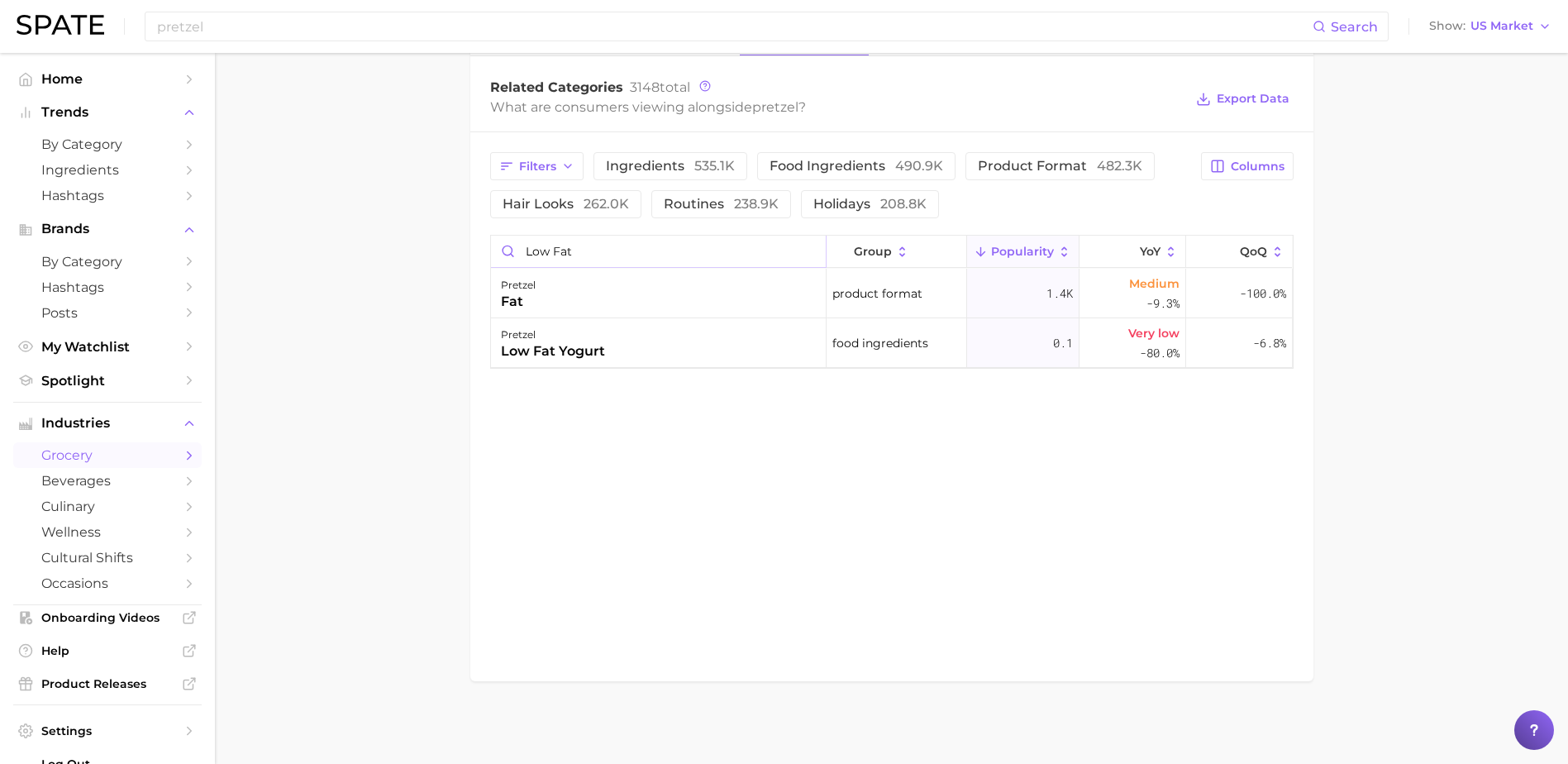
type input "low fat"
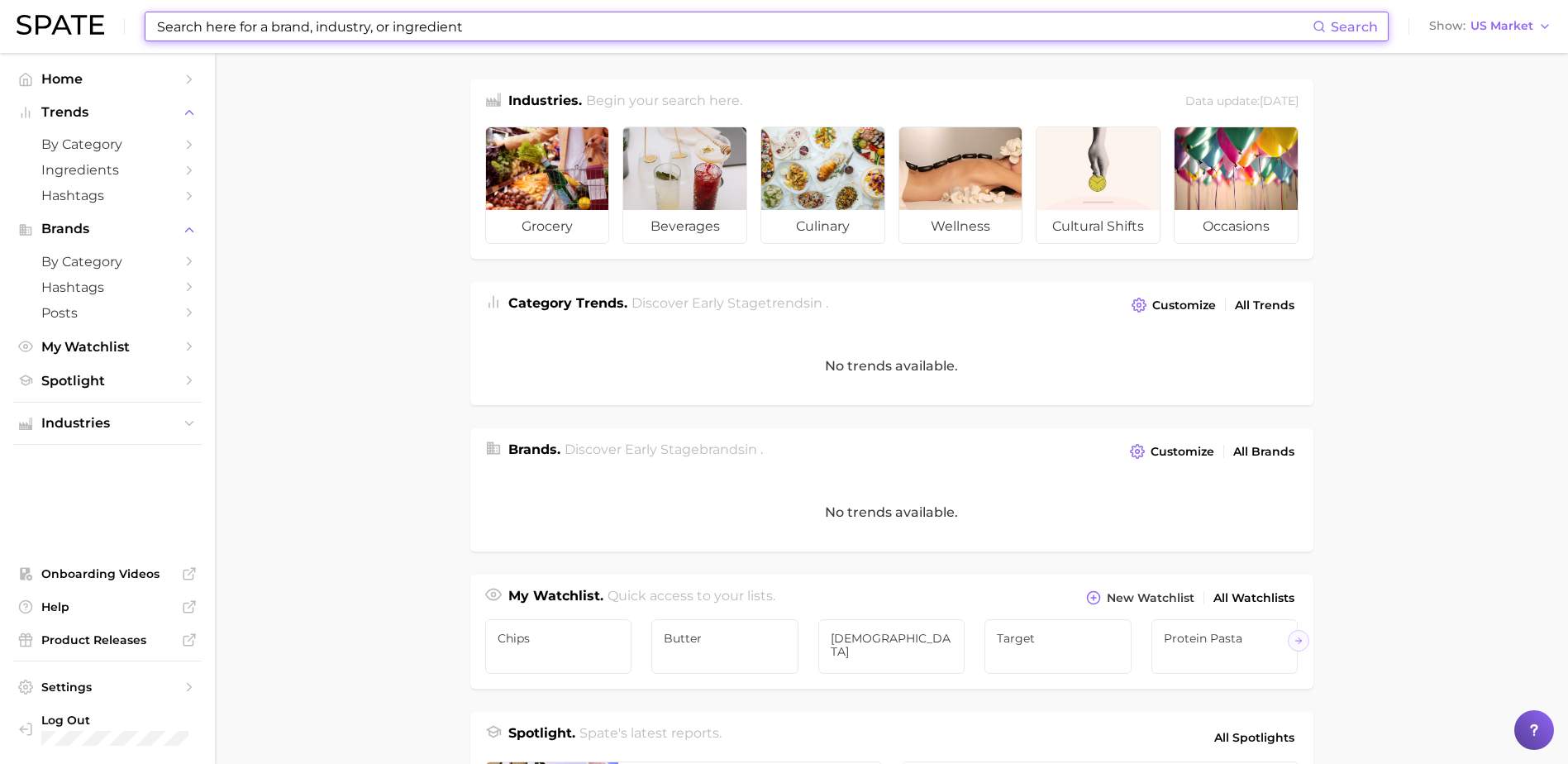
click at [339, 26] on input at bounding box center [733, 26] width 1157 height 28
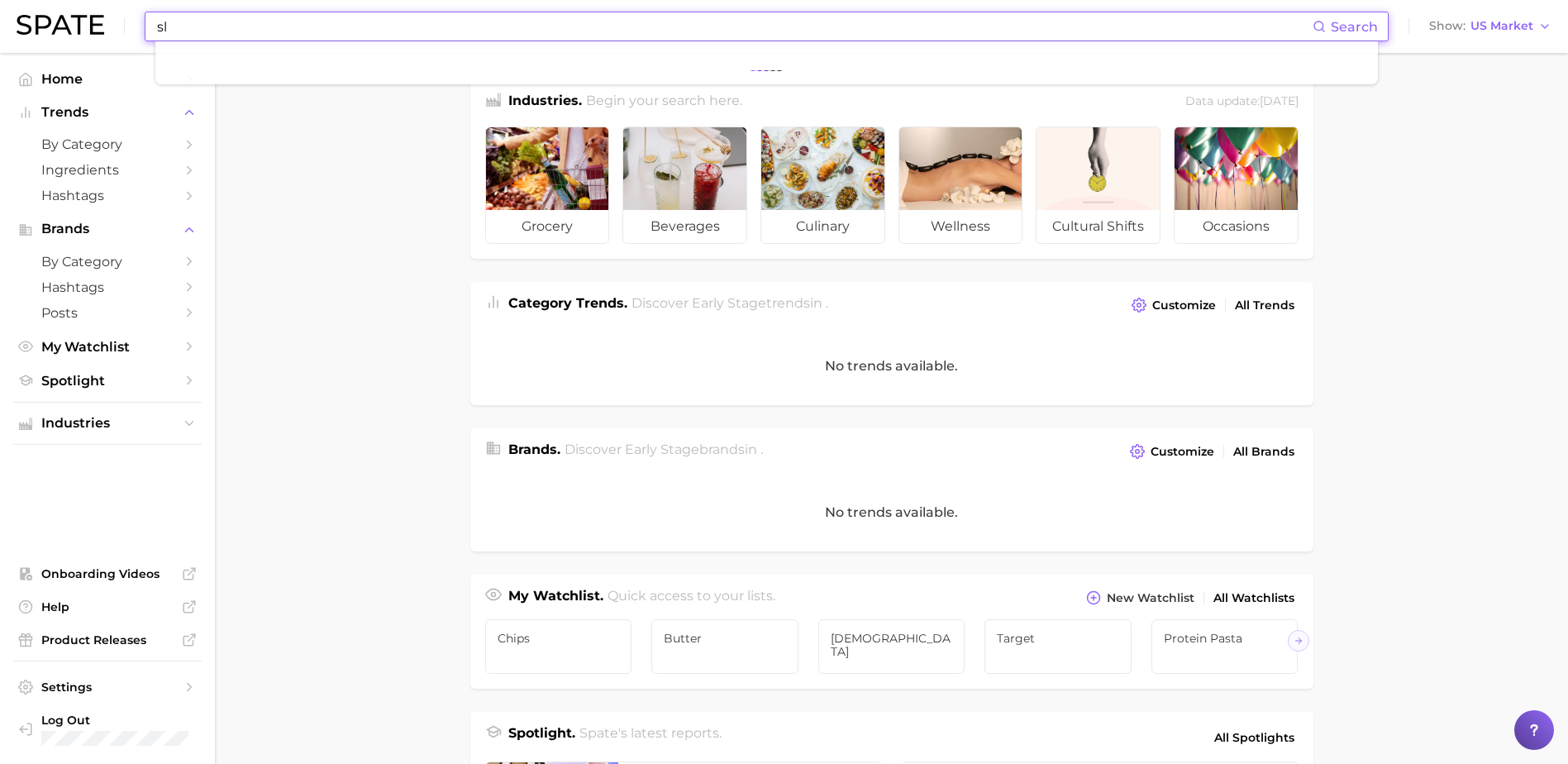
type input "s"
type input "a"
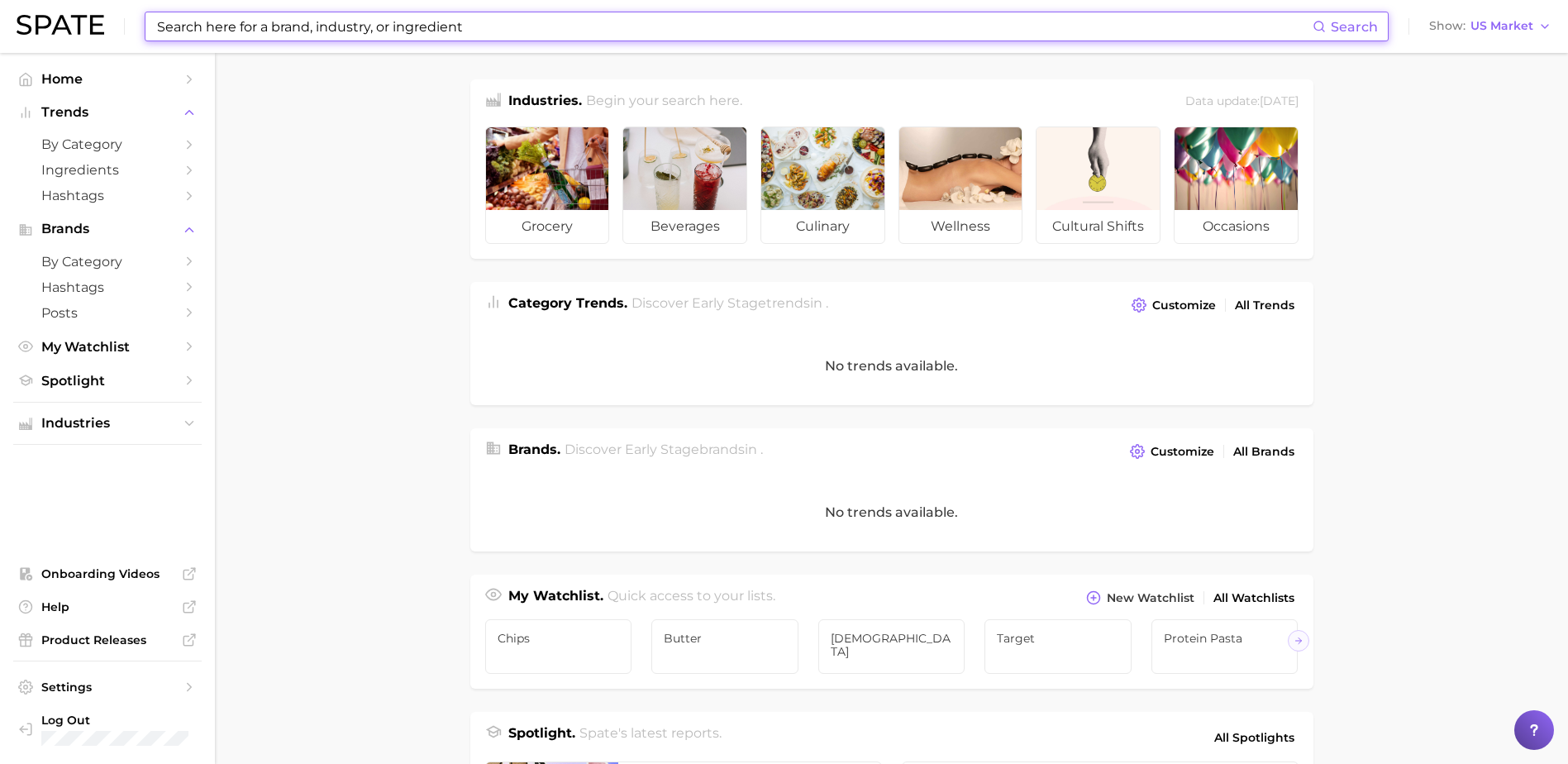
drag, startPoint x: 474, startPoint y: 24, endPoint x: 219, endPoint y: 24, distance: 255.0
click at [215, 24] on input at bounding box center [733, 26] width 1157 height 28
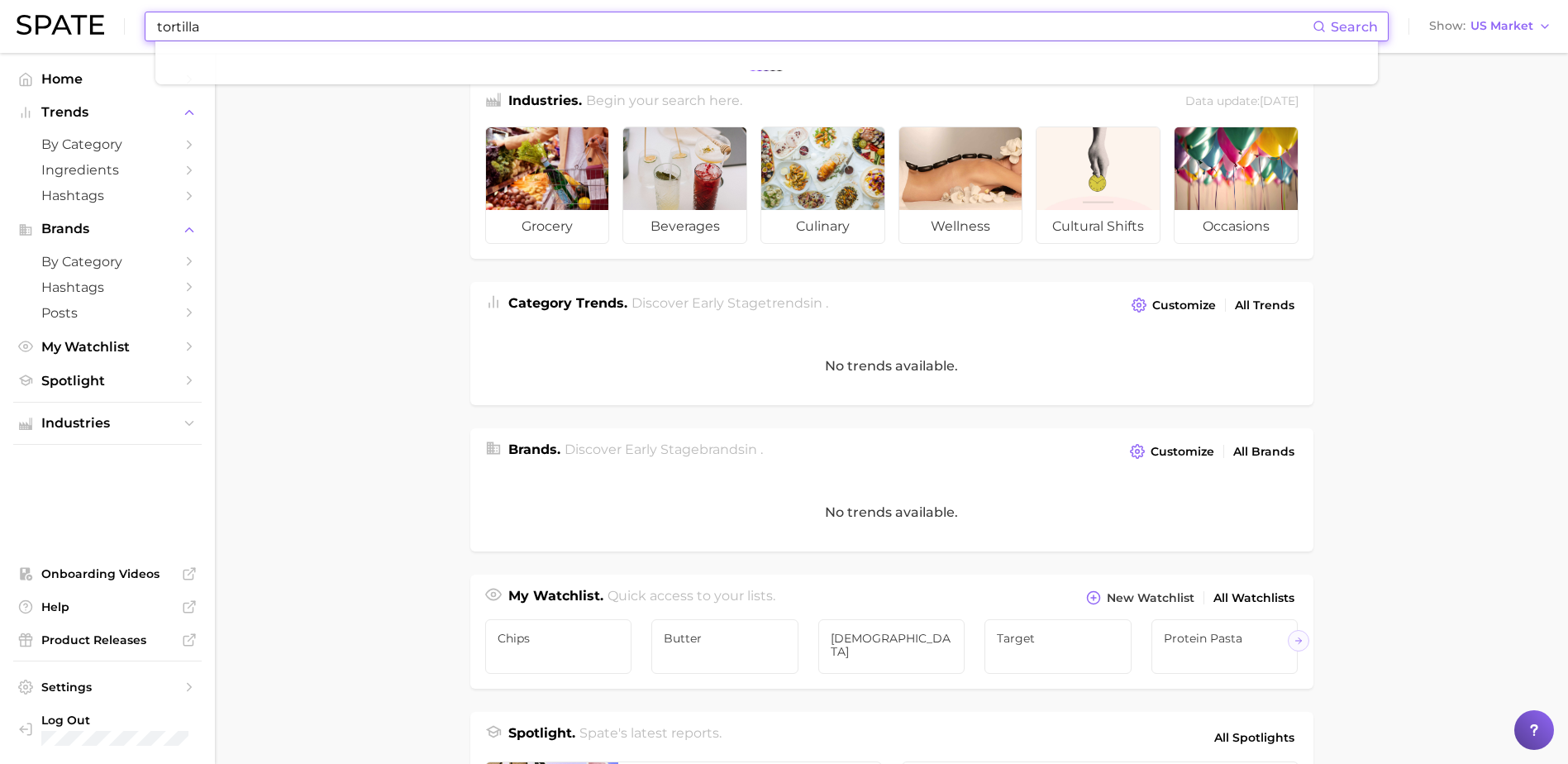
type input "tortilla"
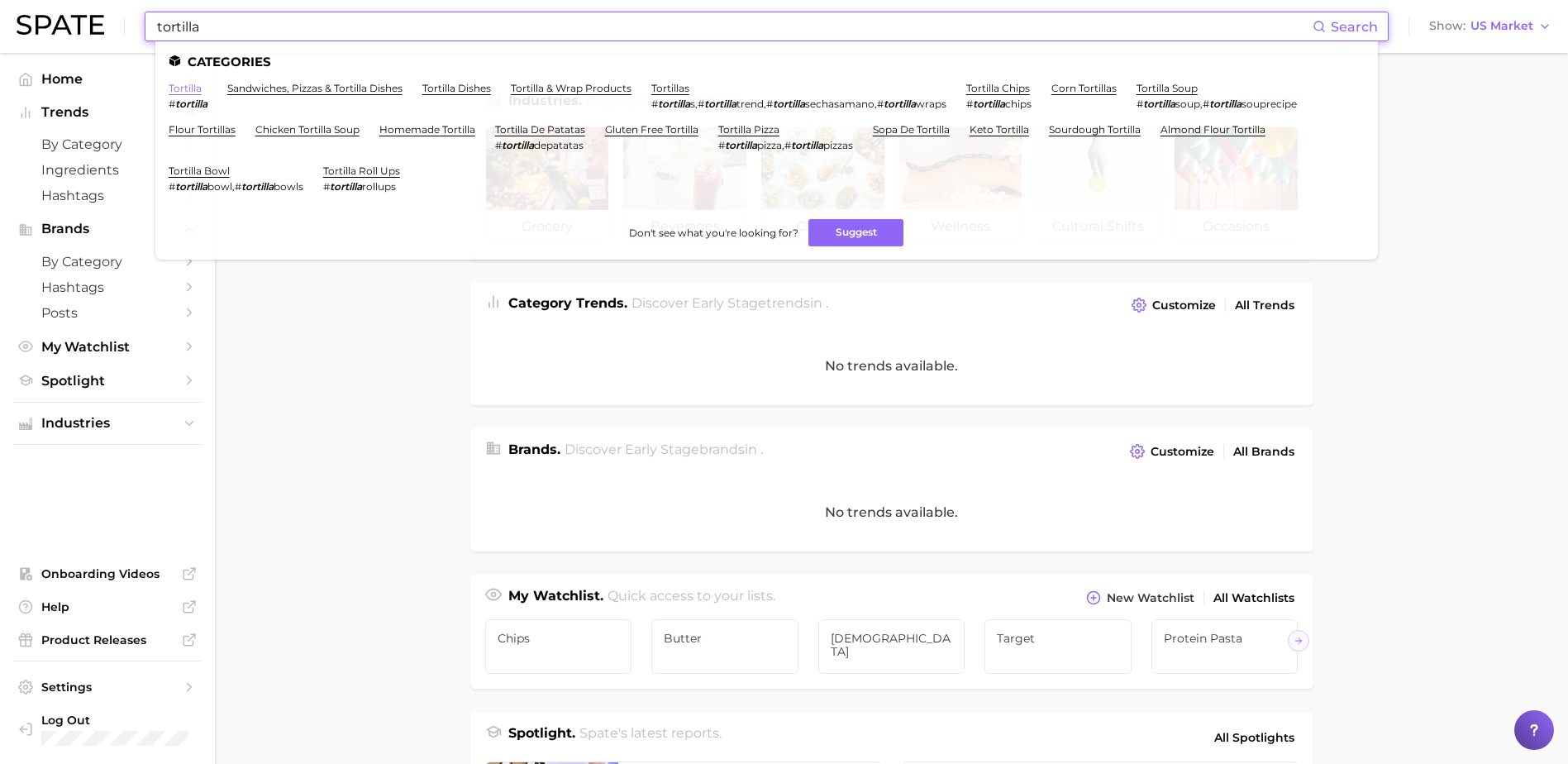
click at [185, 86] on link "tortilla" at bounding box center [185, 88] width 33 height 12
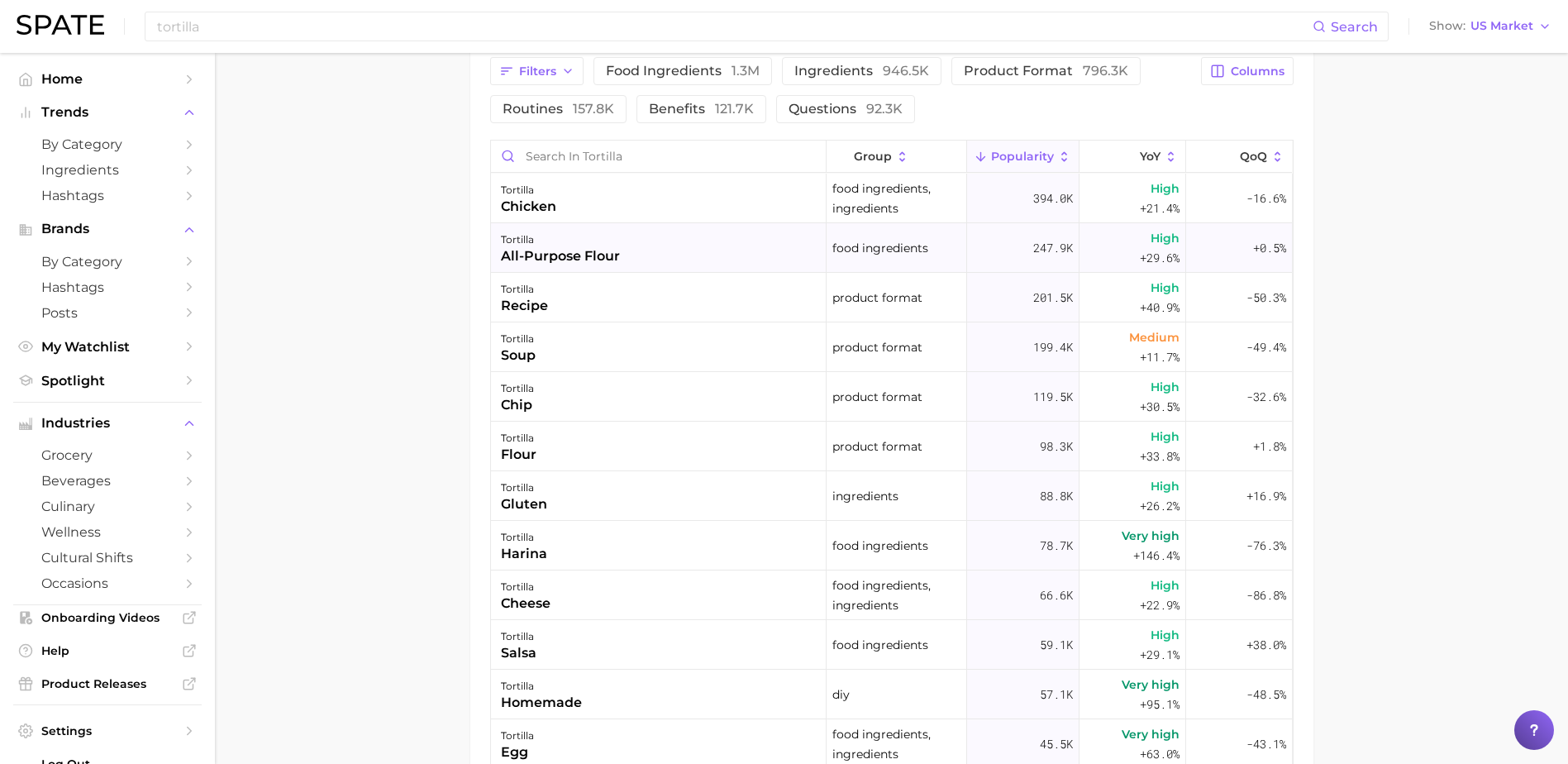
scroll to position [910, 0]
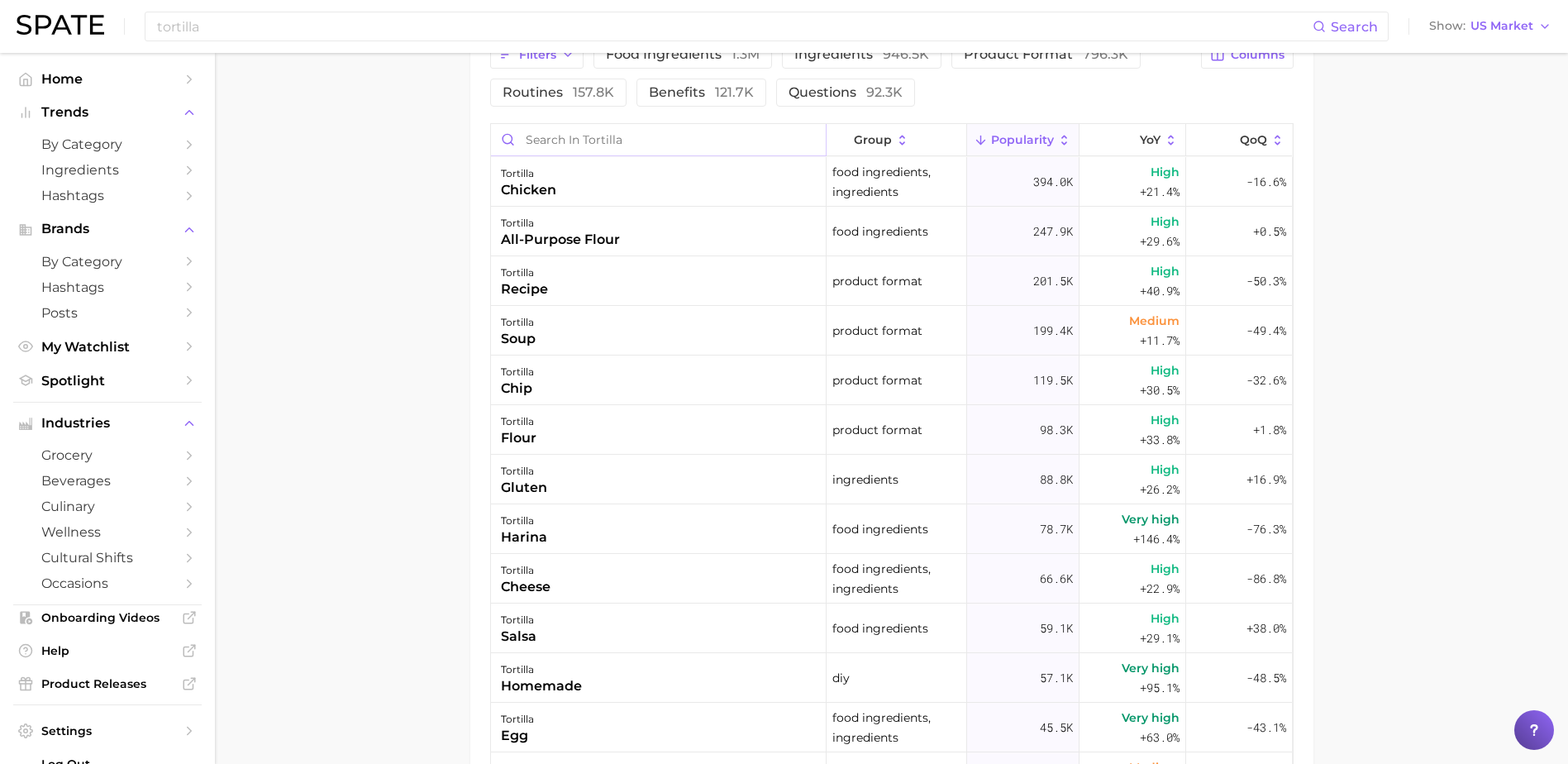
click at [555, 139] on input "Search in tortilla" at bounding box center [659, 139] width 335 height 32
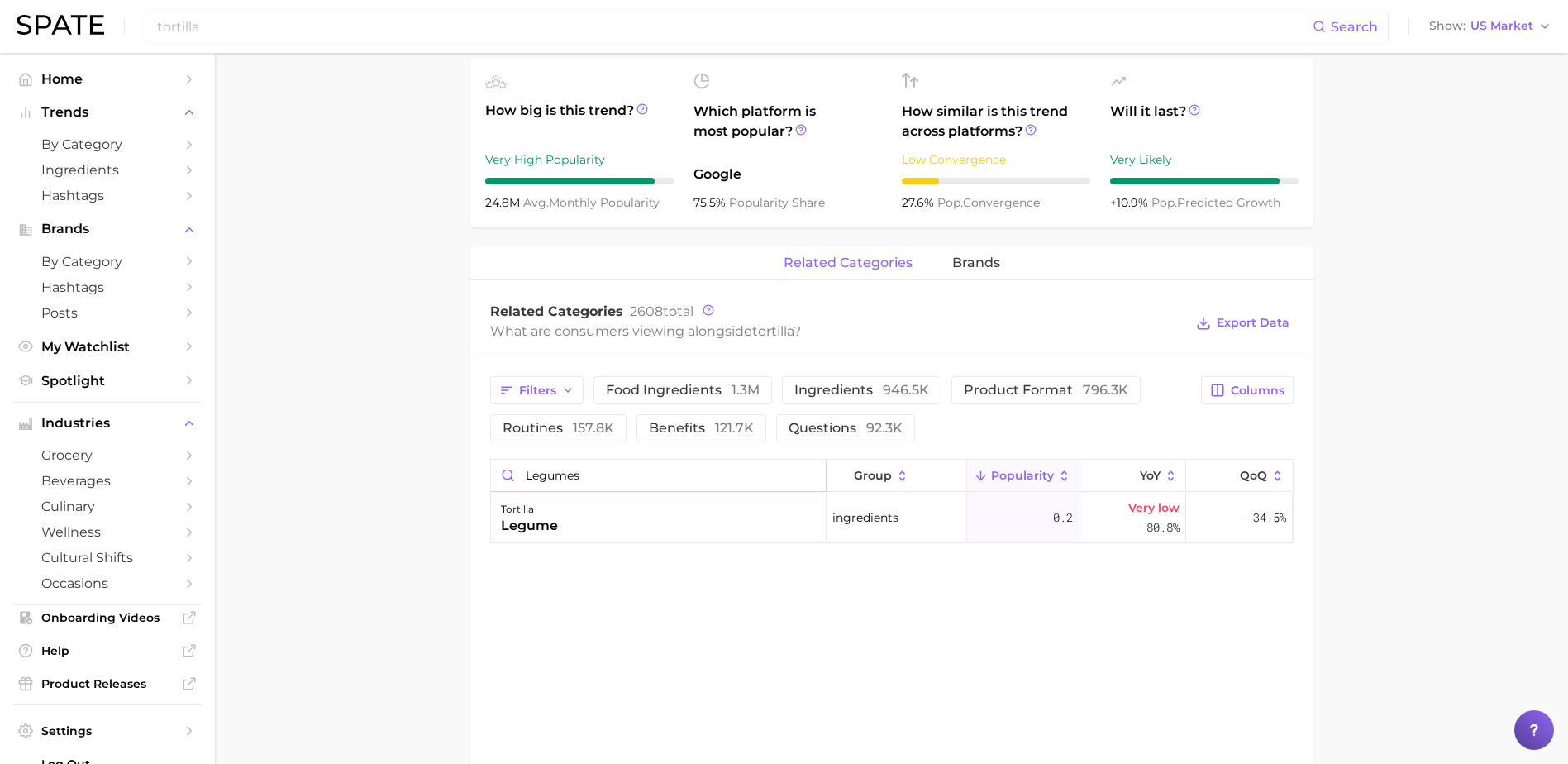
scroll to position [550, 0]
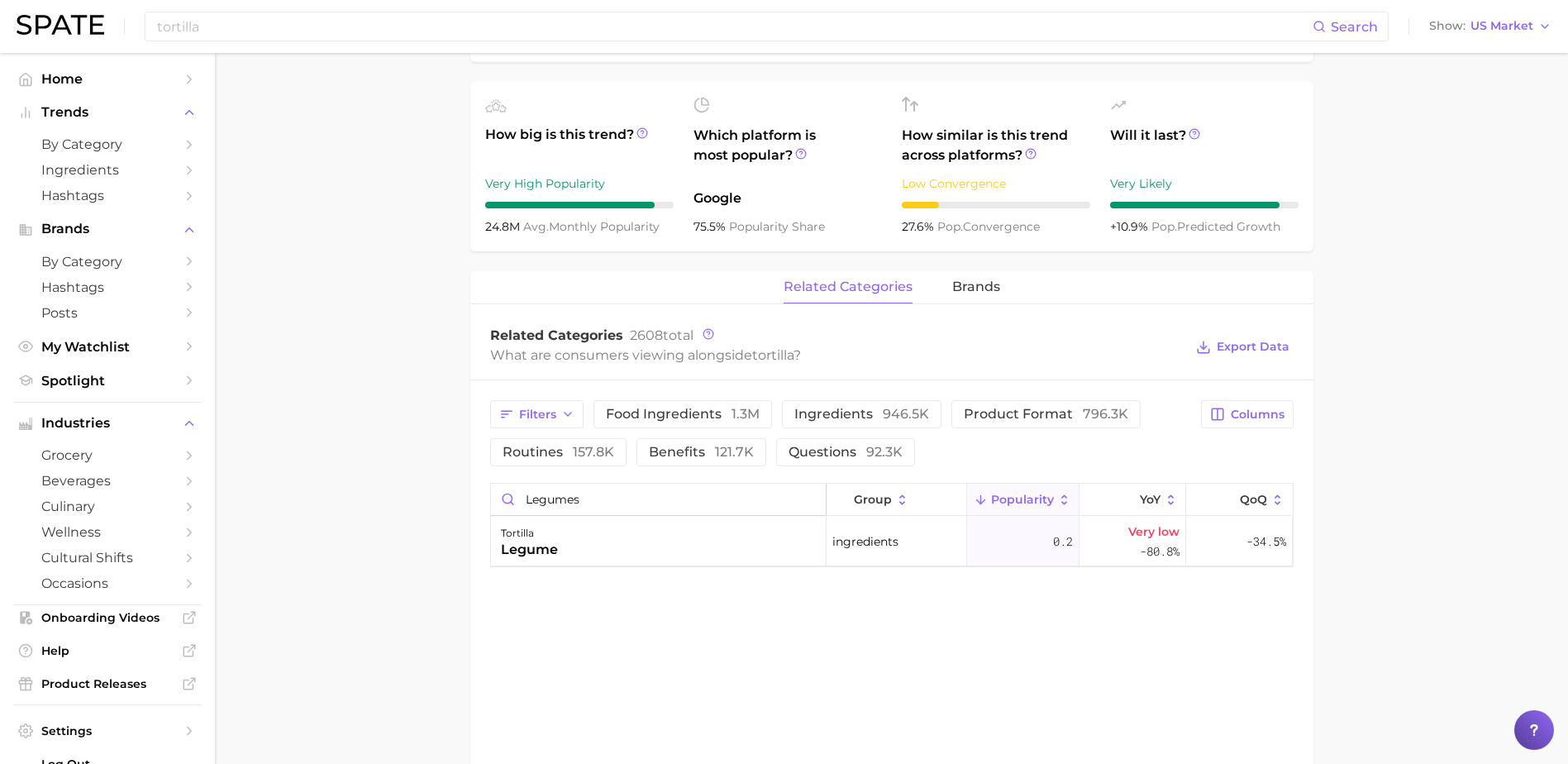
drag, startPoint x: 591, startPoint y: 499, endPoint x: 447, endPoint y: 497, distance: 144.0
click at [447, 497] on main "tortilla Overview Google TikTok Instagram Beta tortilla Add to Watchlist Export…" at bounding box center [891, 258] width 1353 height 1509
drag, startPoint x: 559, startPoint y: 509, endPoint x: 501, endPoint y: 516, distance: 58.4
click at [501, 516] on div "Grain" at bounding box center [659, 499] width 336 height 32
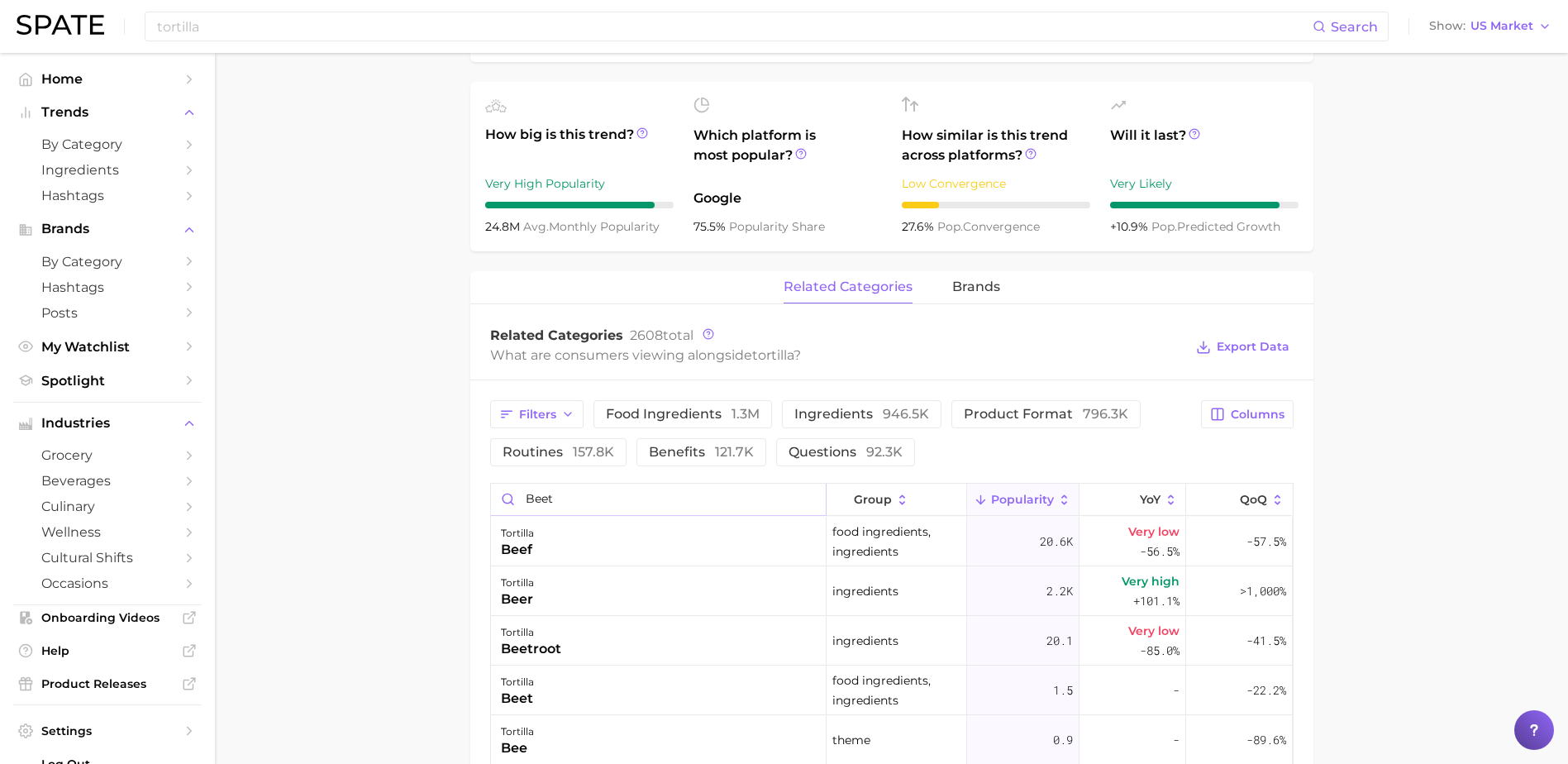
type input "Beet"
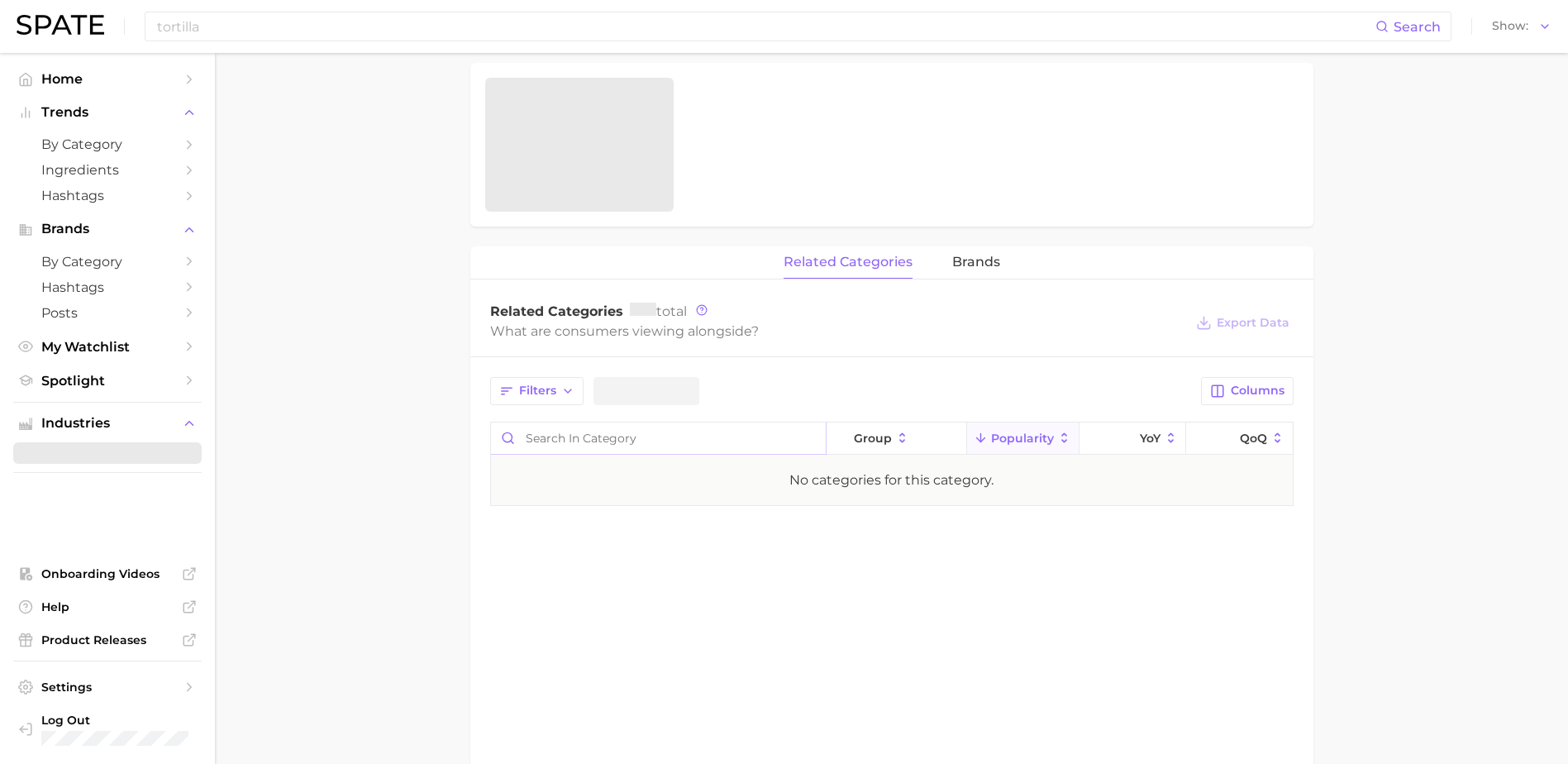
scroll to position [571, 0]
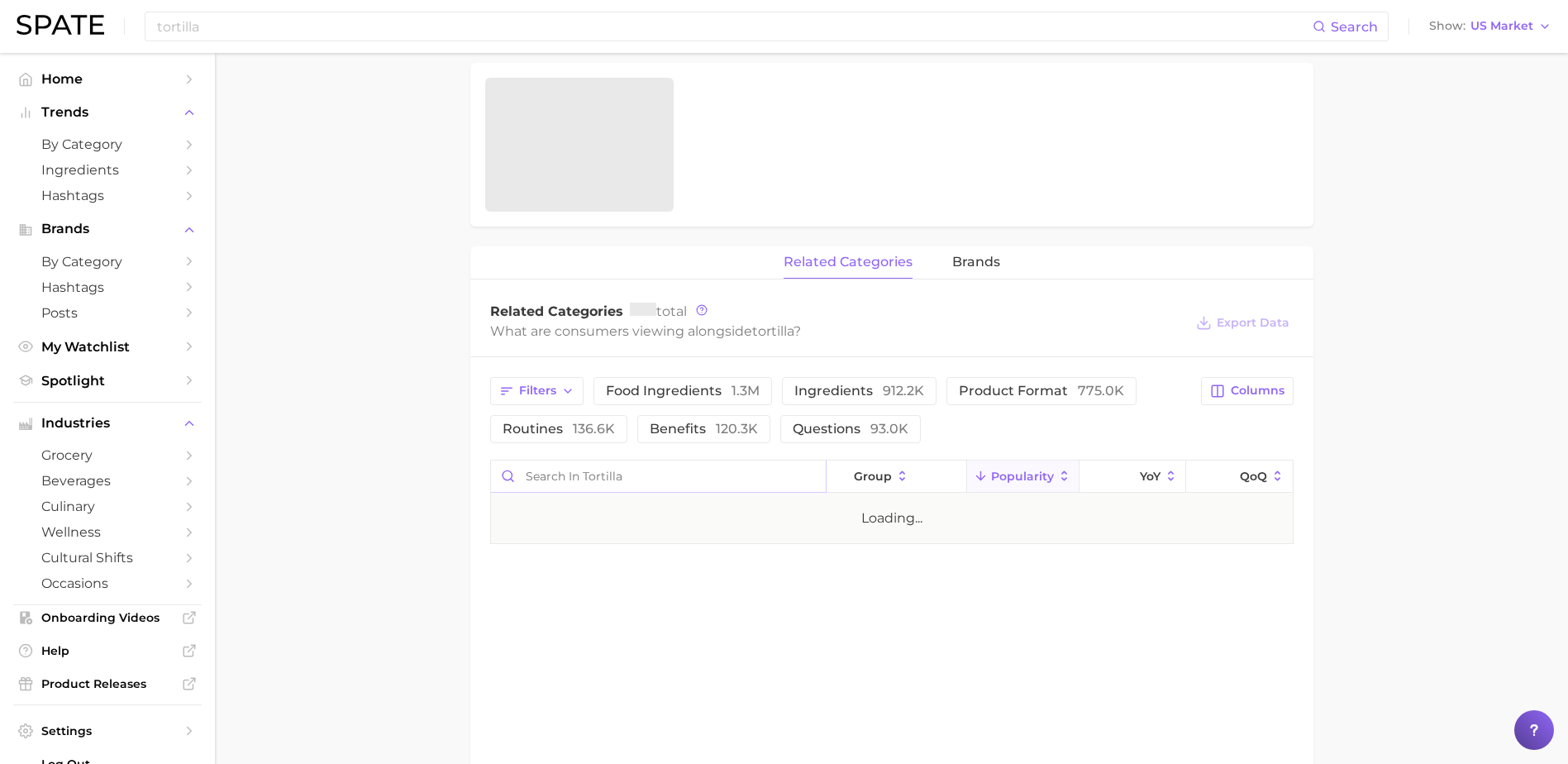
click at [620, 476] on input "Search in tortilla" at bounding box center [659, 476] width 335 height 32
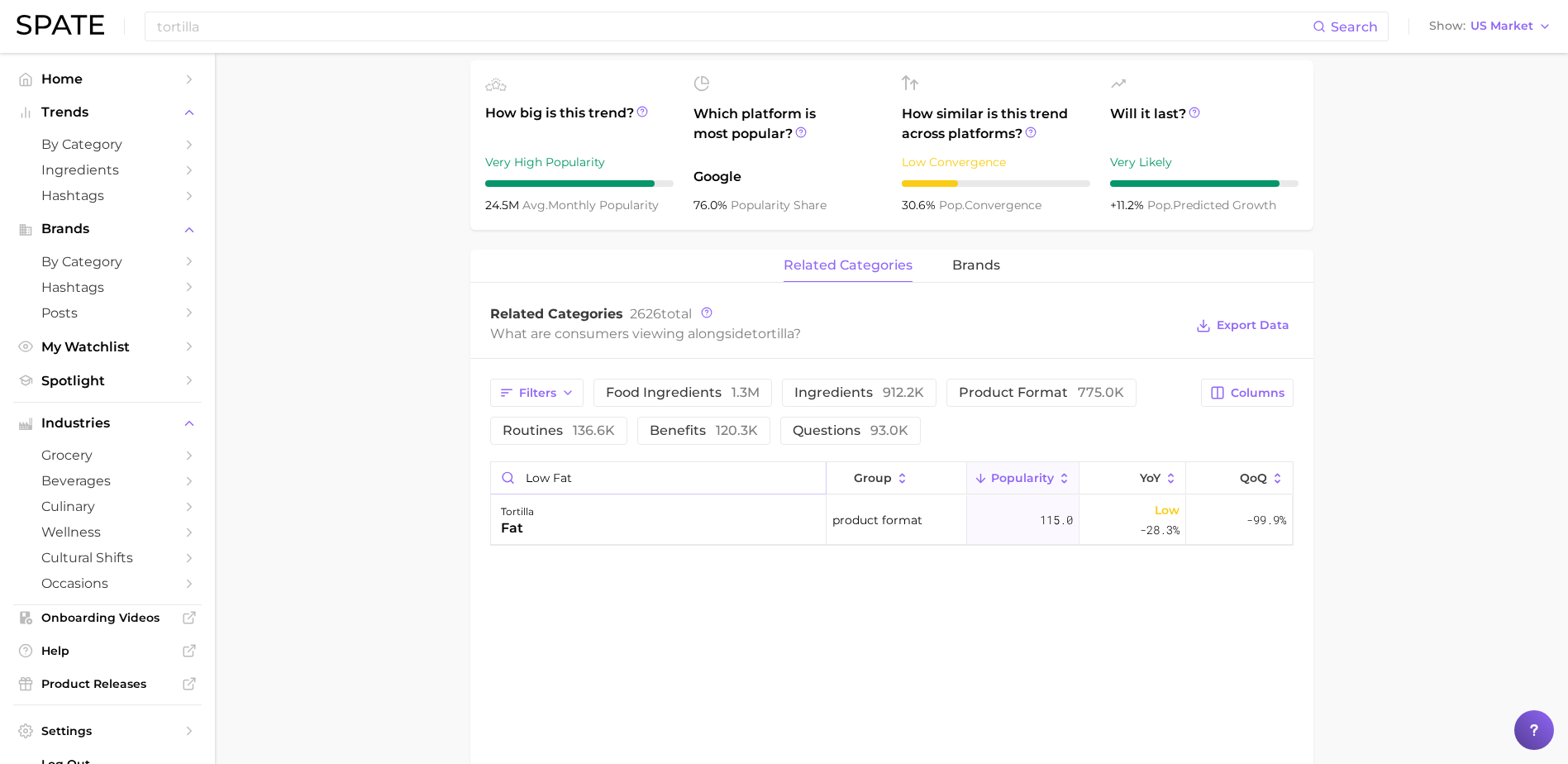
drag, startPoint x: 566, startPoint y: 475, endPoint x: 466, endPoint y: 465, distance: 100.5
click at [466, 465] on main "tortilla Overview Google TikTok Instagram Beta tortilla Add to Watchlist Export…" at bounding box center [891, 236] width 1353 height 1509
drag, startPoint x: 588, startPoint y: 480, endPoint x: 400, endPoint y: 472, distance: 188.2
click at [402, 472] on main "tortilla Overview Google TikTok Instagram Beta tortilla Add to Watchlist Export…" at bounding box center [891, 236] width 1353 height 1509
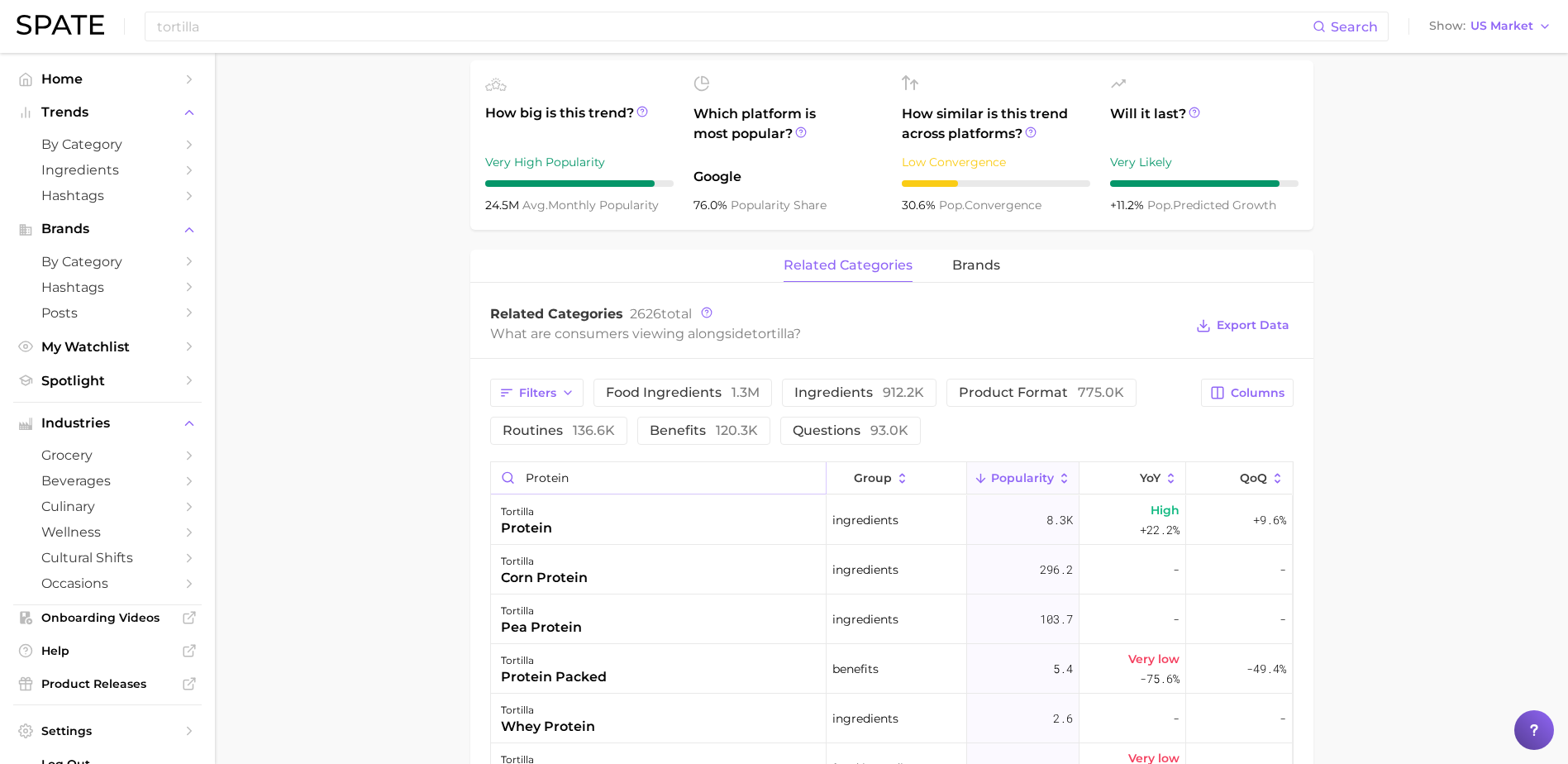
click at [564, 475] on input "protein" at bounding box center [659, 478] width 335 height 32
drag, startPoint x: 566, startPoint y: 478, endPoint x: 575, endPoint y: 479, distance: 9.1
drag, startPoint x: 581, startPoint y: 478, endPoint x: 563, endPoint y: 477, distance: 18.0
click at [563, 477] on input "nprotei" at bounding box center [659, 478] width 335 height 32
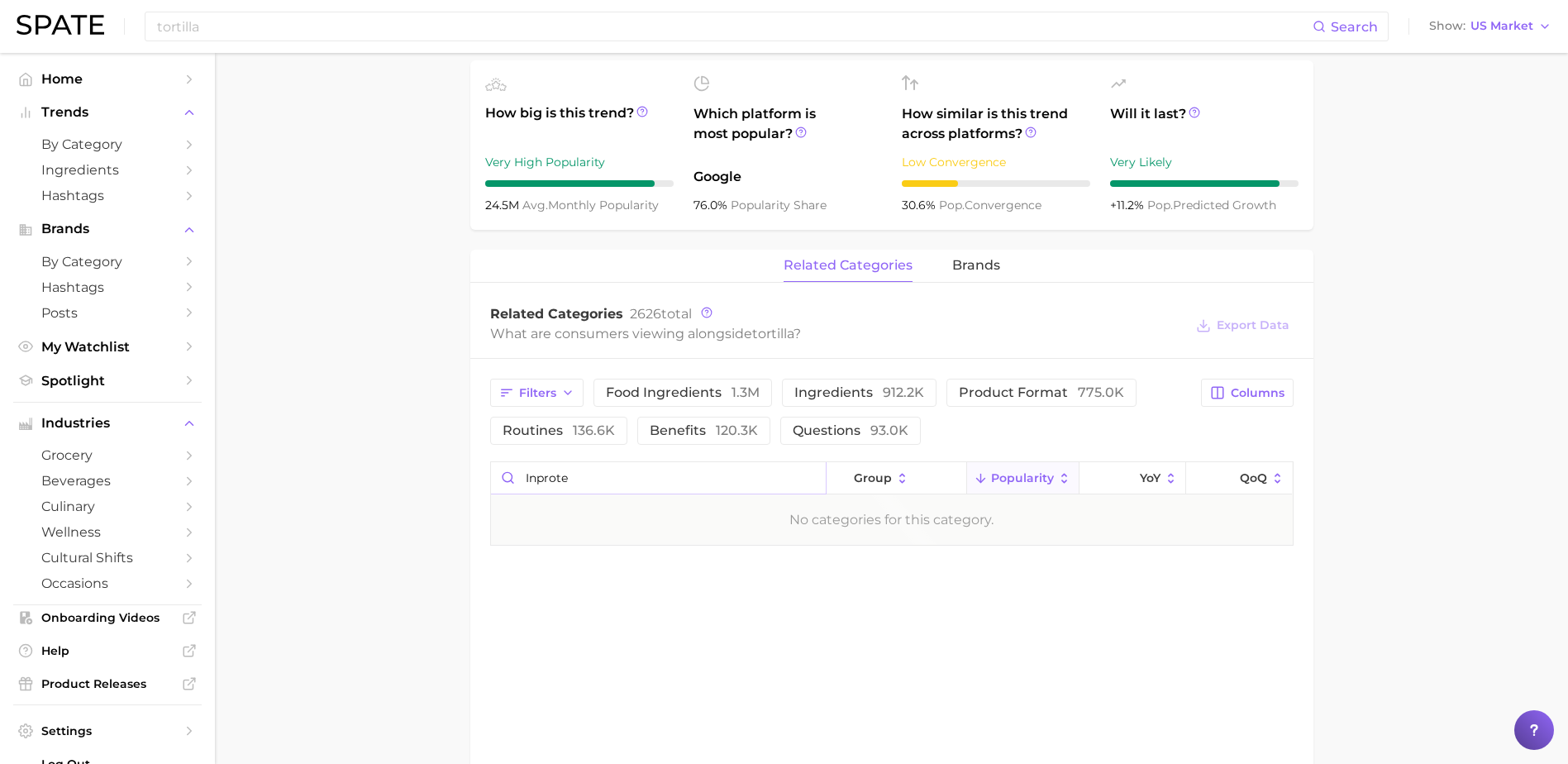
drag, startPoint x: 594, startPoint y: 489, endPoint x: 577, endPoint y: 483, distance: 18.0
click at [585, 489] on input "inprote" at bounding box center [659, 478] width 335 height 32
type input "i"
type input "non-seed oil"
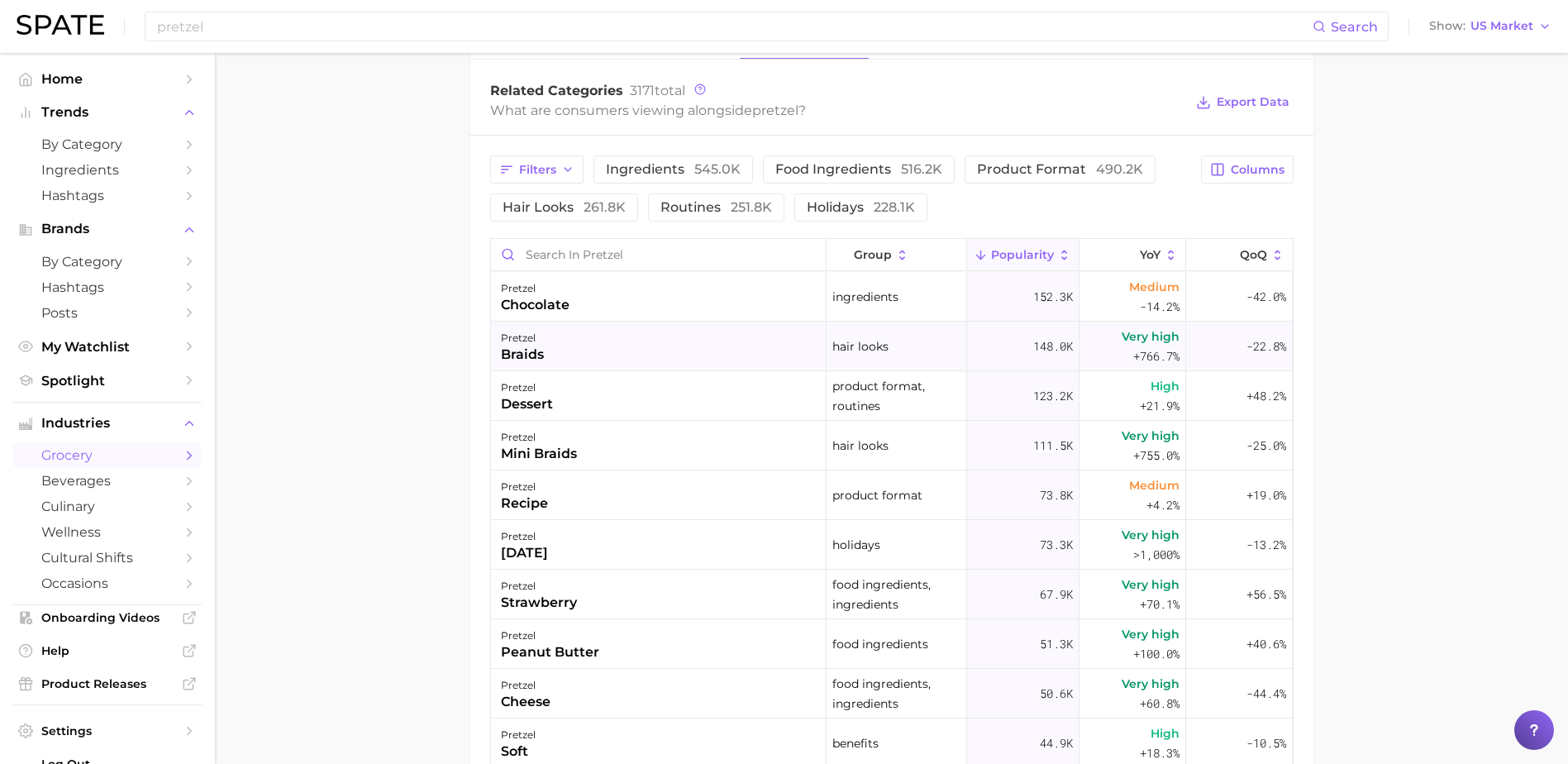
scroll to position [825, 0]
click at [595, 256] on input "Search in pretzel" at bounding box center [659, 257] width 335 height 32
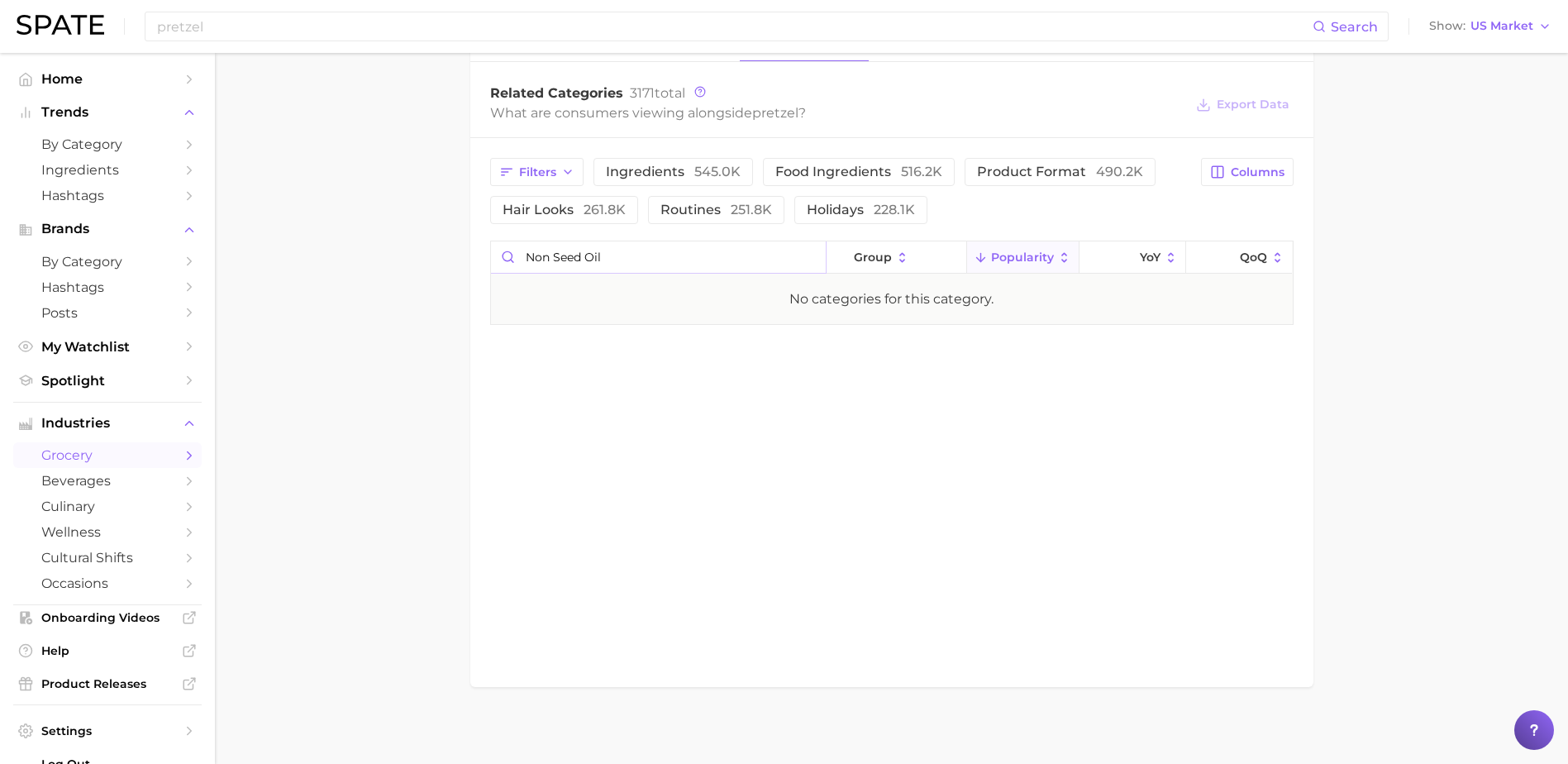
type input "non seed oil"
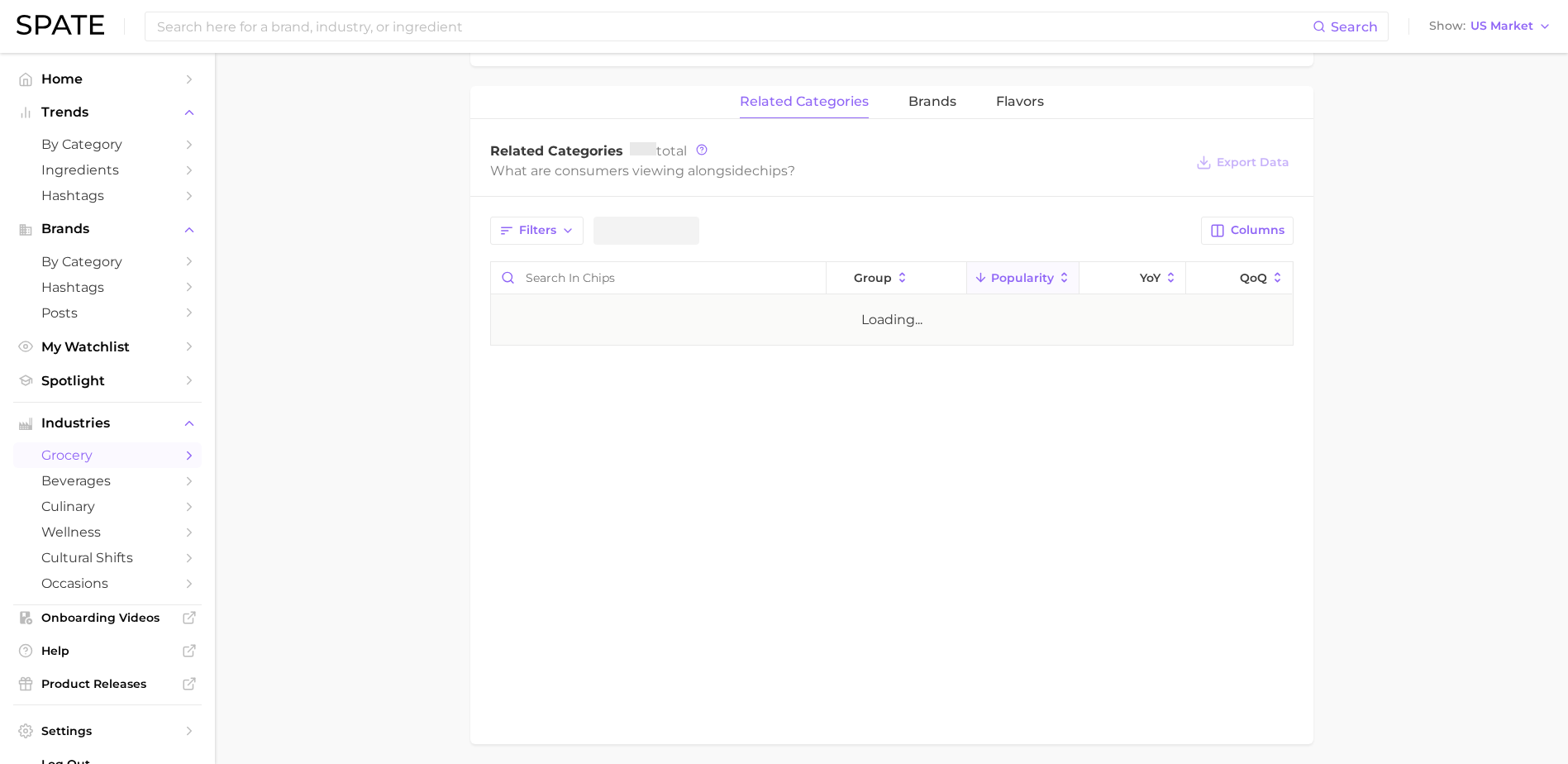
scroll to position [799, 0]
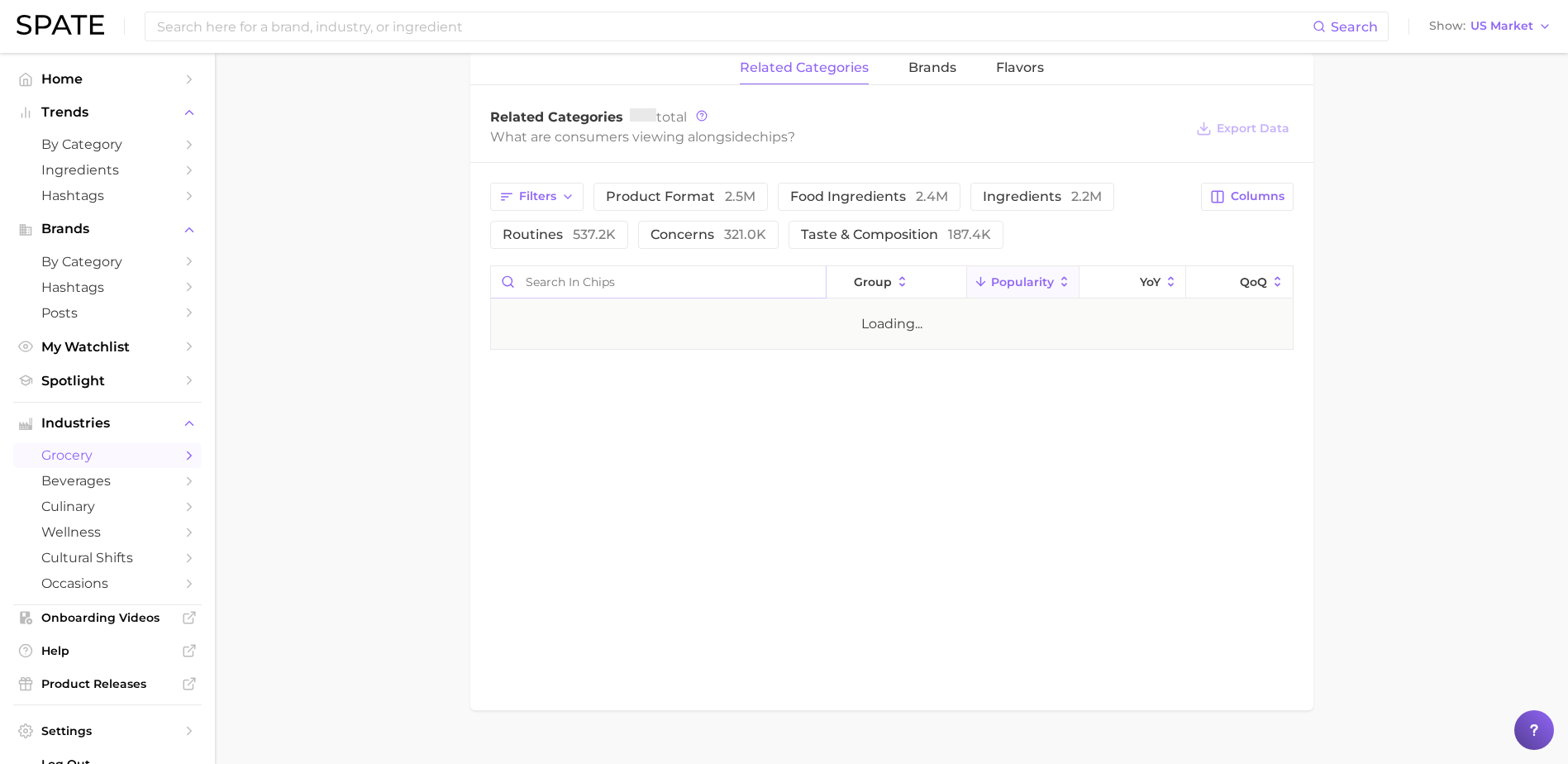
click at [588, 289] on input "Search in chips" at bounding box center [659, 282] width 335 height 32
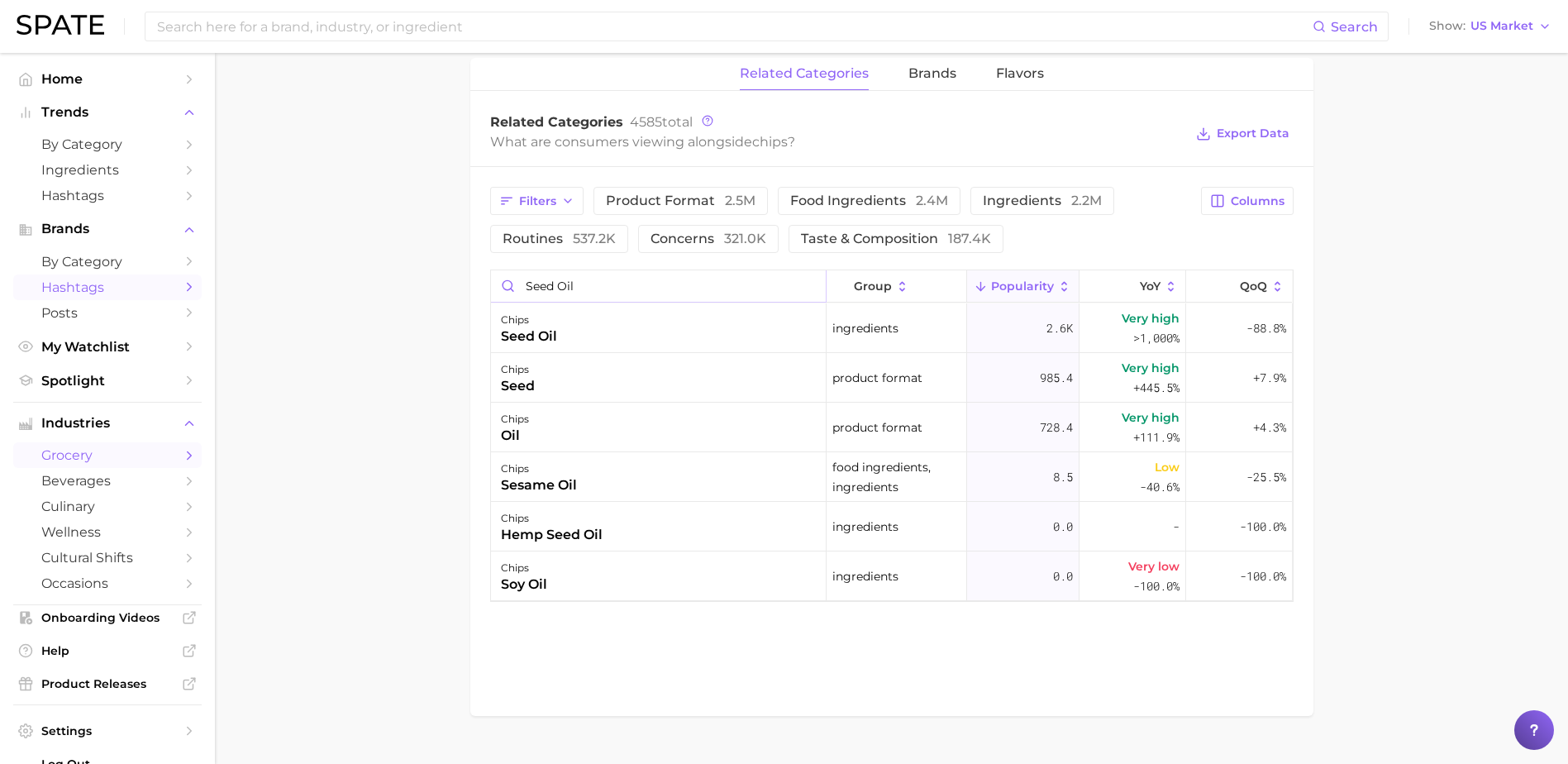
type input "seed oil"
